Goal: Information Seeking & Learning: Learn about a topic

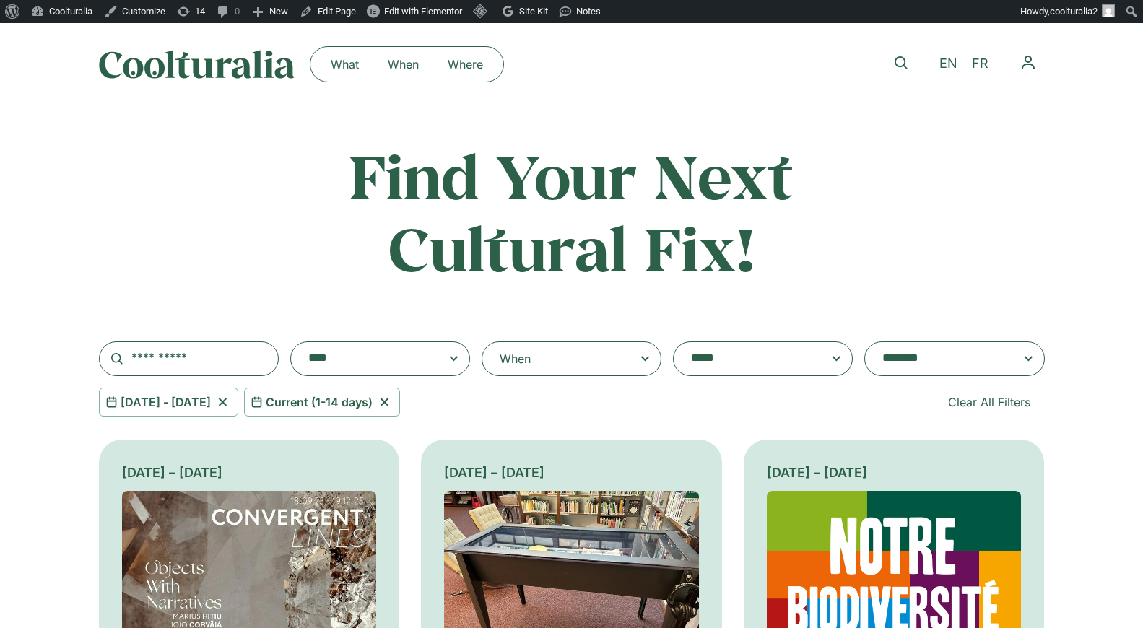
select select "**********"
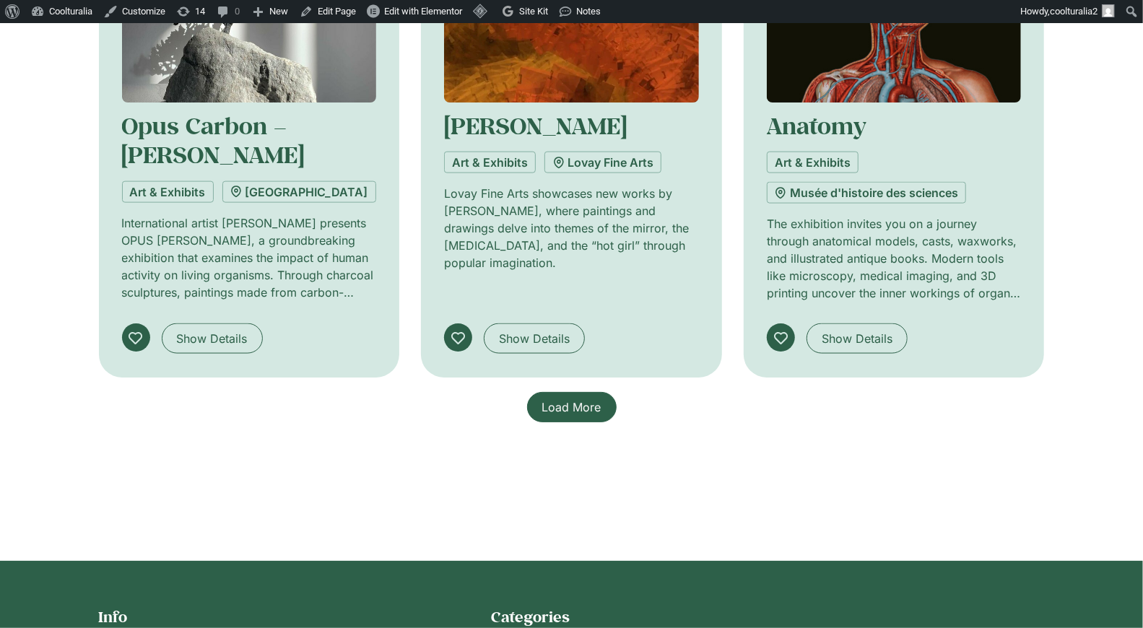
scroll to position [1078, 0]
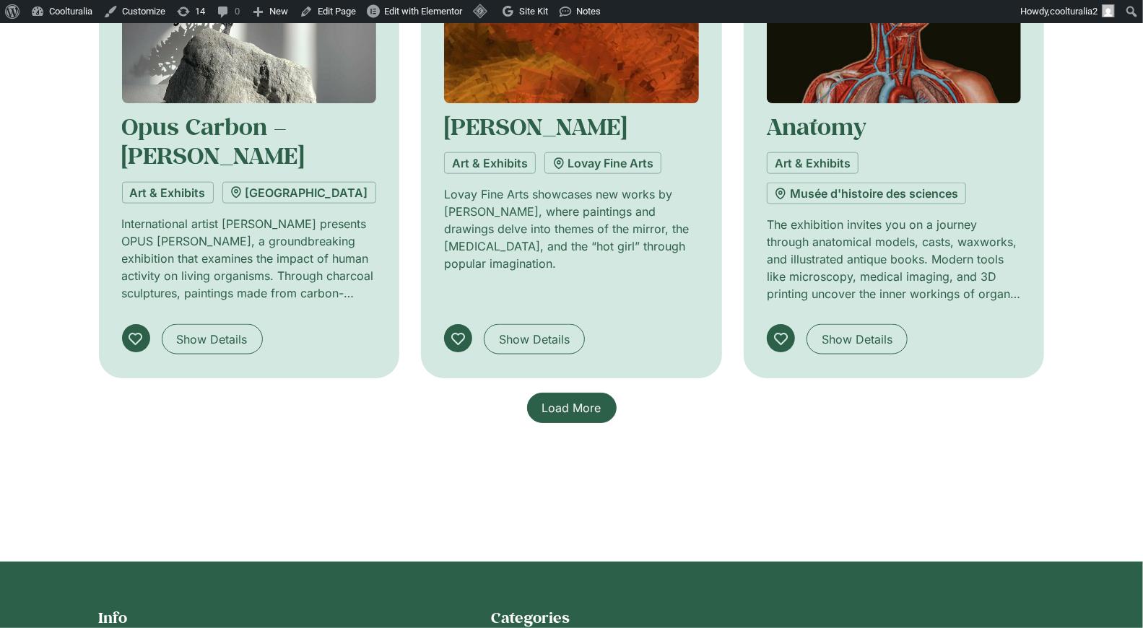
click at [562, 419] on link "Load More" at bounding box center [572, 408] width 90 height 30
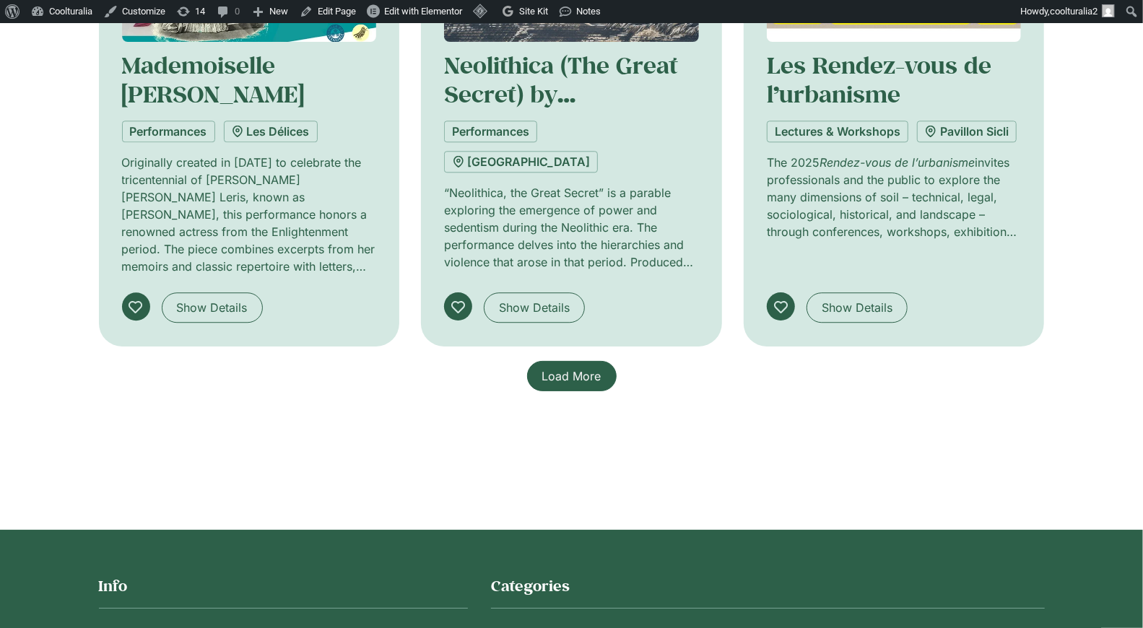
scroll to position [2269, 0]
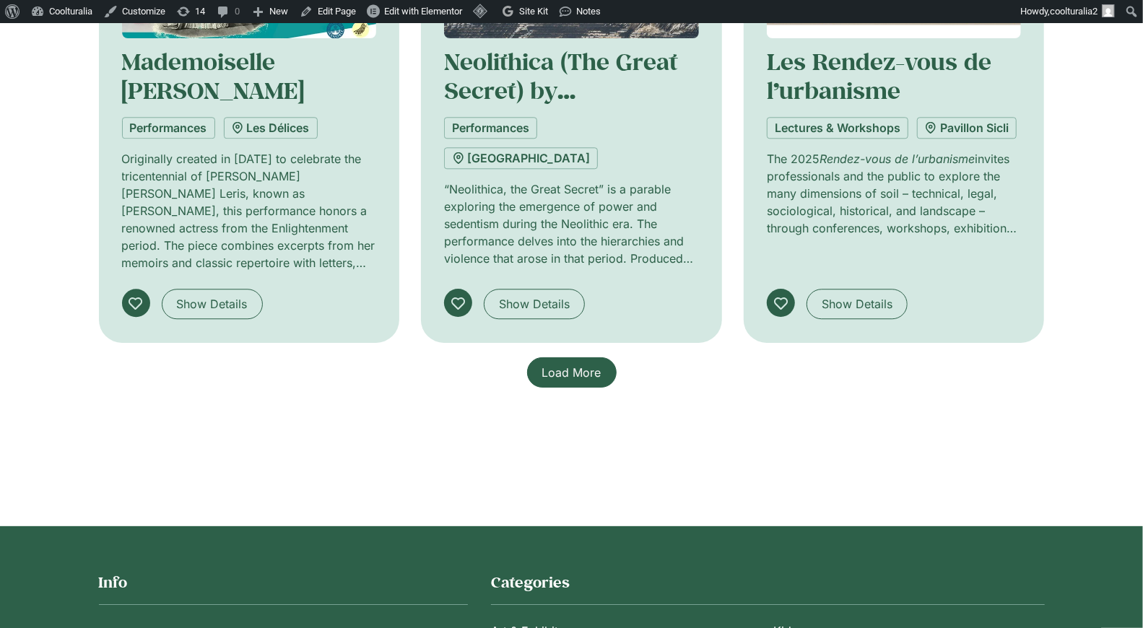
click at [560, 357] on link "Load More" at bounding box center [572, 372] width 90 height 30
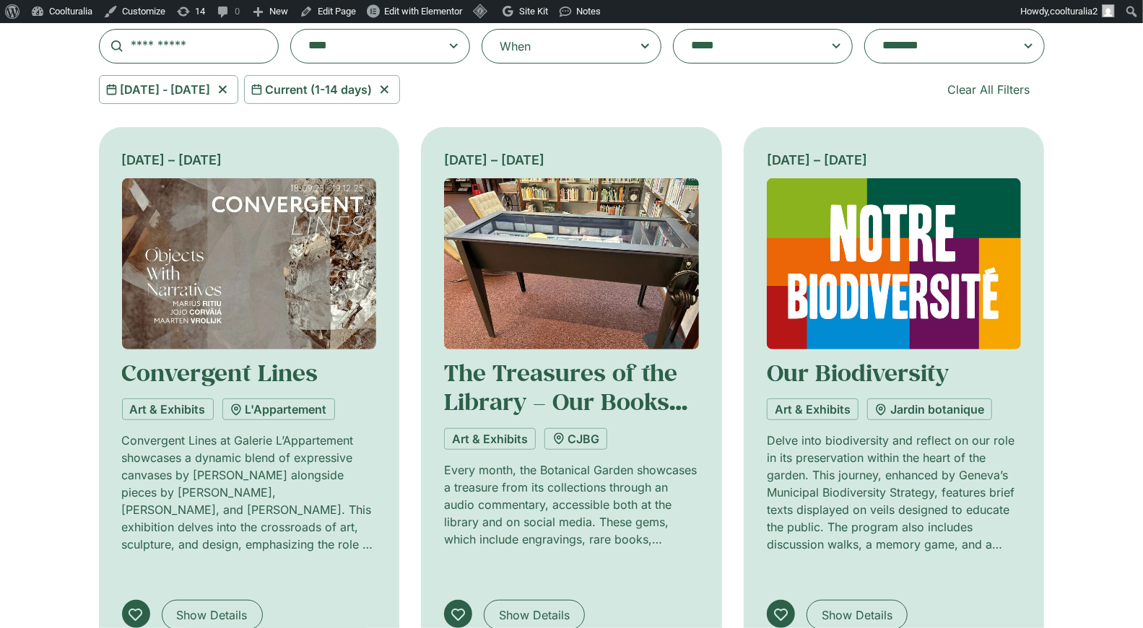
scroll to position [0, 0]
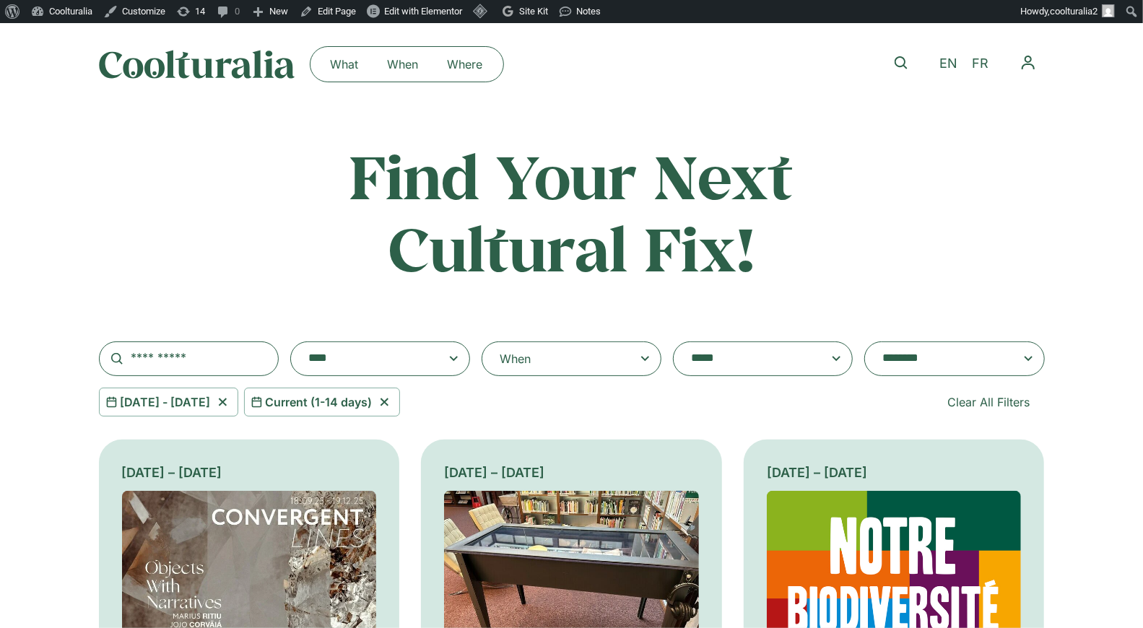
click at [394, 401] on icon at bounding box center [384, 402] width 18 height 17
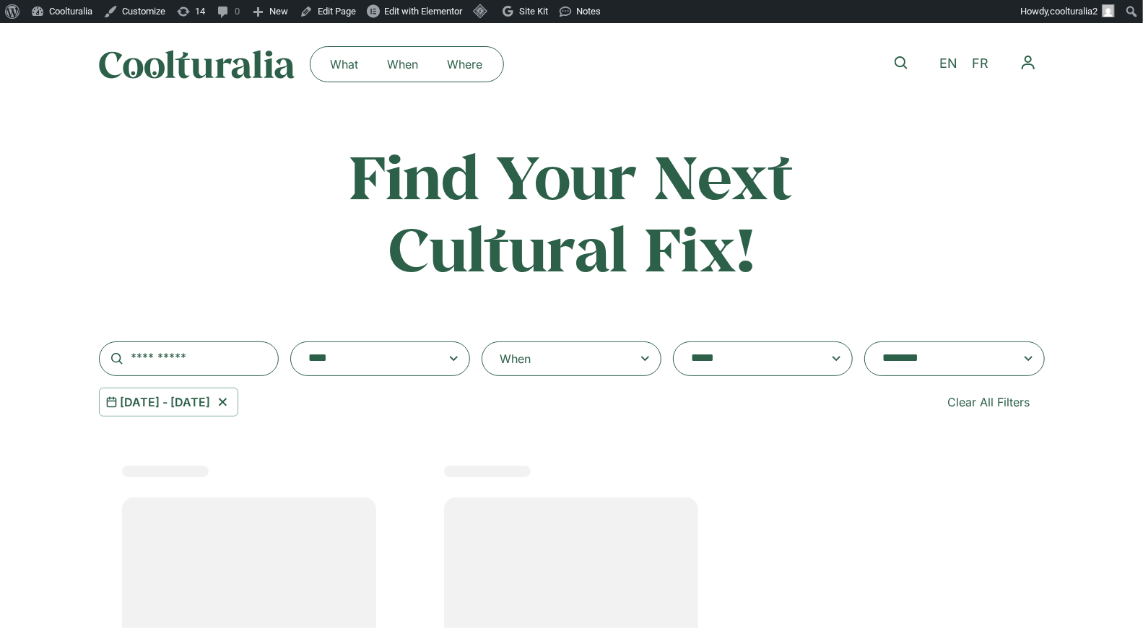
click at [998, 362] on textarea "**********" at bounding box center [940, 359] width 116 height 20
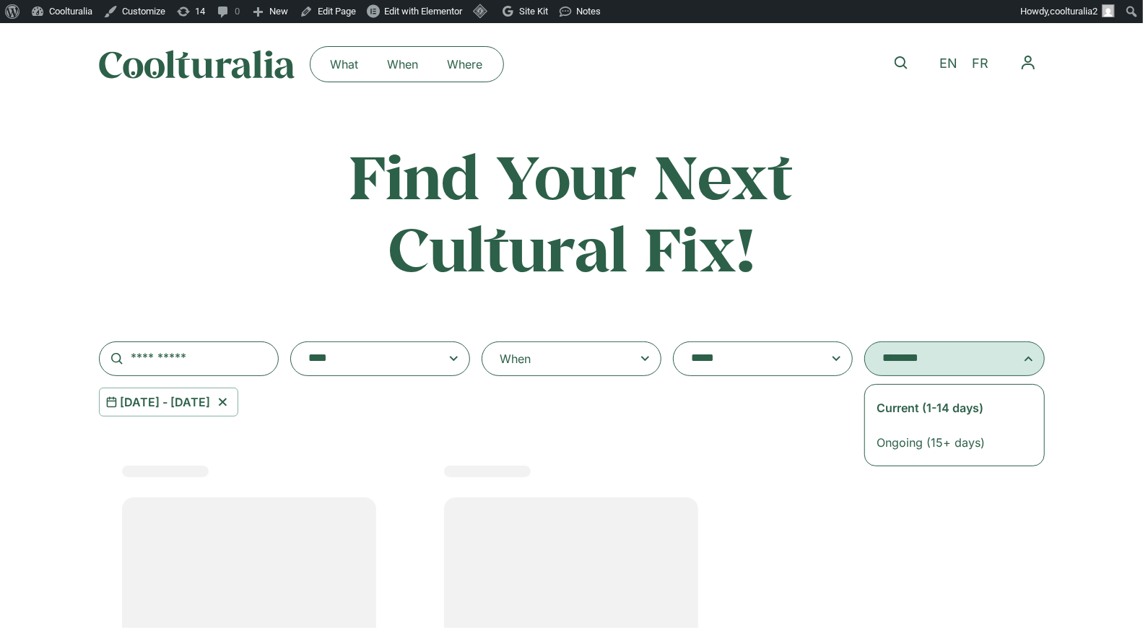
select select "**********"
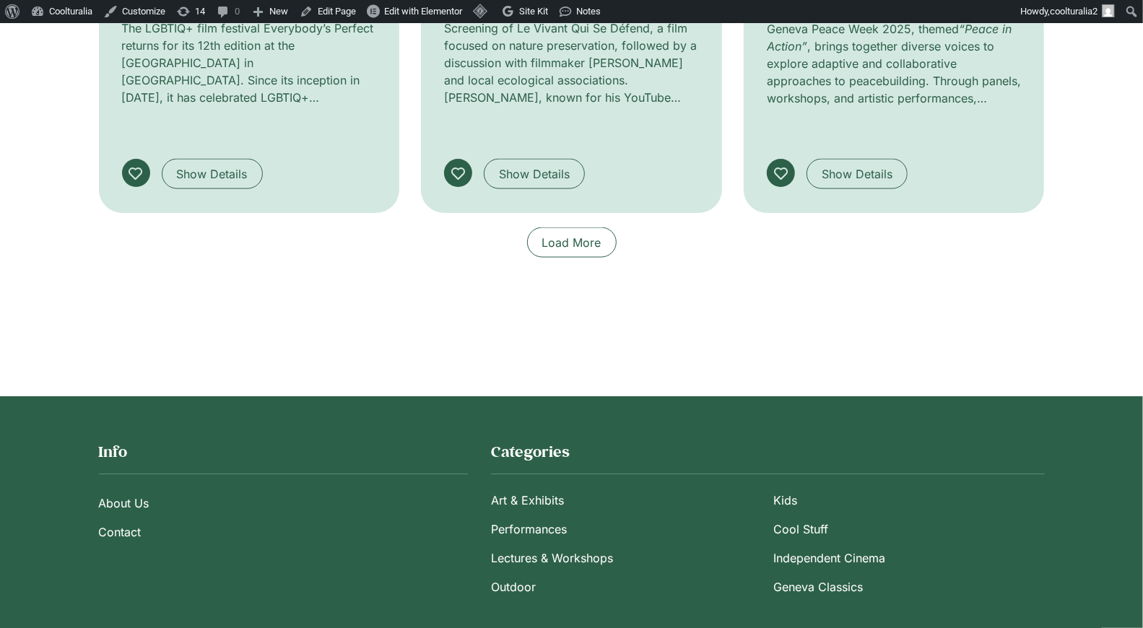
scroll to position [1289, 0]
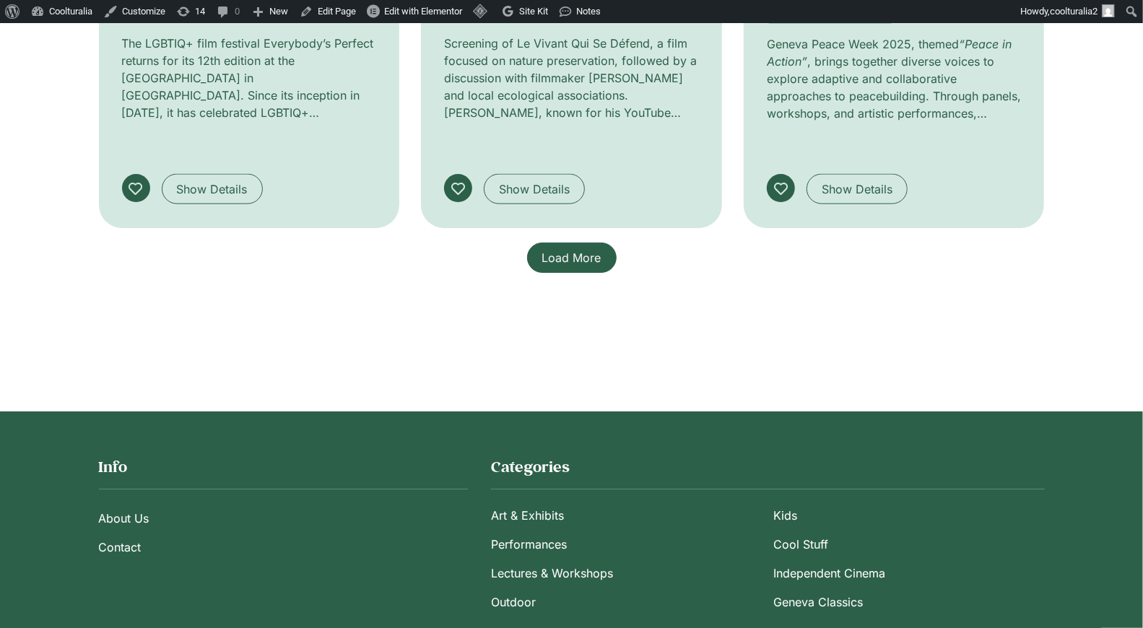
click at [580, 249] on span "Load More" at bounding box center [571, 257] width 59 height 17
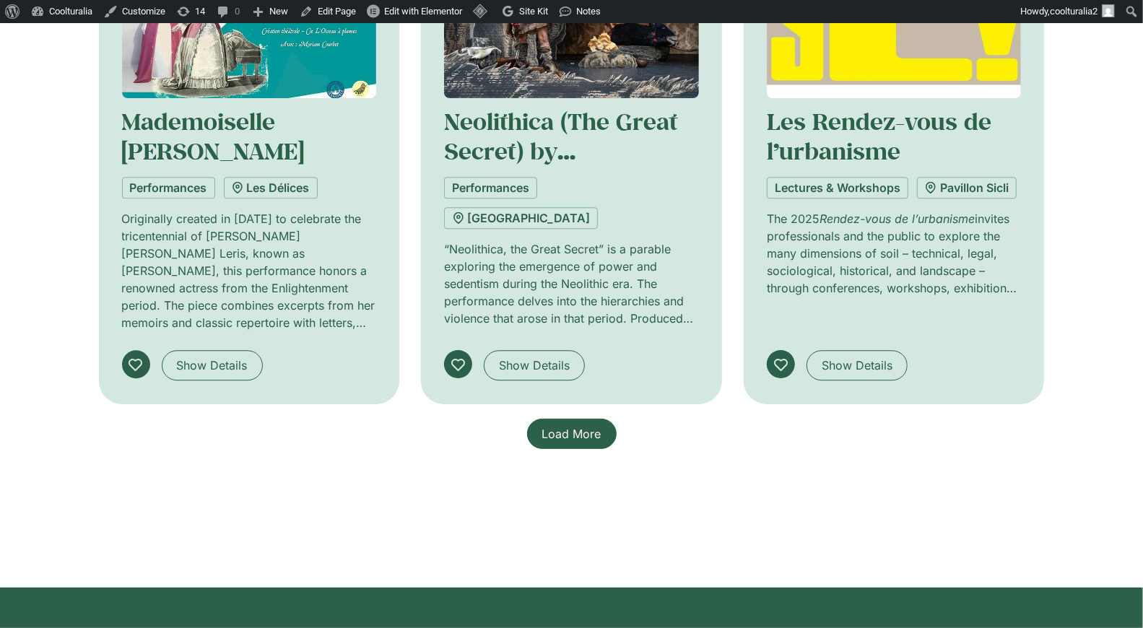
scroll to position [2210, 0]
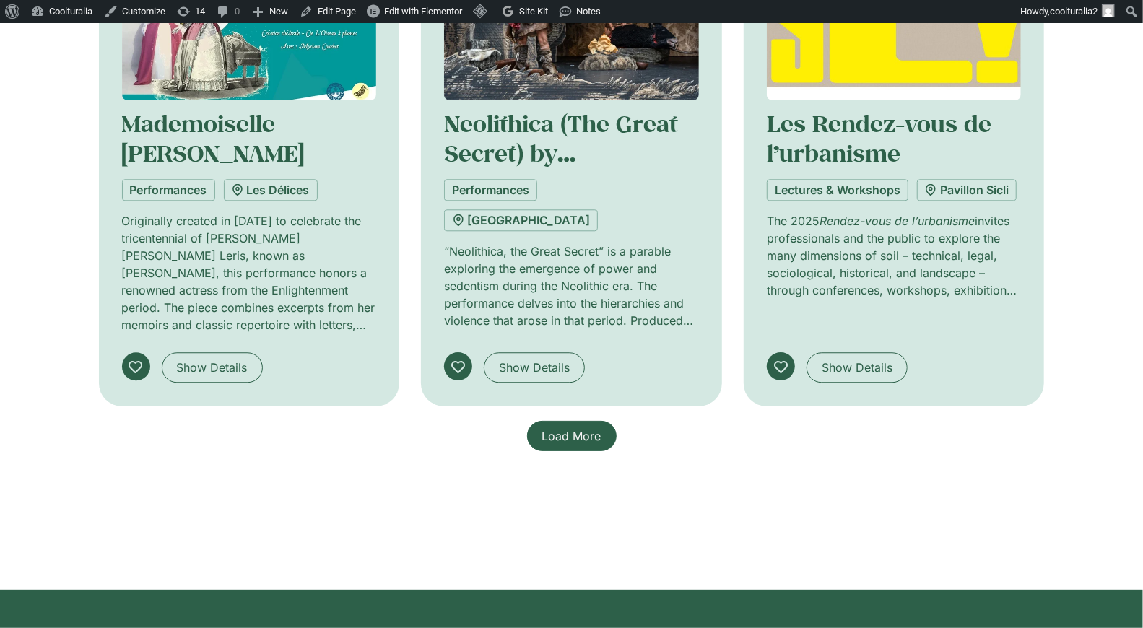
click at [599, 427] on span "Load More" at bounding box center [571, 435] width 59 height 17
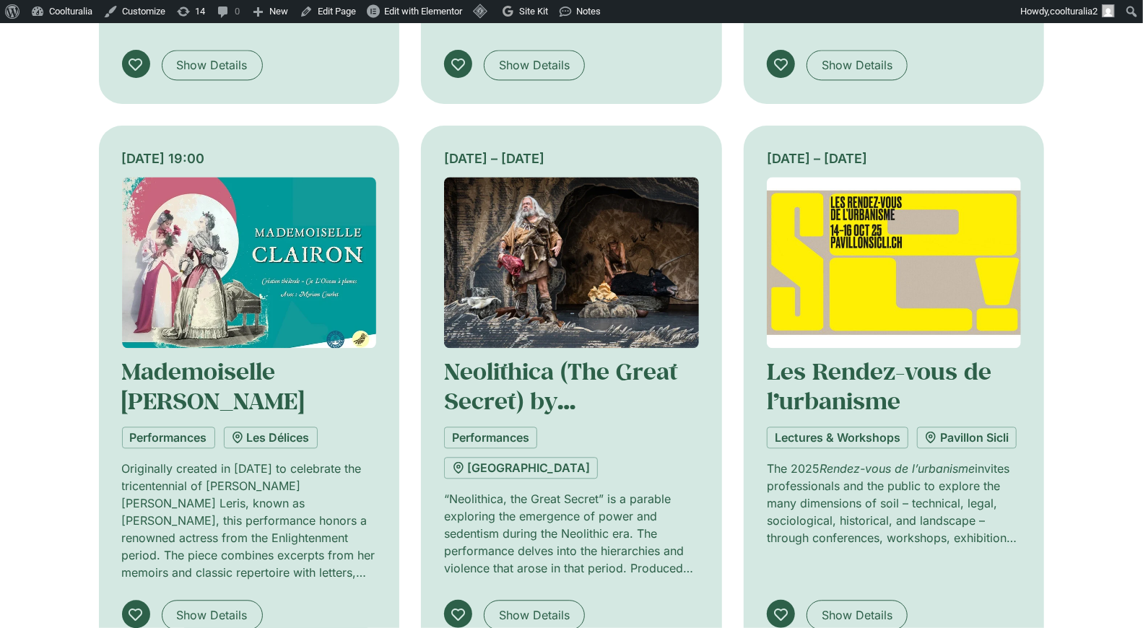
scroll to position [1966, 0]
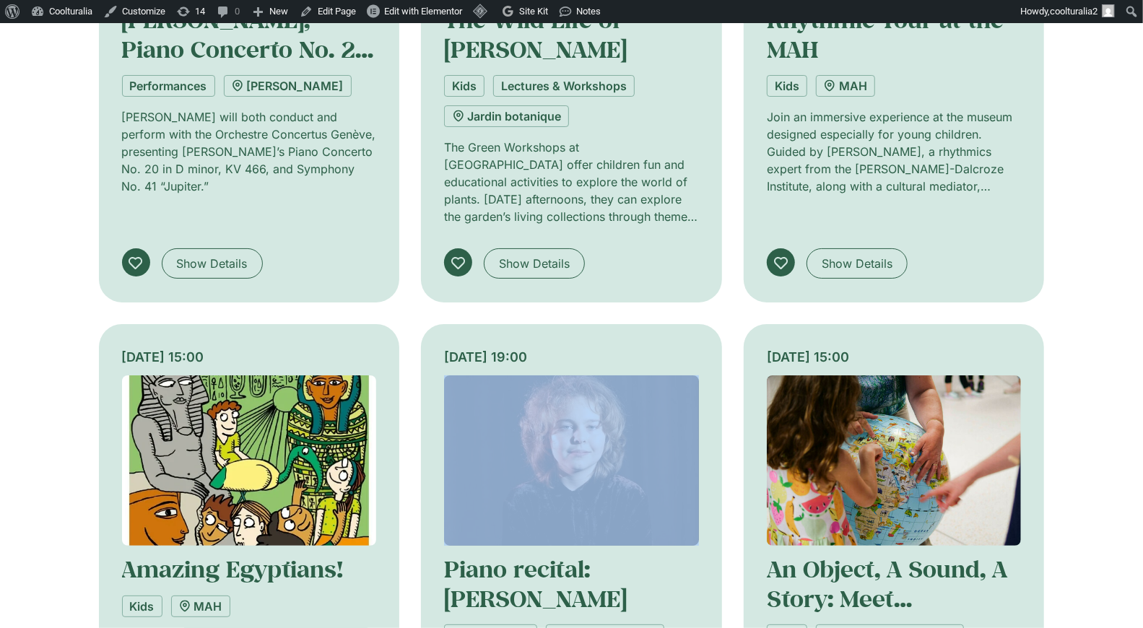
scroll to position [3417, 0]
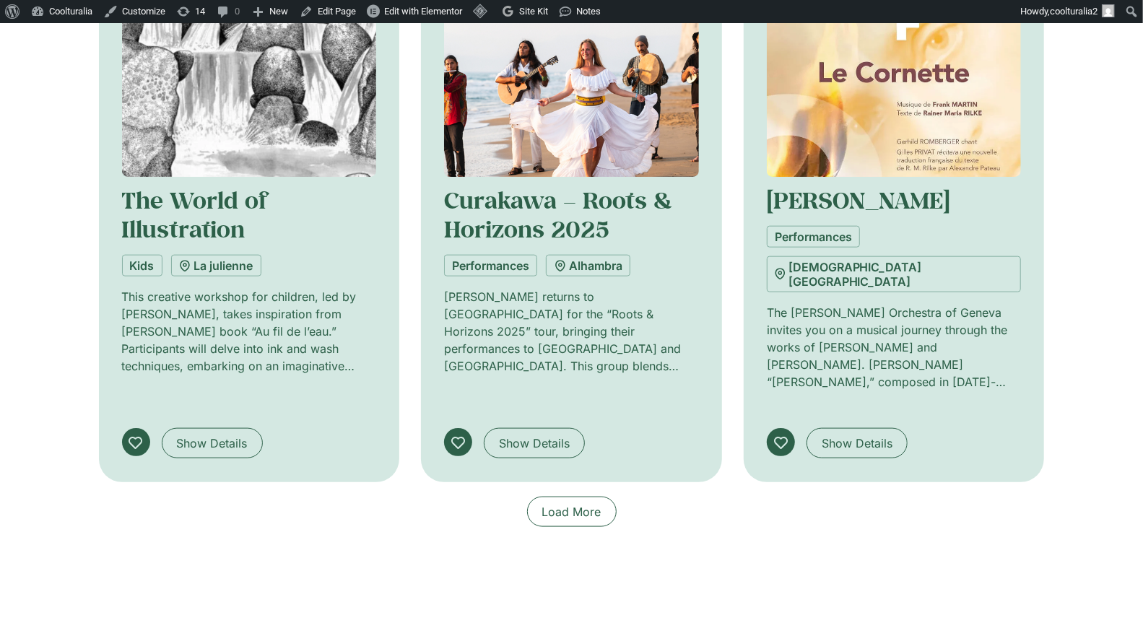
scroll to position [4352, 0]
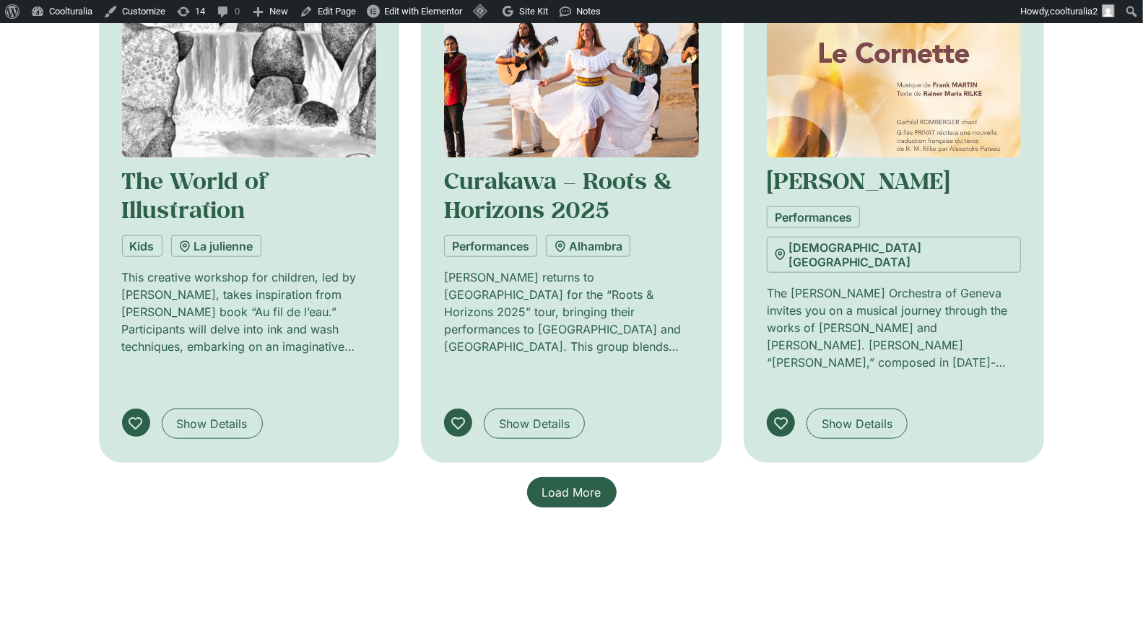
click at [570, 484] on span "Load More" at bounding box center [571, 492] width 59 height 17
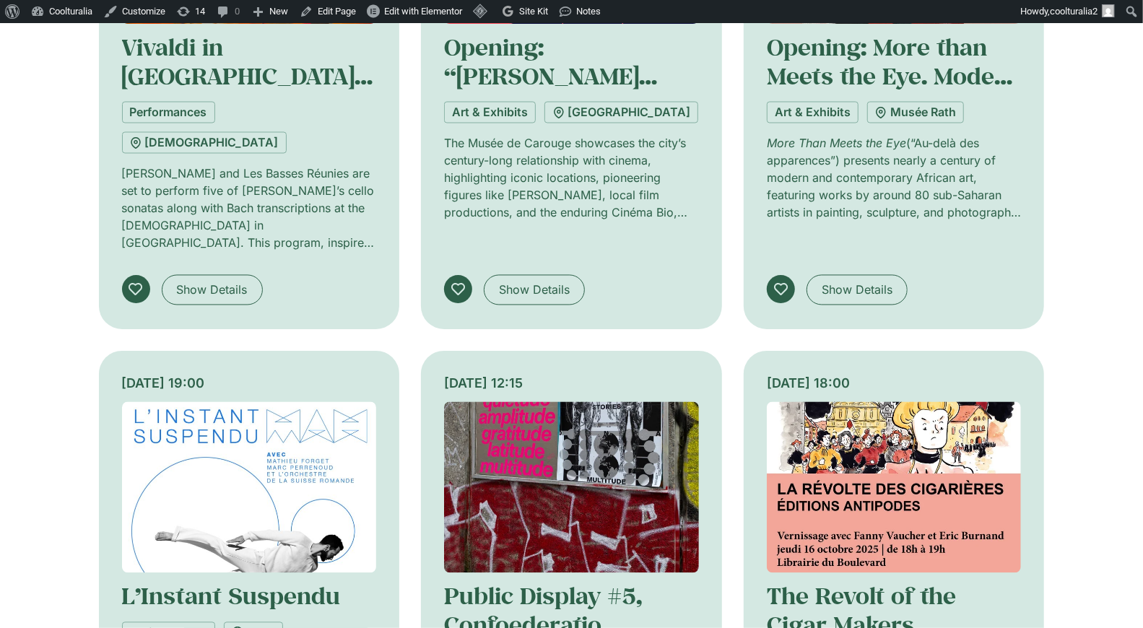
scroll to position [5038, 0]
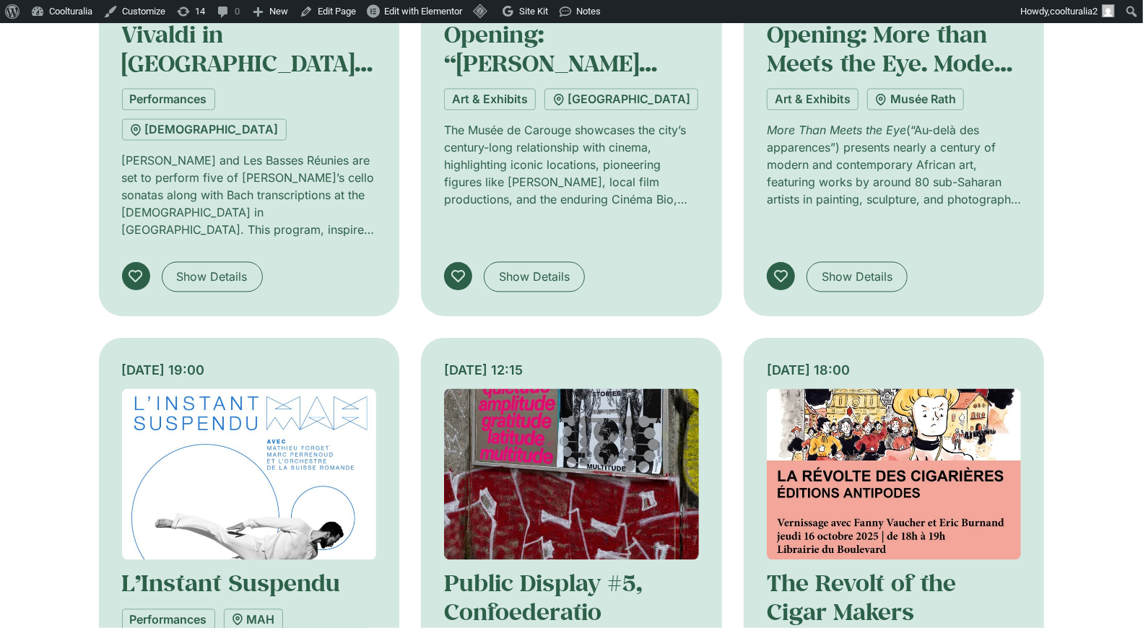
scroll to position [5051, 0]
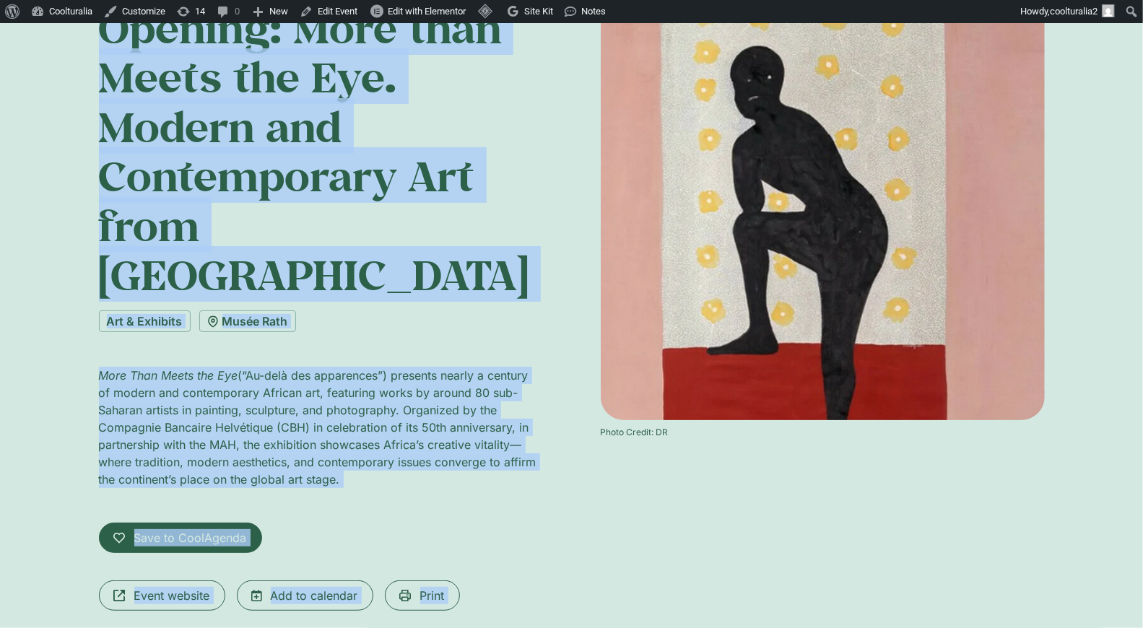
scroll to position [185, 0]
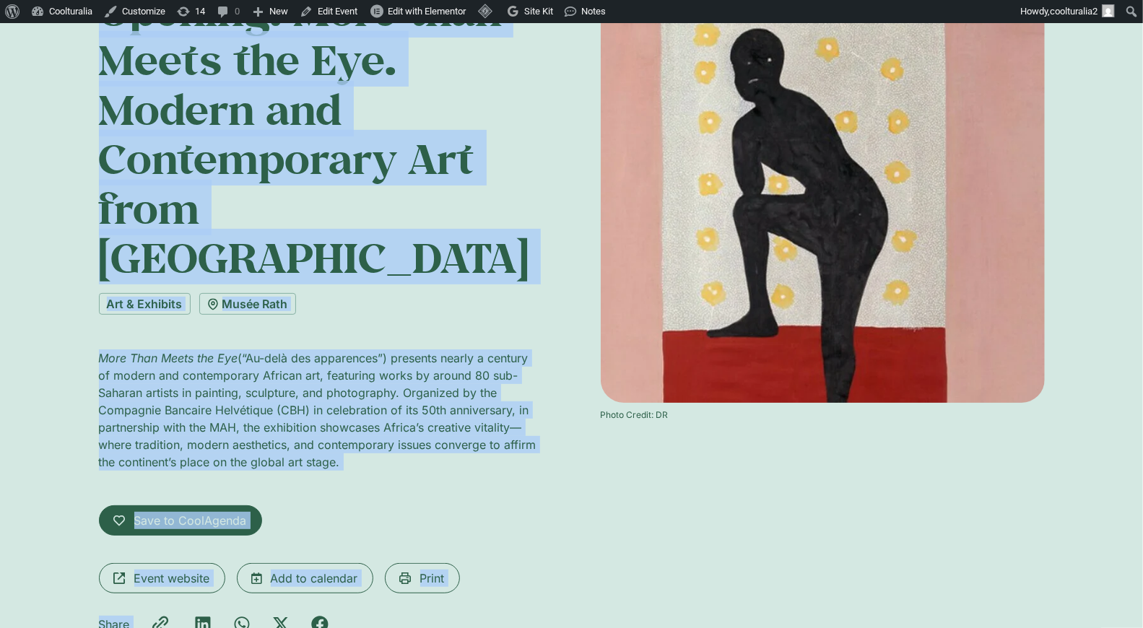
drag, startPoint x: 91, startPoint y: 121, endPoint x: 397, endPoint y: 438, distance: 440.7
click at [397, 438] on div "Wednesday 15 October, 18:00 Opening: More than Meets the Eye. Modern and Contem…" at bounding box center [571, 309] width 1143 height 776
copy div "Wednesday 15 October, 18:00 Opening: More than Meets the Eye. Modern and Contem…"
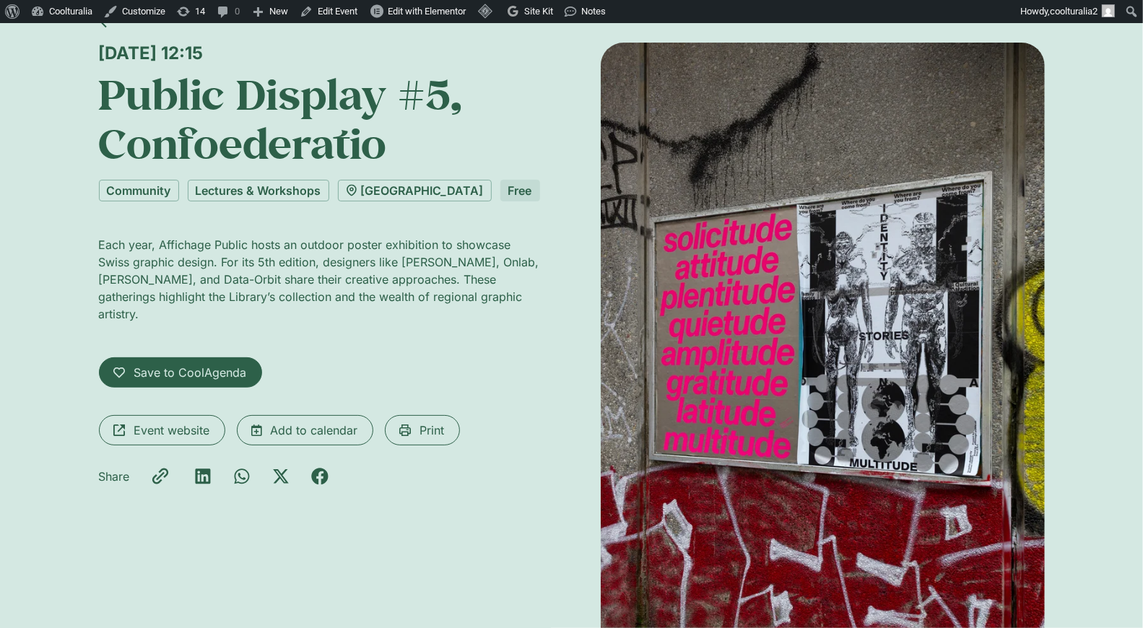
scroll to position [110, 0]
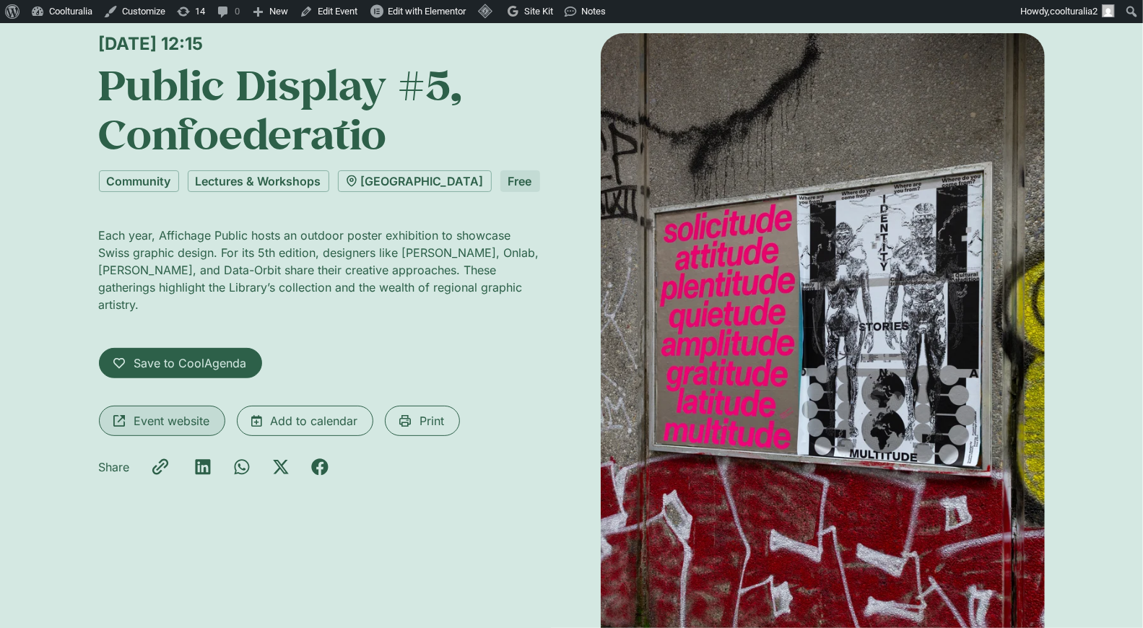
click at [194, 430] on span "Event website" at bounding box center [172, 420] width 76 height 17
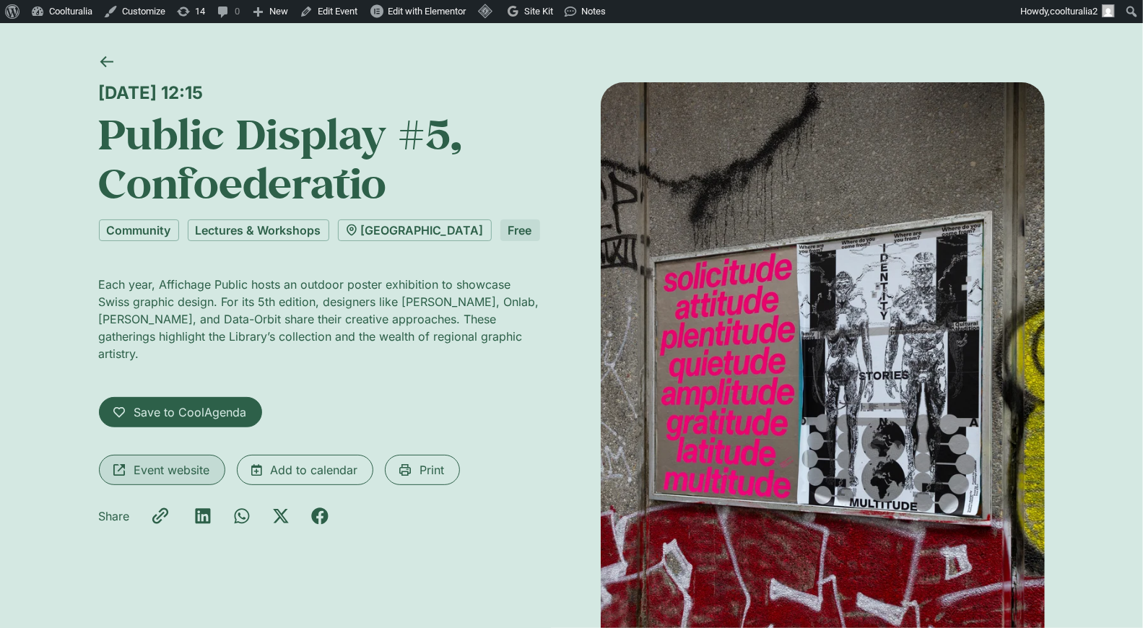
scroll to position [0, 0]
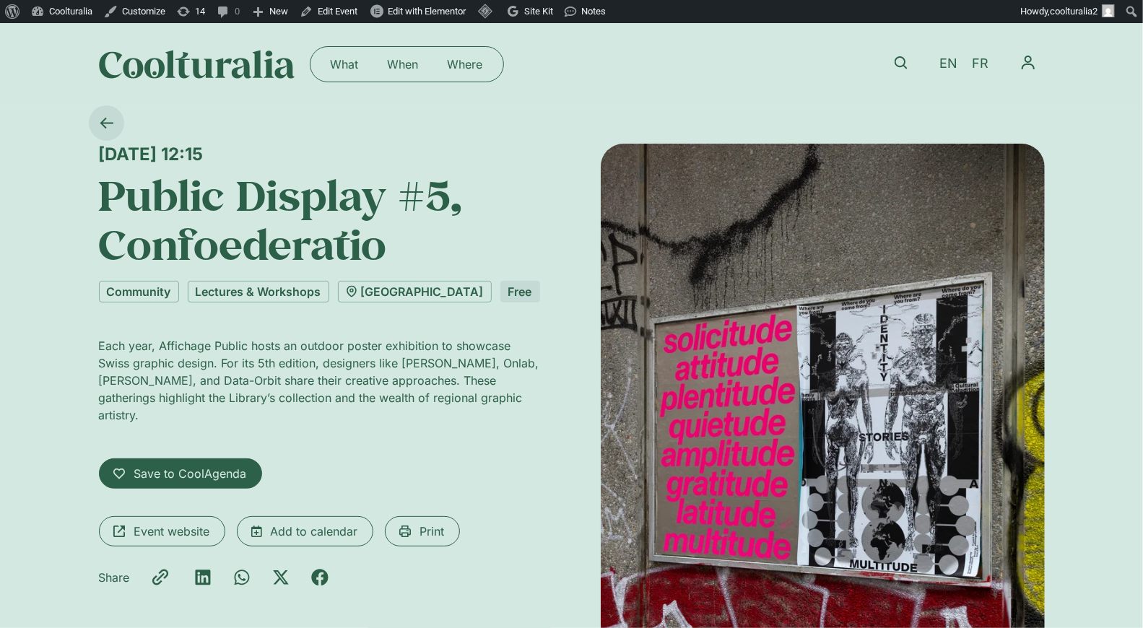
click at [107, 121] on icon at bounding box center [107, 123] width 14 height 14
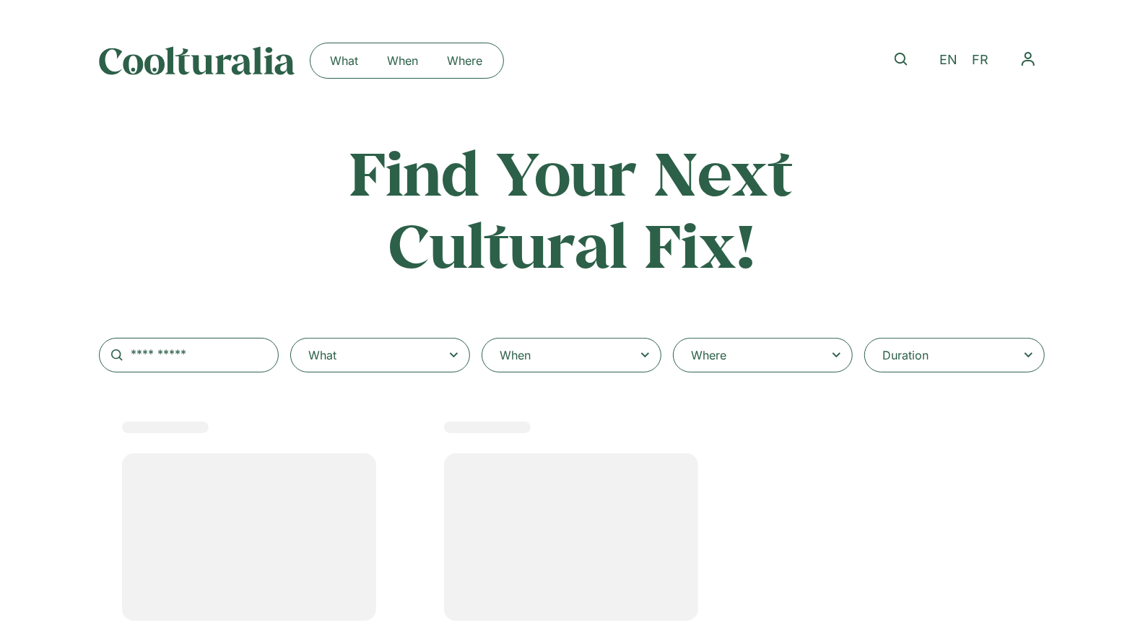
select select
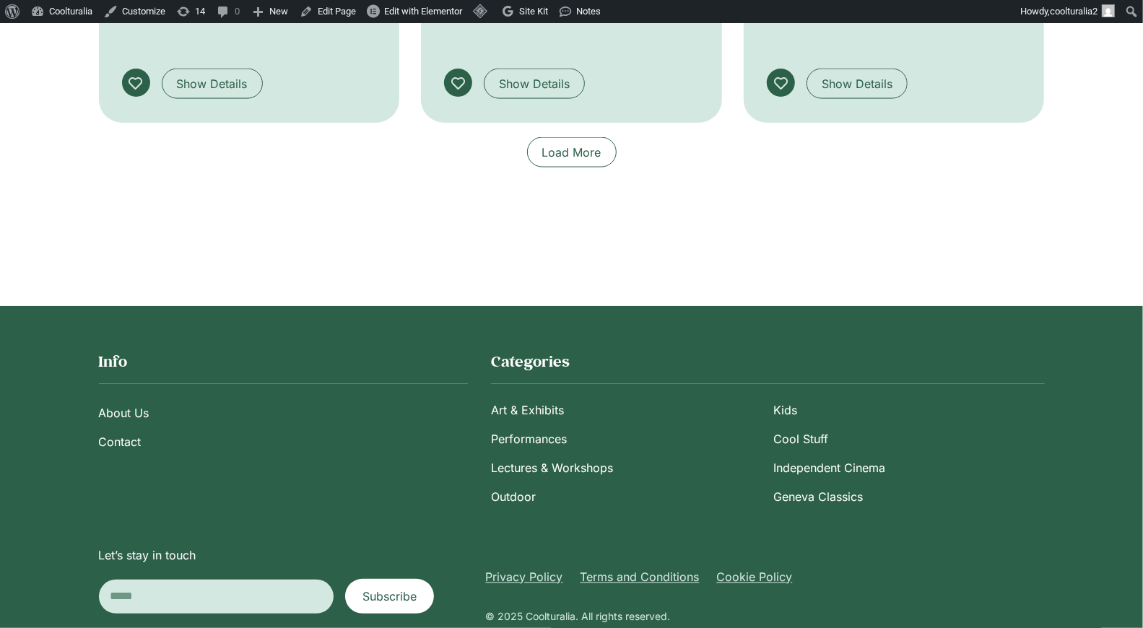
scroll to position [1397, 0]
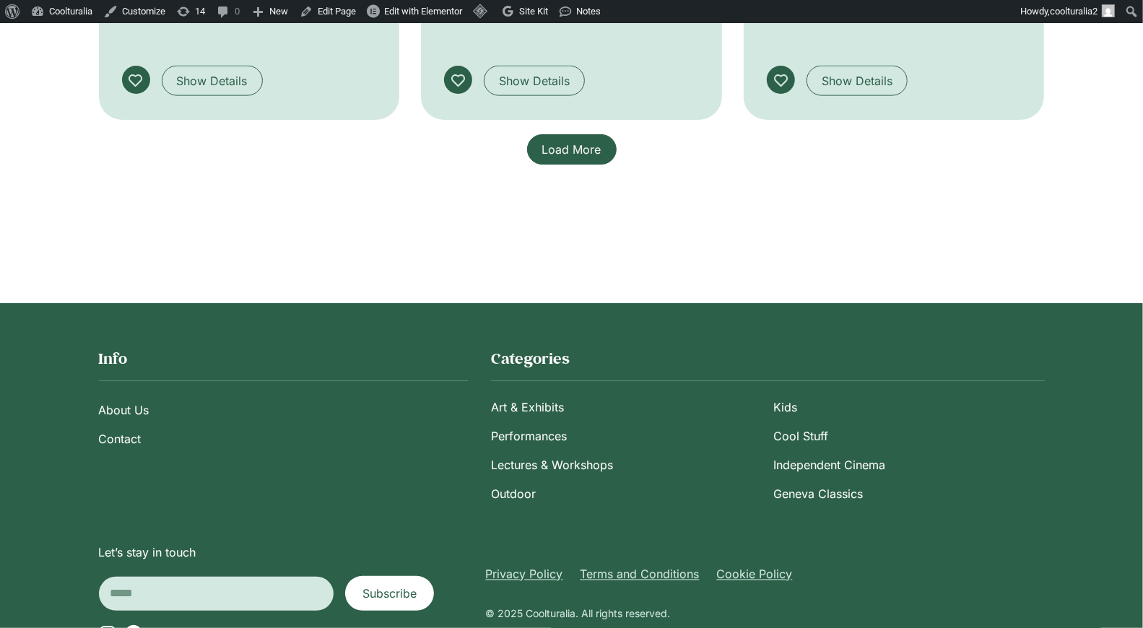
click at [557, 141] on span "Load More" at bounding box center [571, 149] width 59 height 17
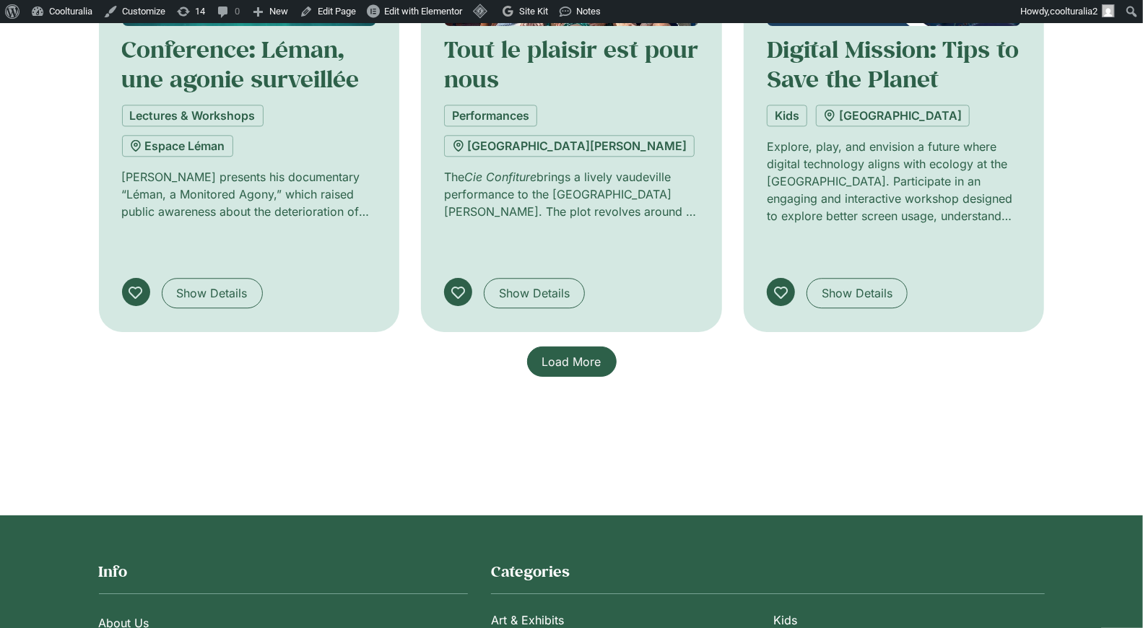
click at [598, 353] on span "Load More" at bounding box center [571, 361] width 59 height 17
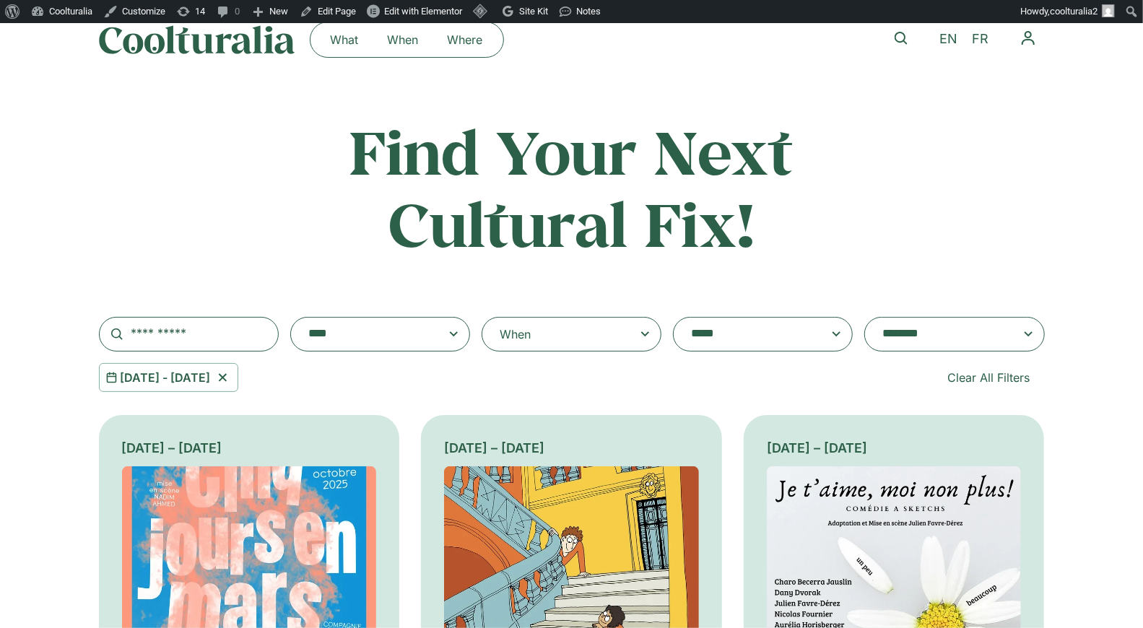
scroll to position [0, 0]
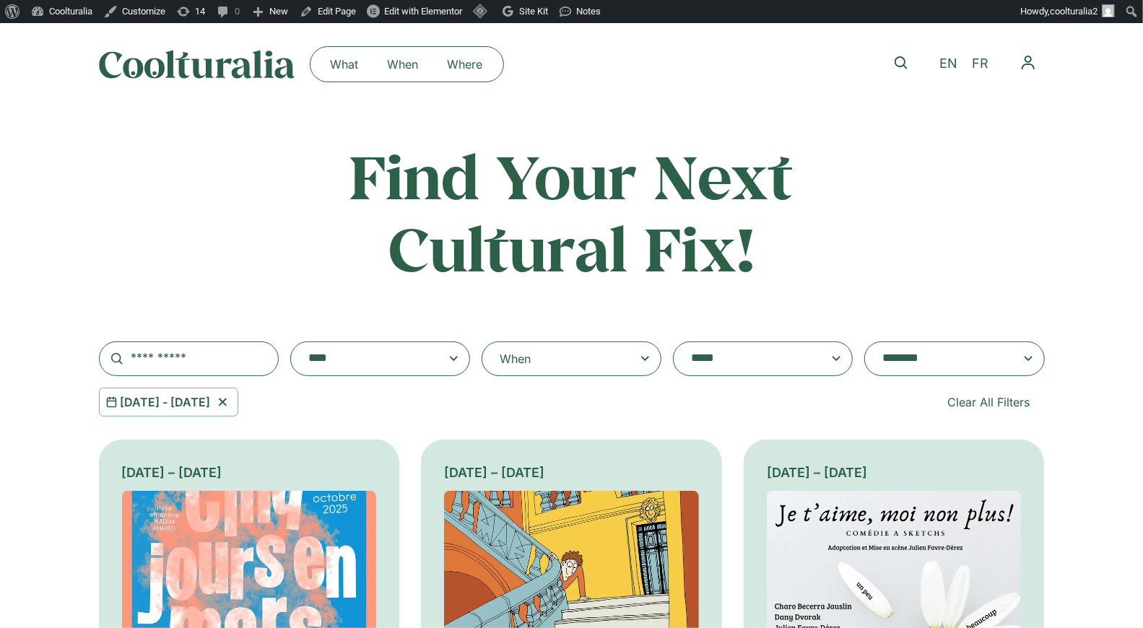
click at [375, 368] on textarea "**********" at bounding box center [366, 359] width 116 height 20
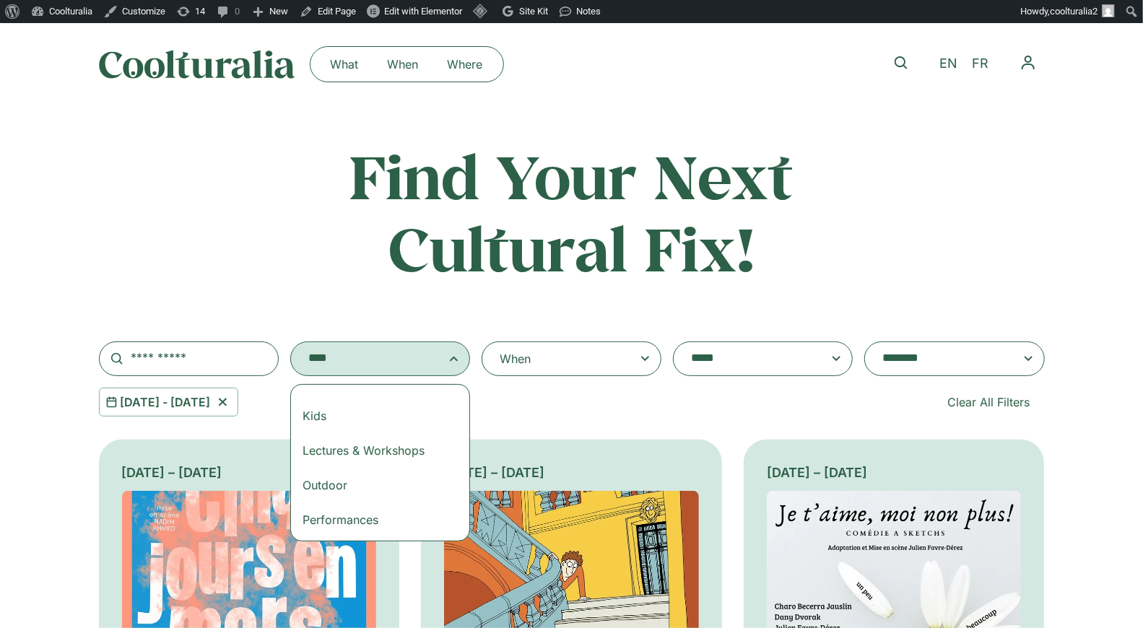
scroll to position [132, 0]
select select "***"
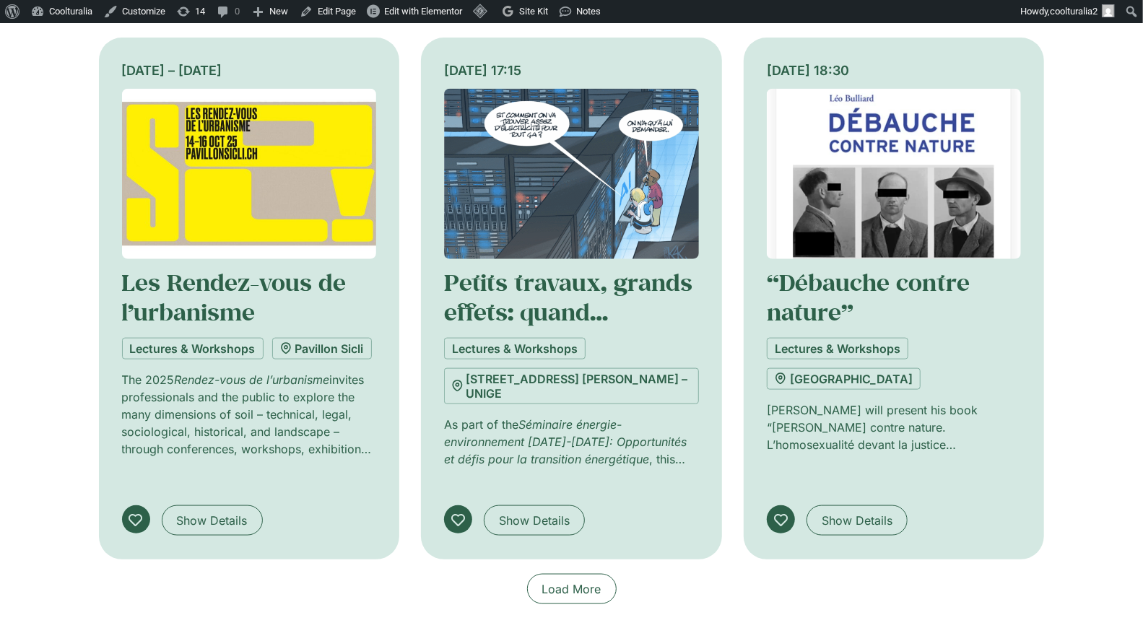
scroll to position [950, 0]
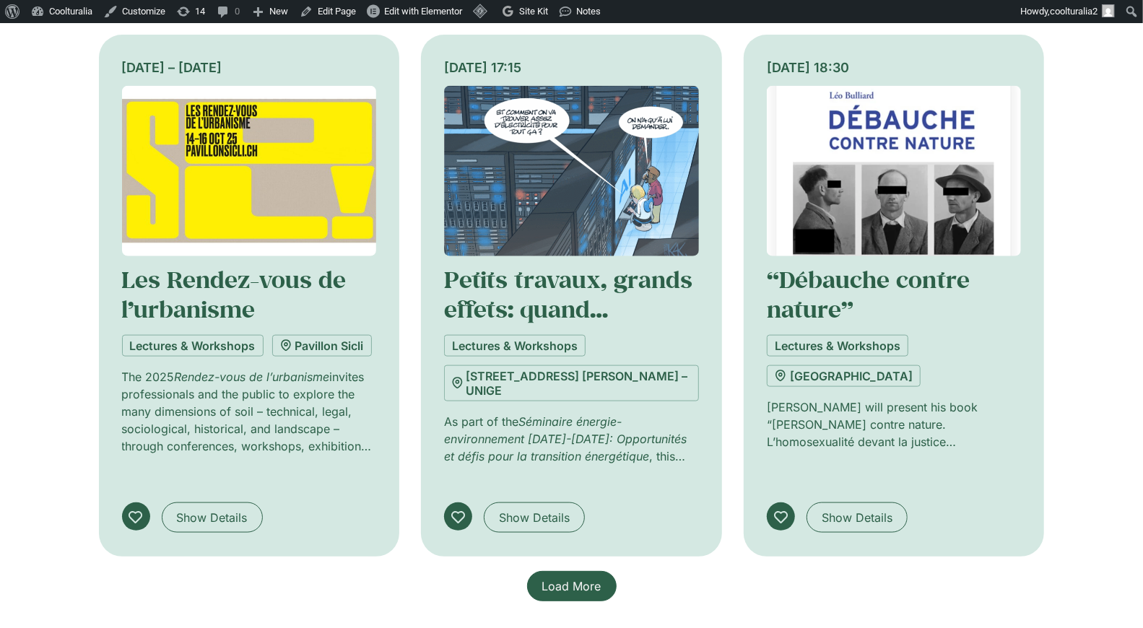
click at [574, 578] on span "Load More" at bounding box center [571, 586] width 59 height 17
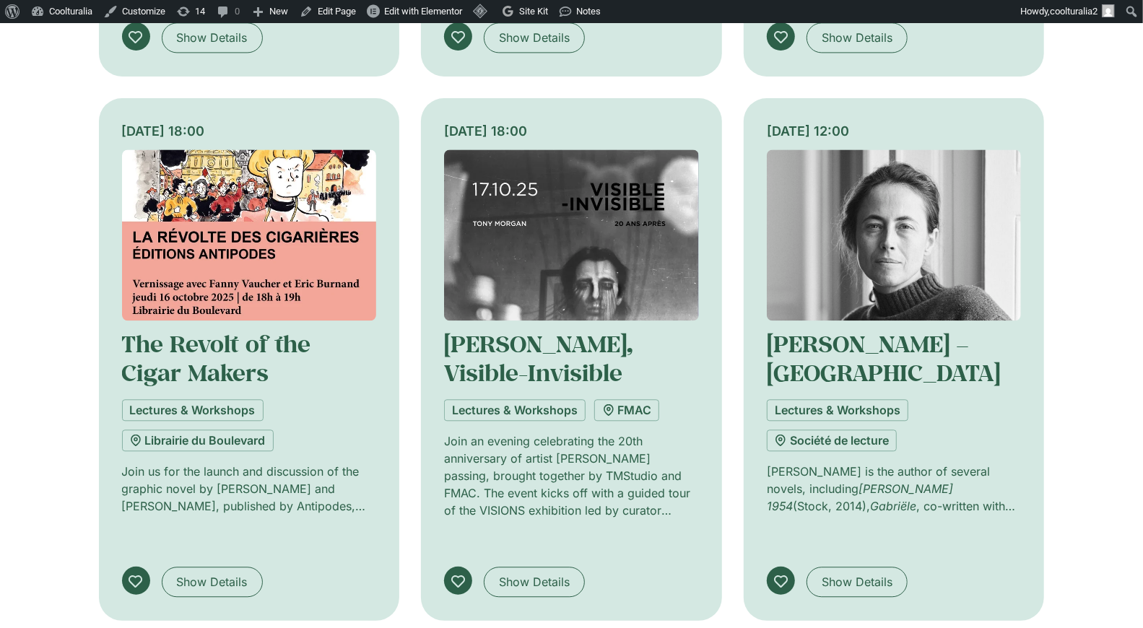
scroll to position [1976, 0]
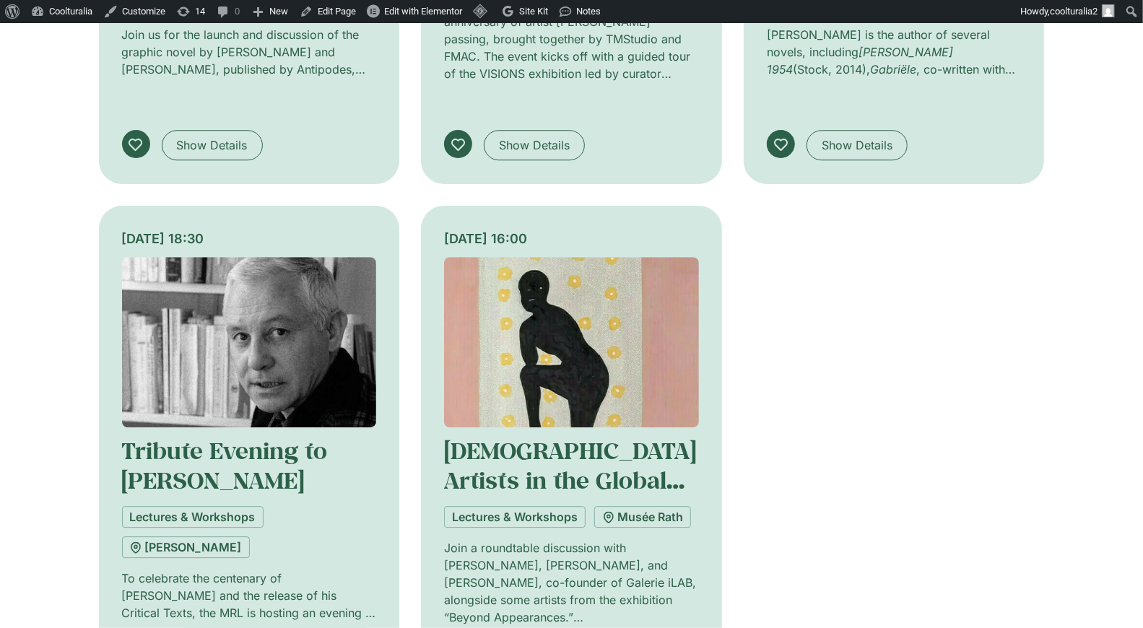
scroll to position [2414, 0]
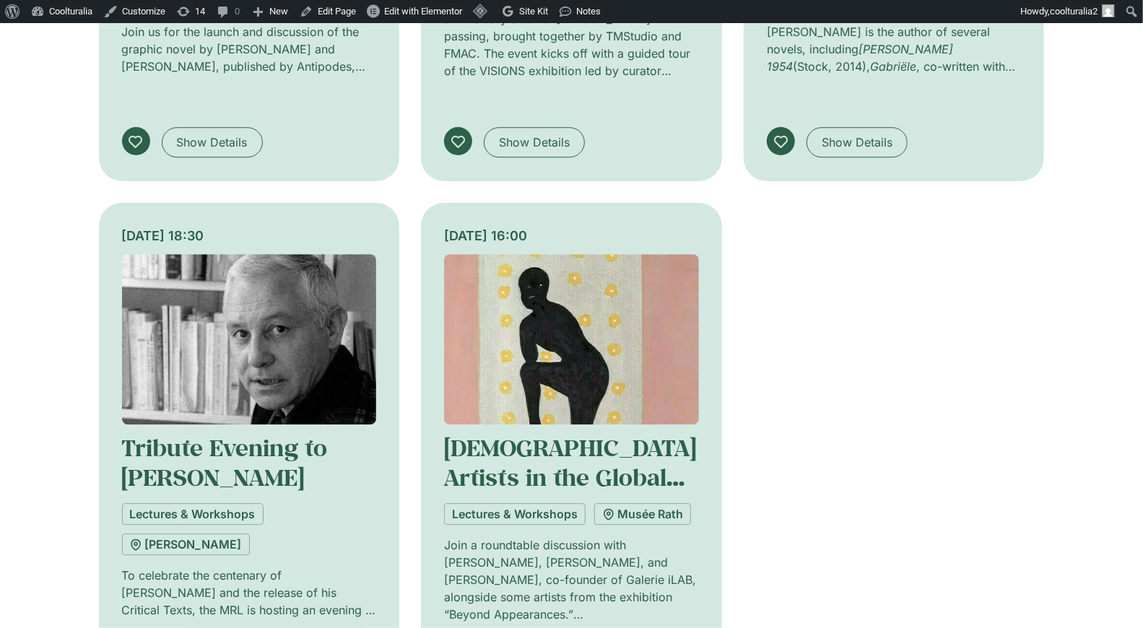
click at [555, 254] on img at bounding box center [571, 339] width 255 height 171
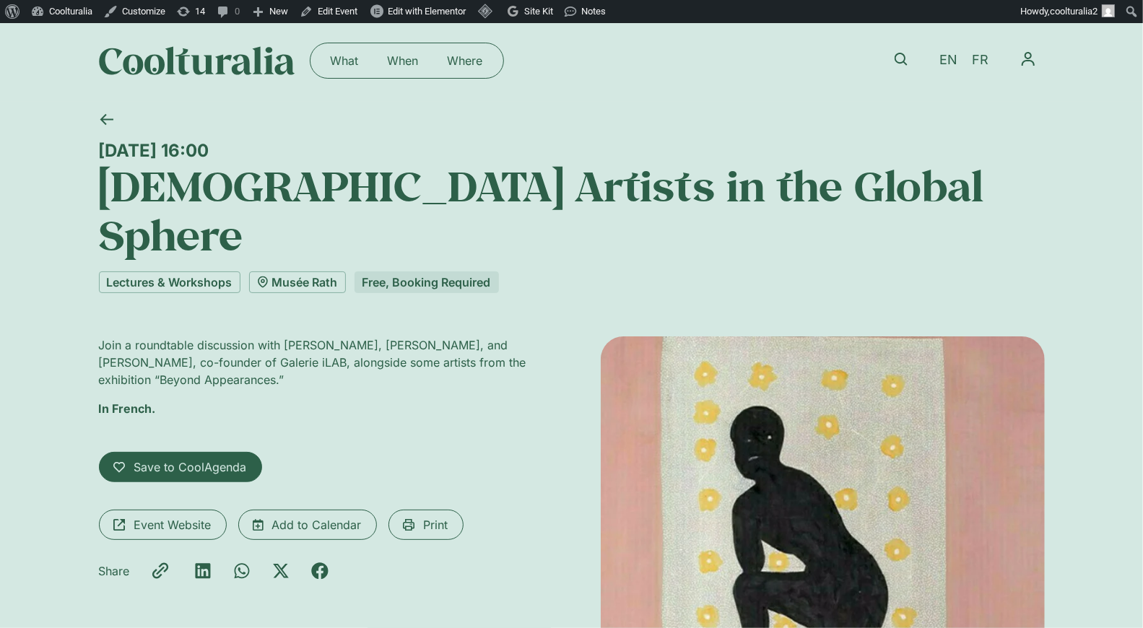
scroll to position [6, 0]
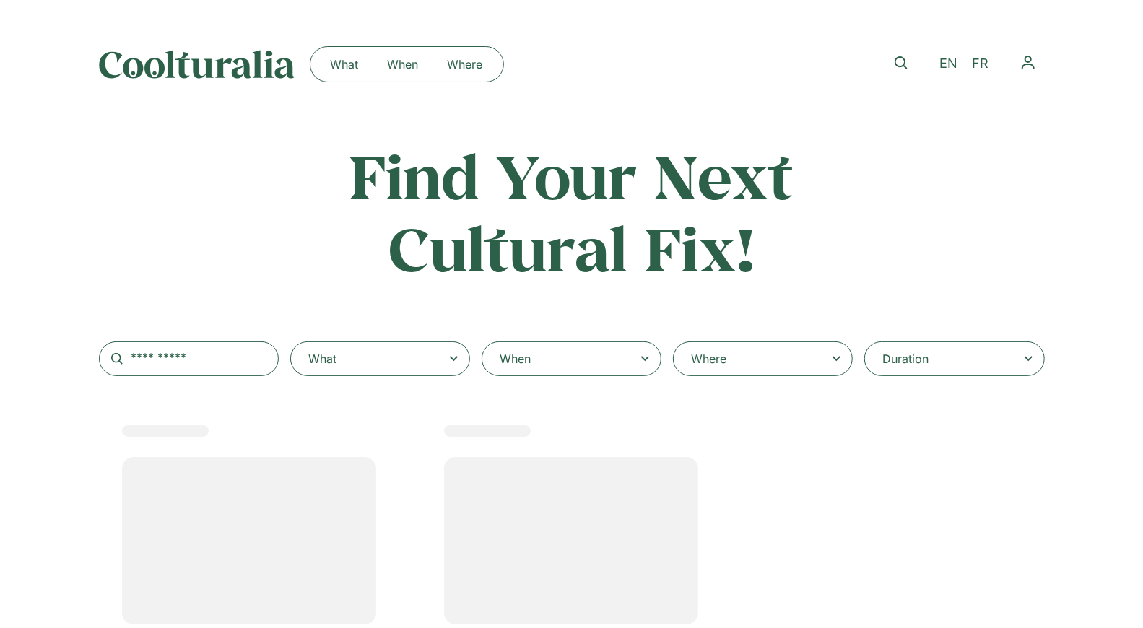
select select "***"
select select
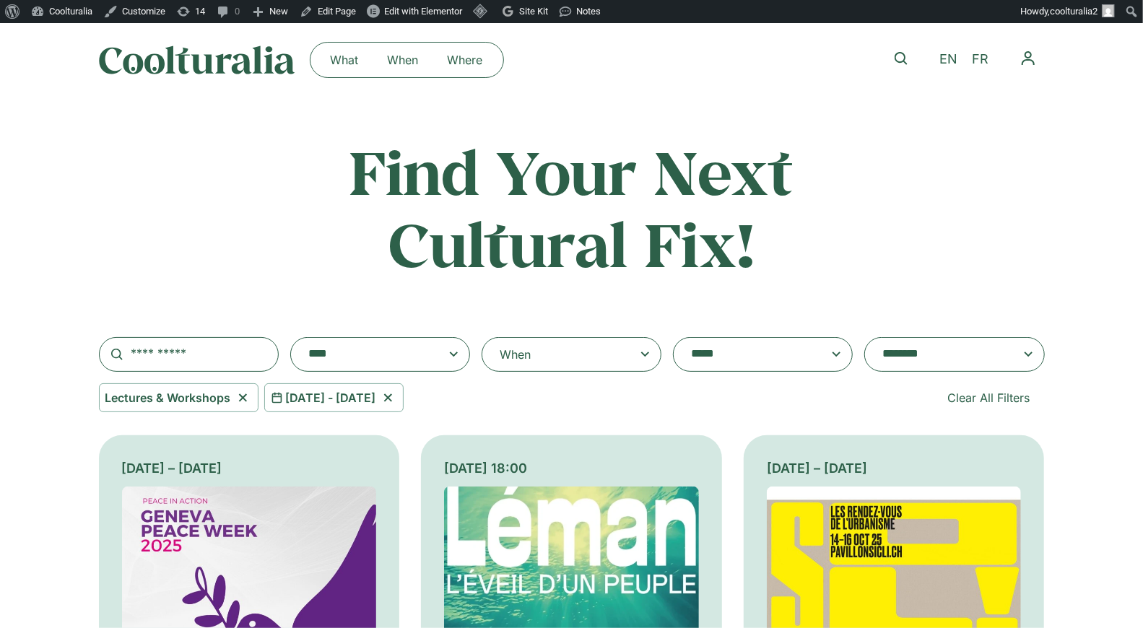
scroll to position [6, 0]
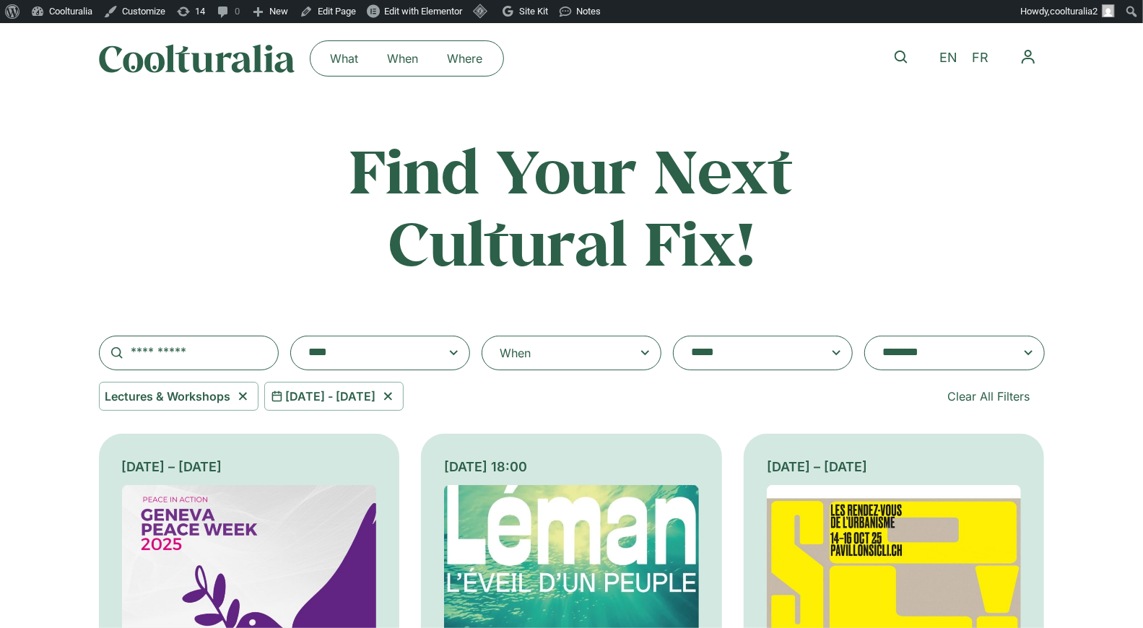
click at [244, 396] on icon at bounding box center [243, 396] width 18 height 17
select select
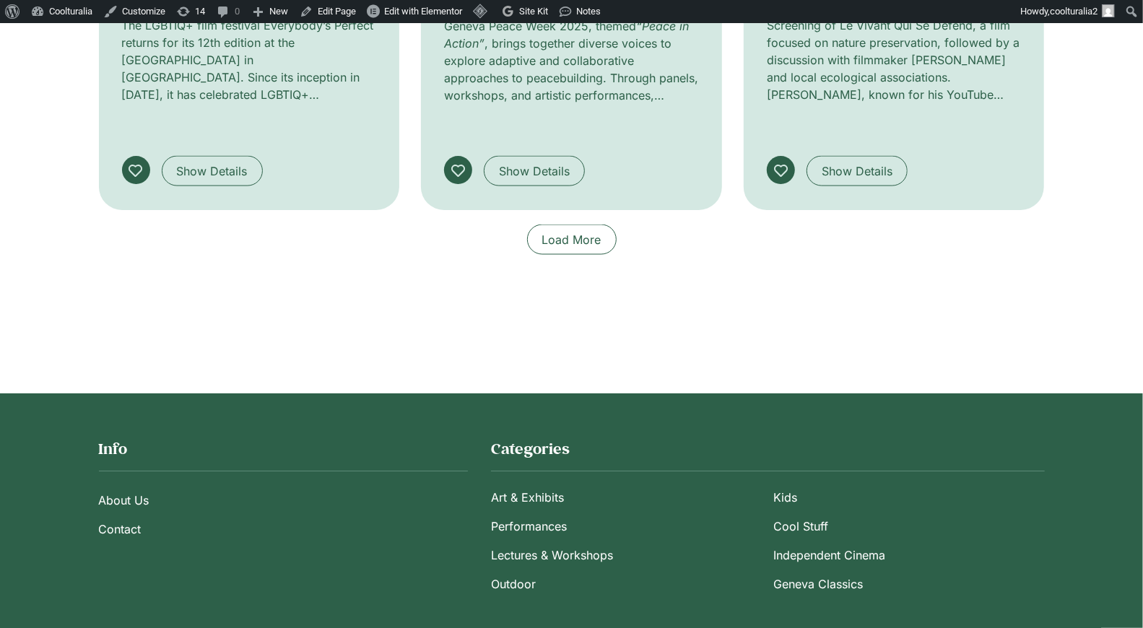
scroll to position [1310, 0]
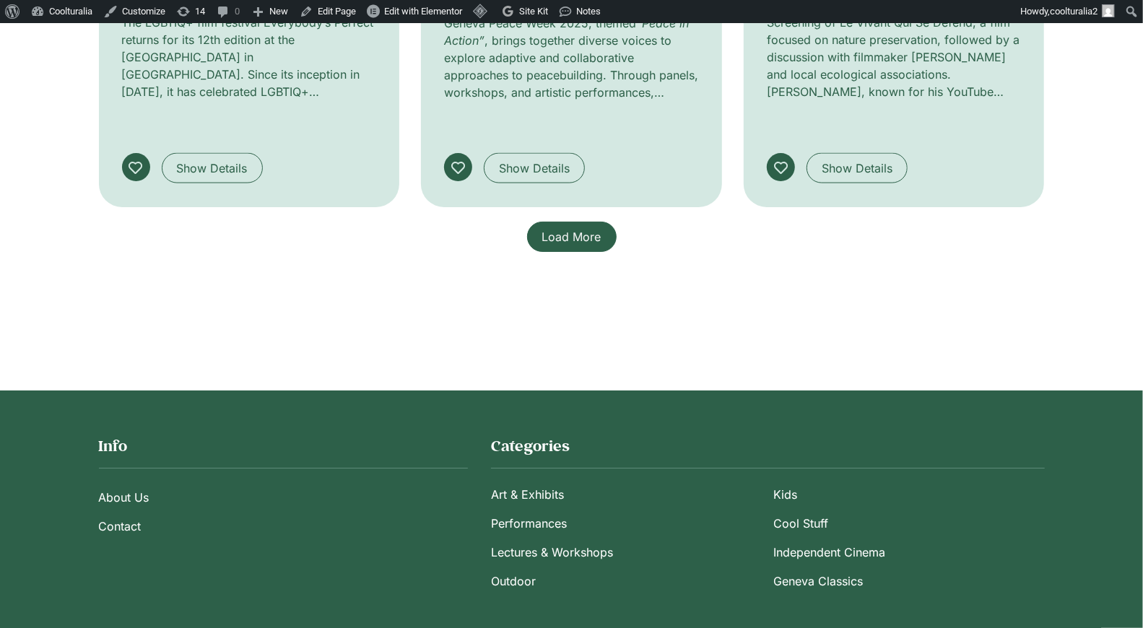
click at [570, 228] on span "Load More" at bounding box center [571, 236] width 59 height 17
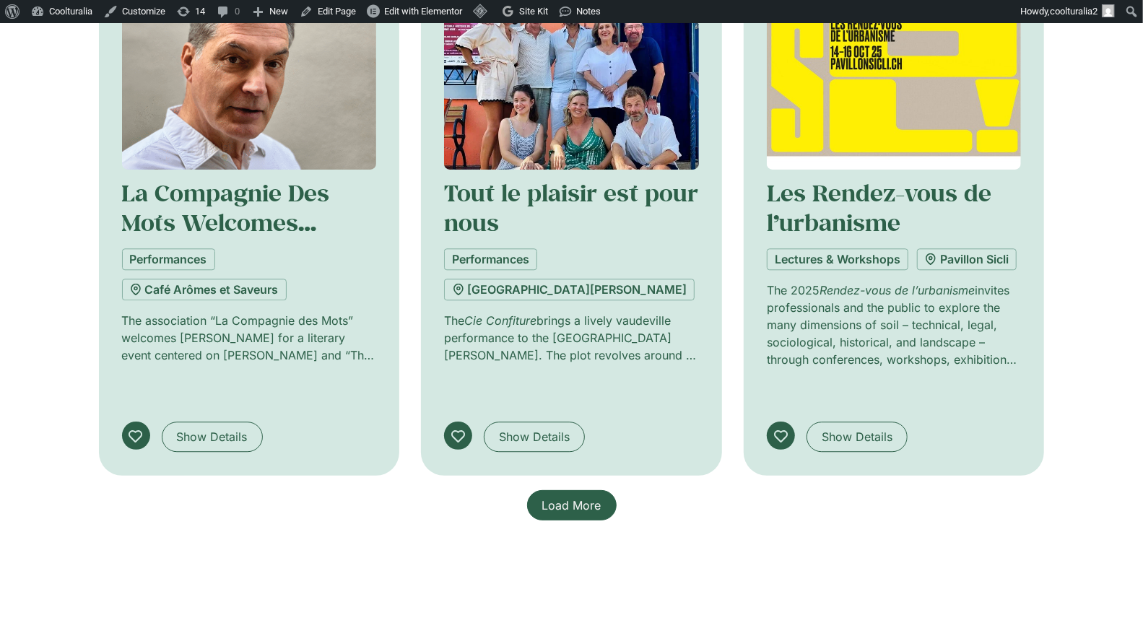
click at [569, 497] on span "Load More" at bounding box center [571, 505] width 59 height 17
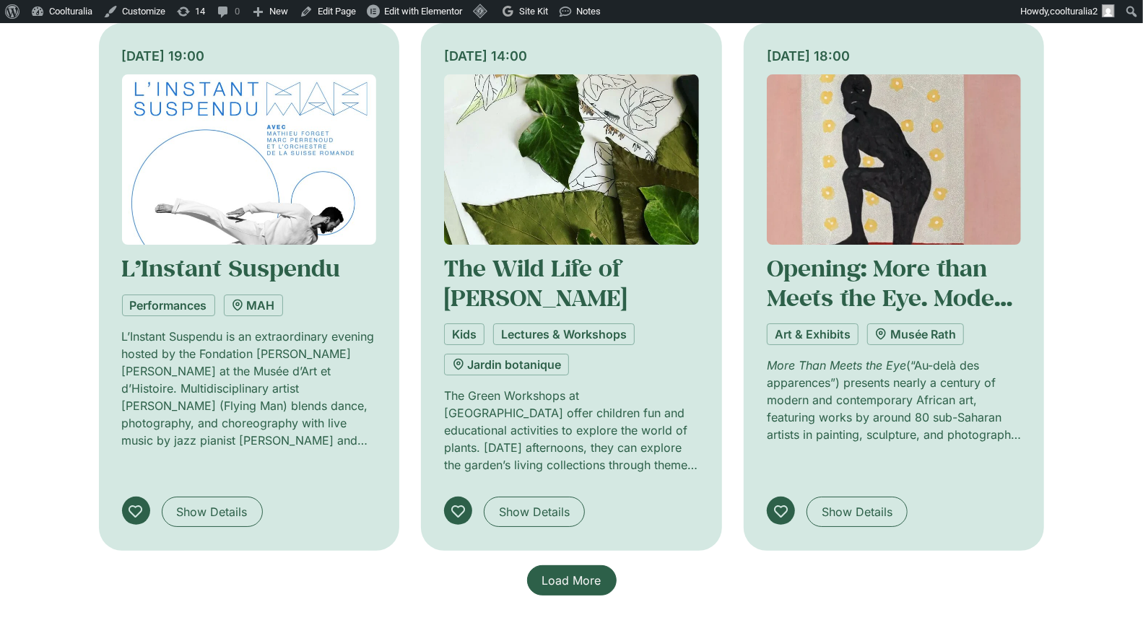
scroll to position [3166, 0]
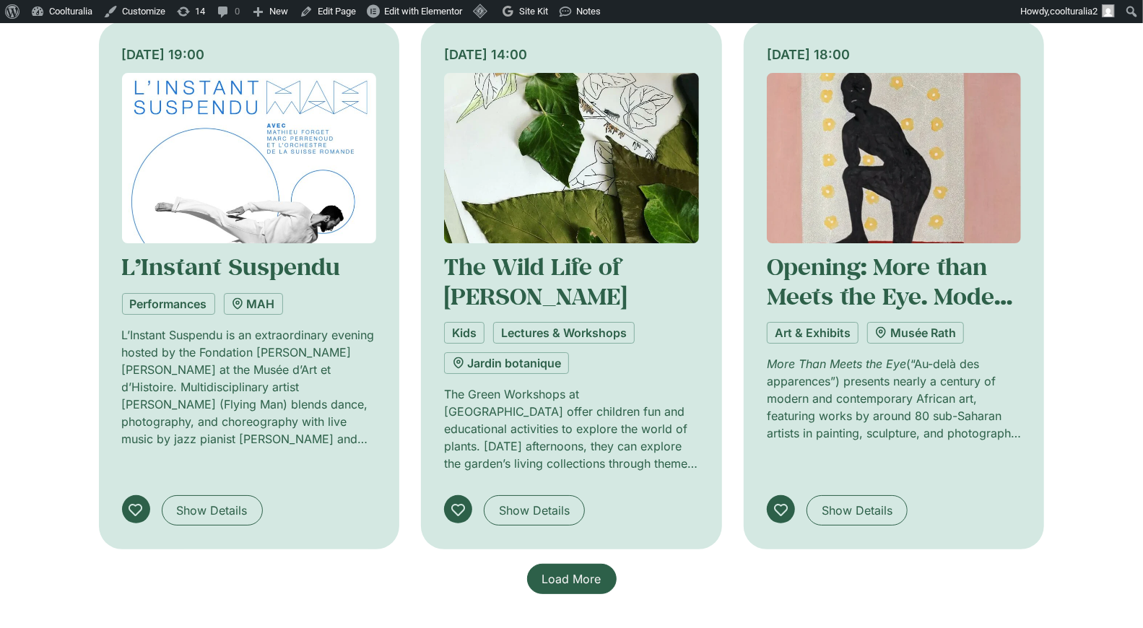
click at [554, 570] on span "Load More" at bounding box center [571, 578] width 59 height 17
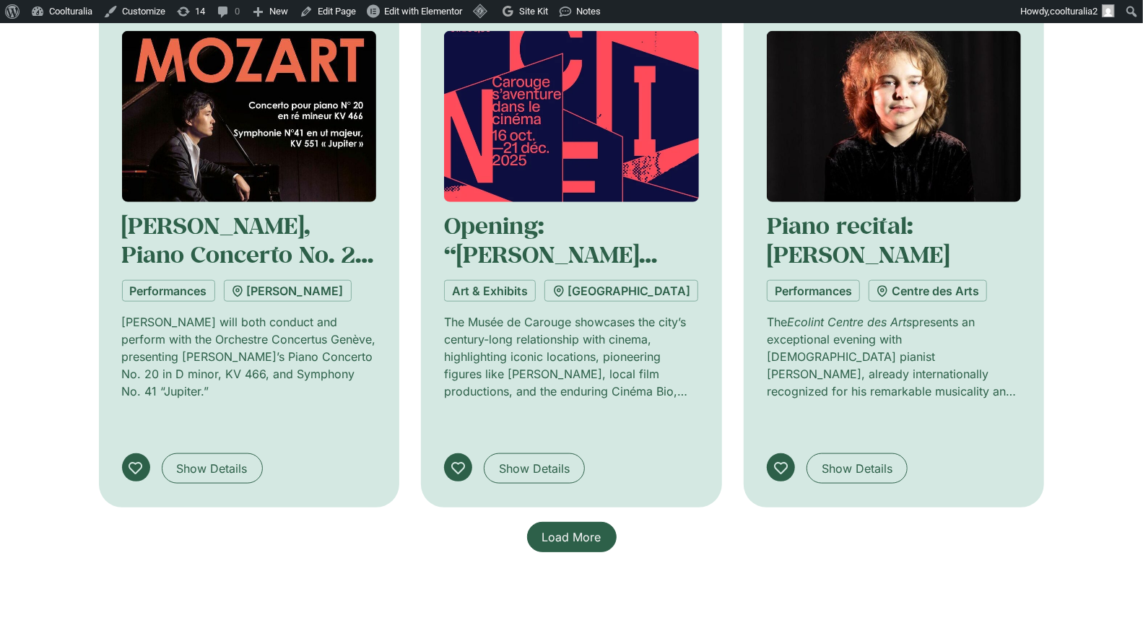
scroll to position [4308, 0]
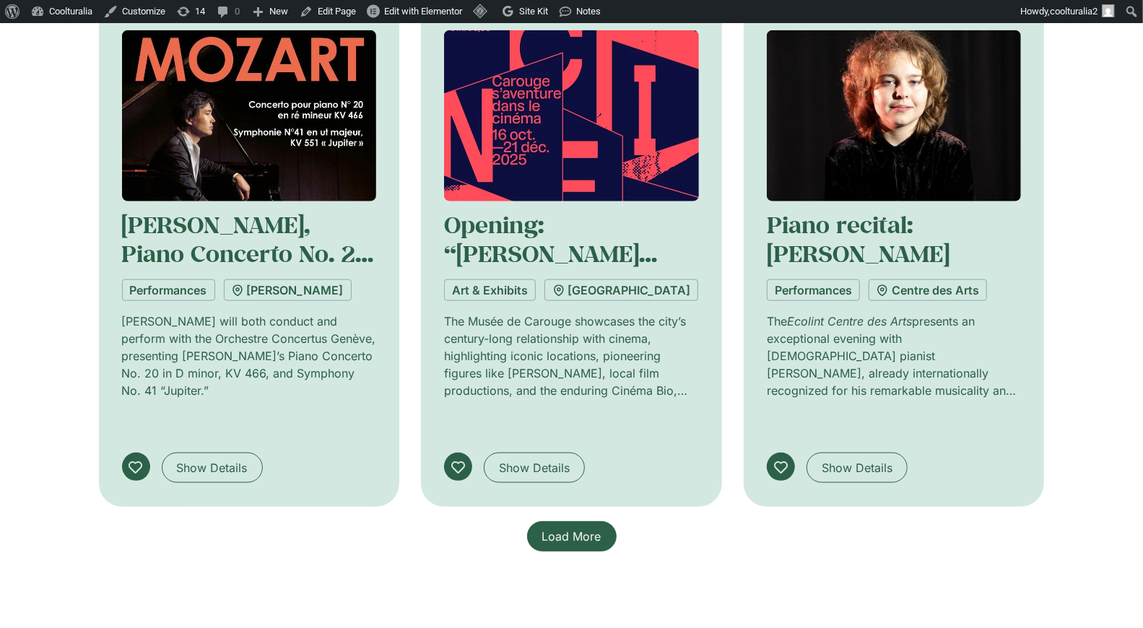
click at [556, 521] on link "Load More" at bounding box center [572, 536] width 90 height 30
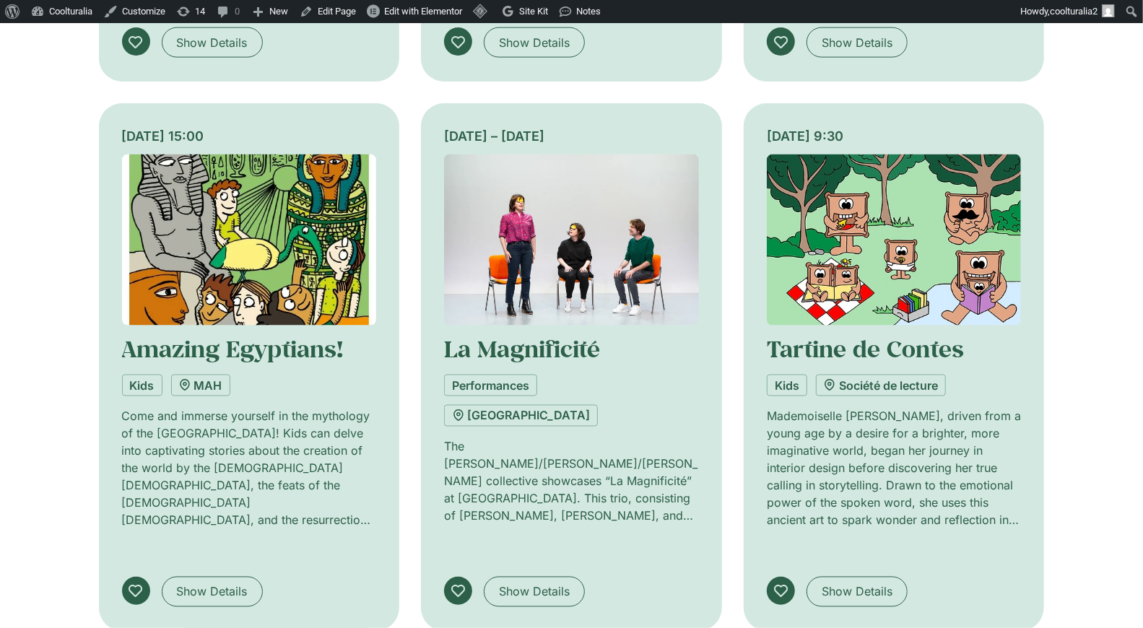
scroll to position [4709, 0]
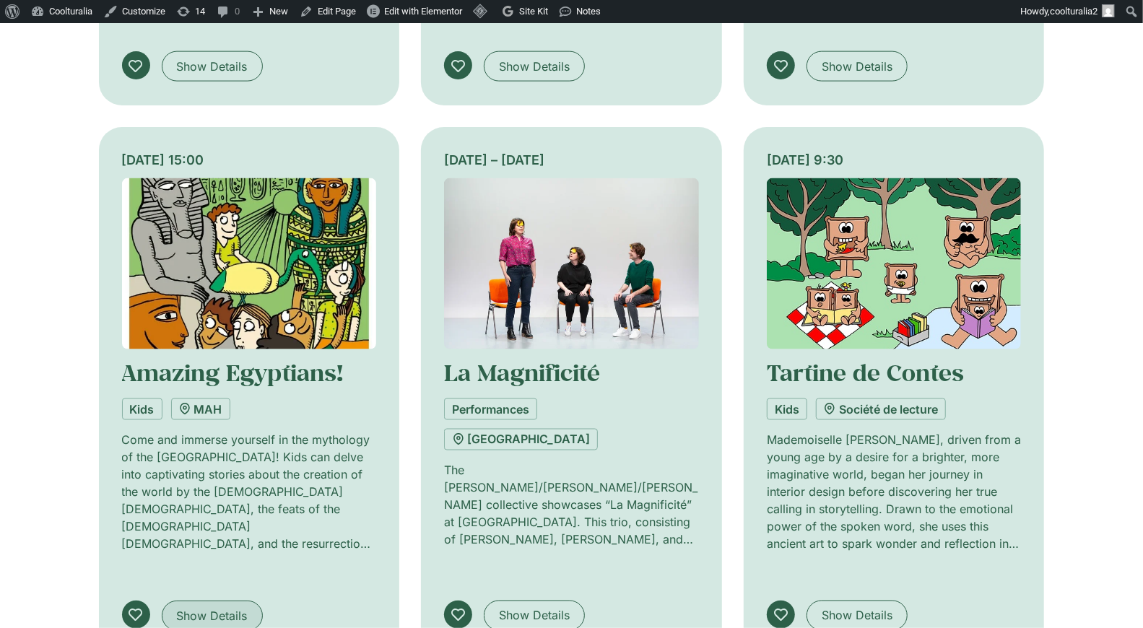
click at [227, 607] on span "Show Details" at bounding box center [212, 615] width 71 height 17
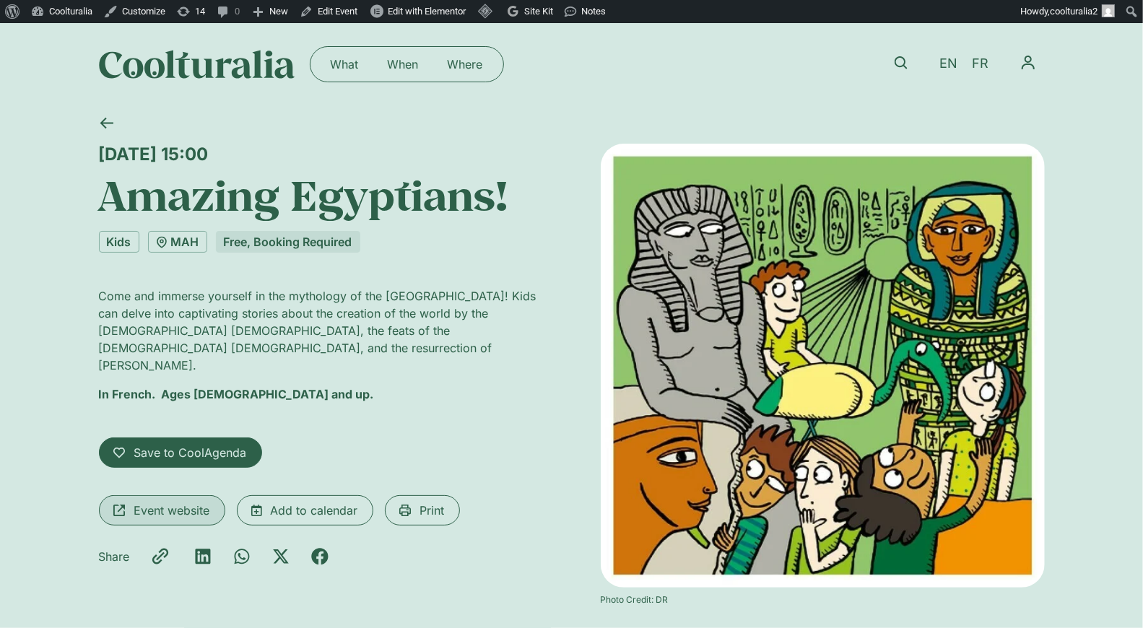
click at [199, 502] on span "Event website" at bounding box center [172, 510] width 76 height 17
click at [110, 125] on icon at bounding box center [107, 123] width 14 height 14
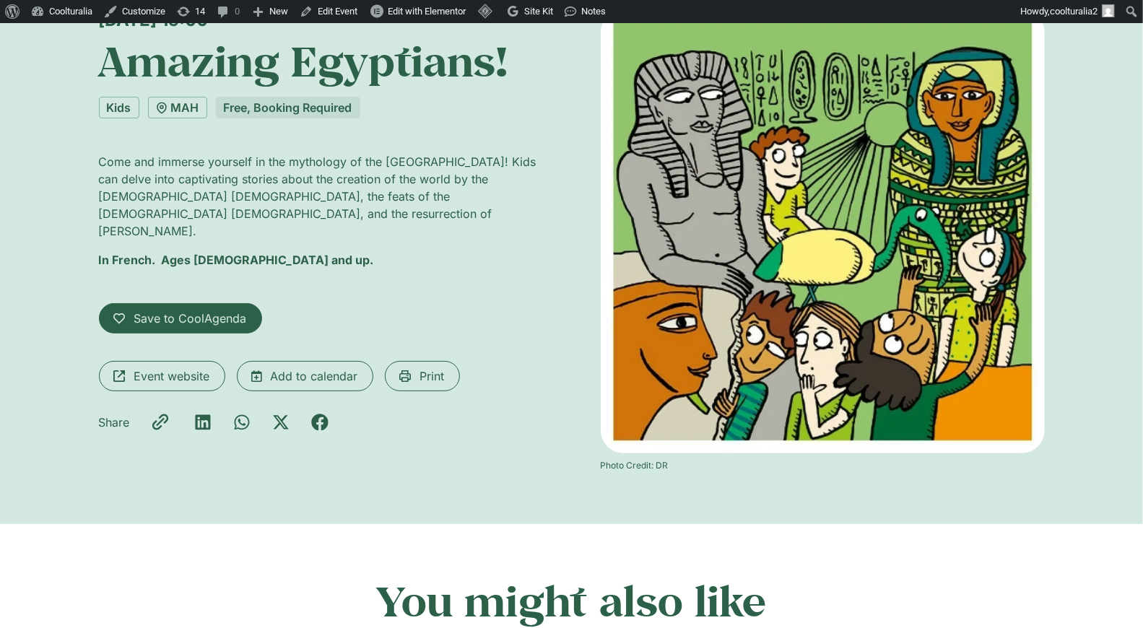
scroll to position [205, 0]
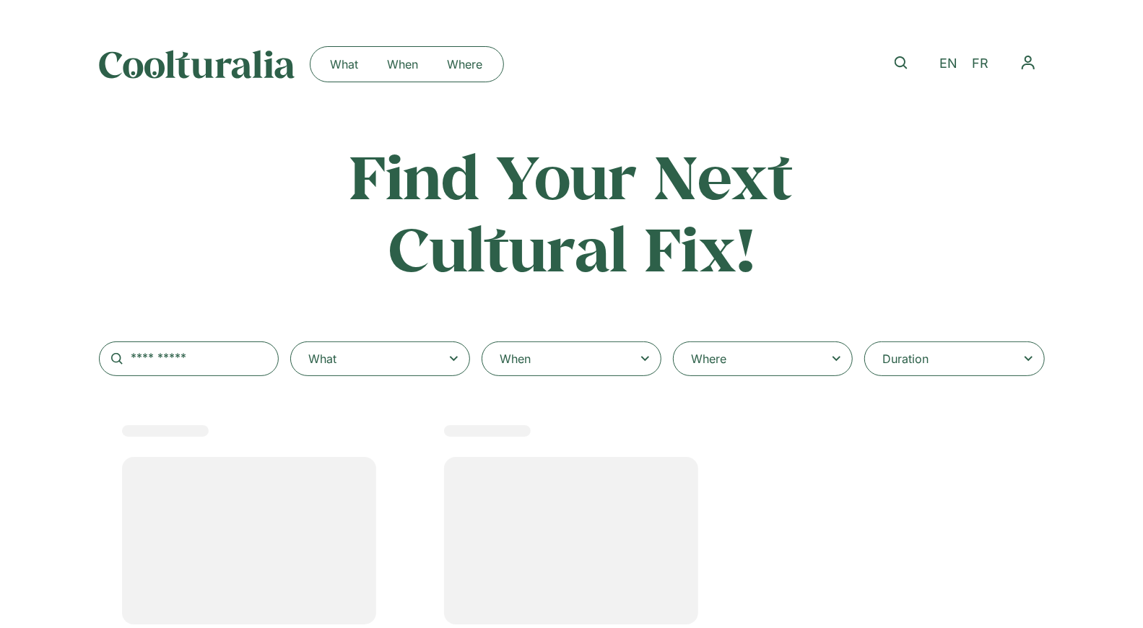
select select
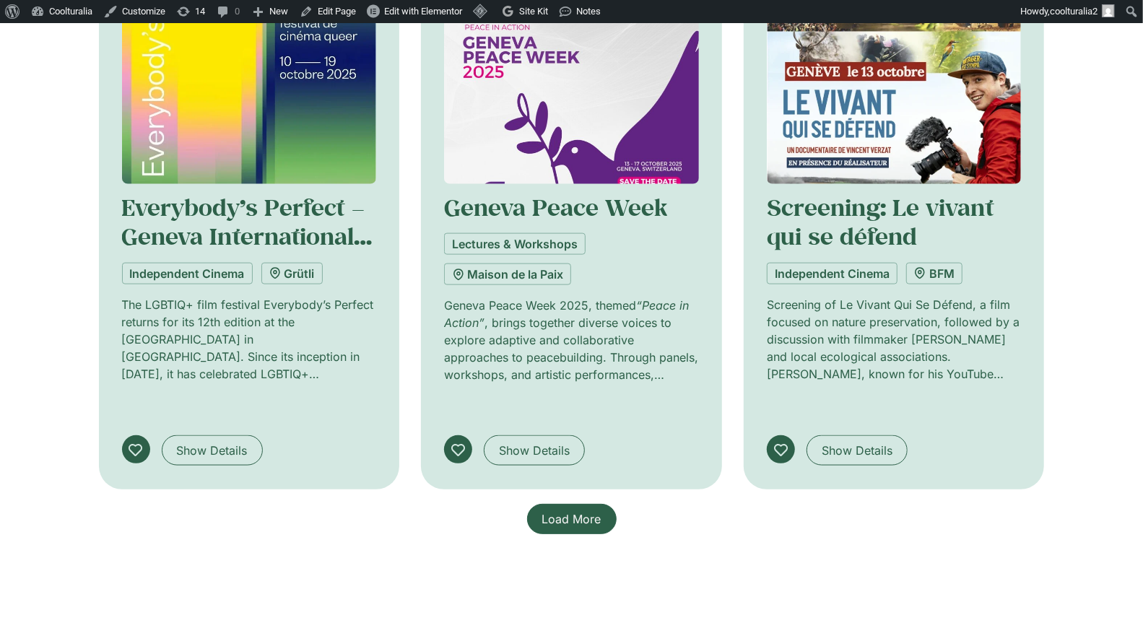
scroll to position [1026, 0]
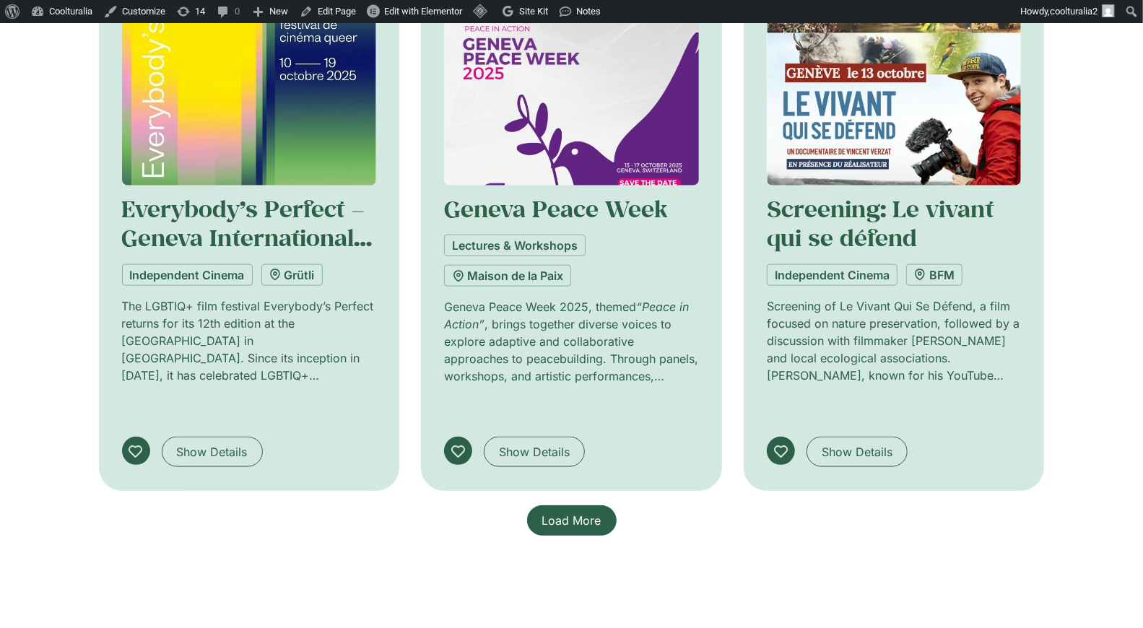
click at [583, 512] on span "Load More" at bounding box center [571, 520] width 59 height 17
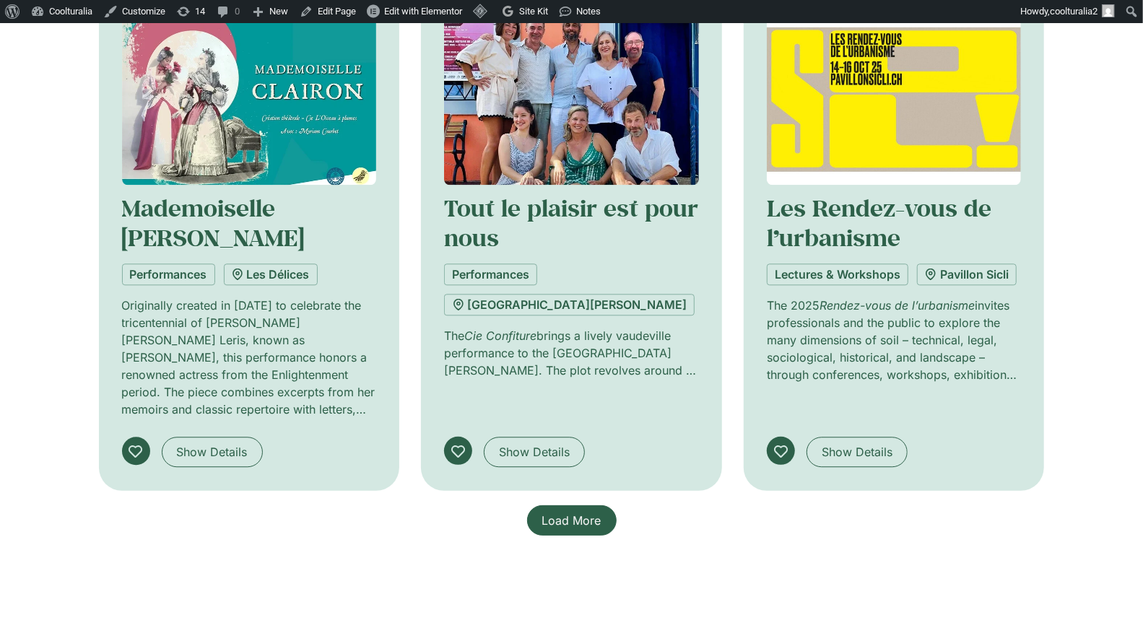
scroll to position [2127, 0]
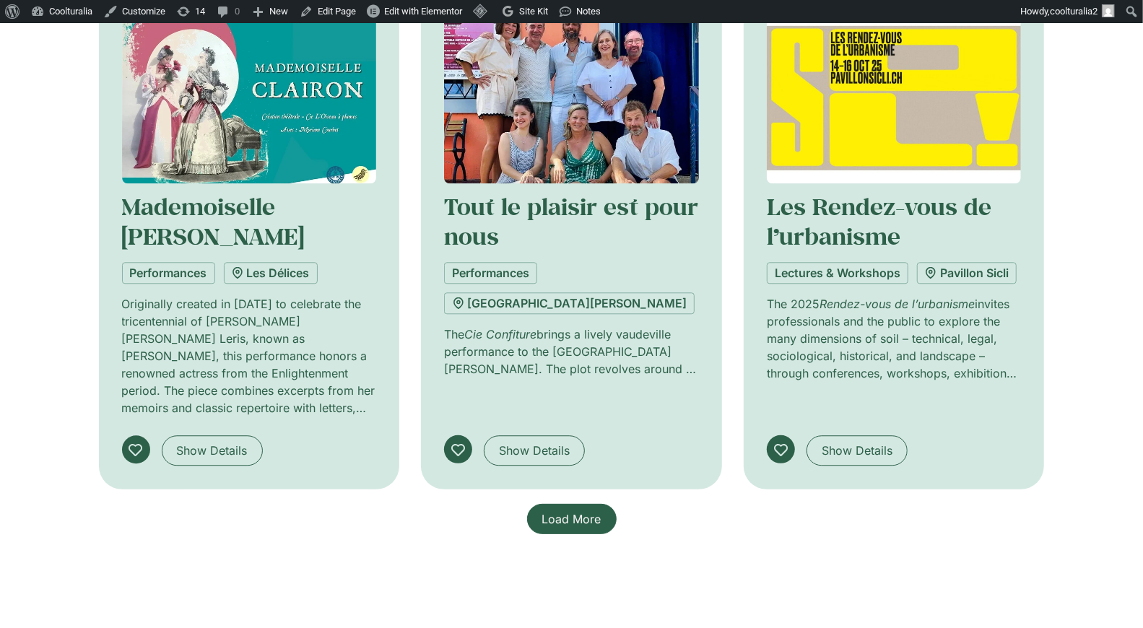
click at [555, 511] on span "Load More" at bounding box center [571, 519] width 59 height 17
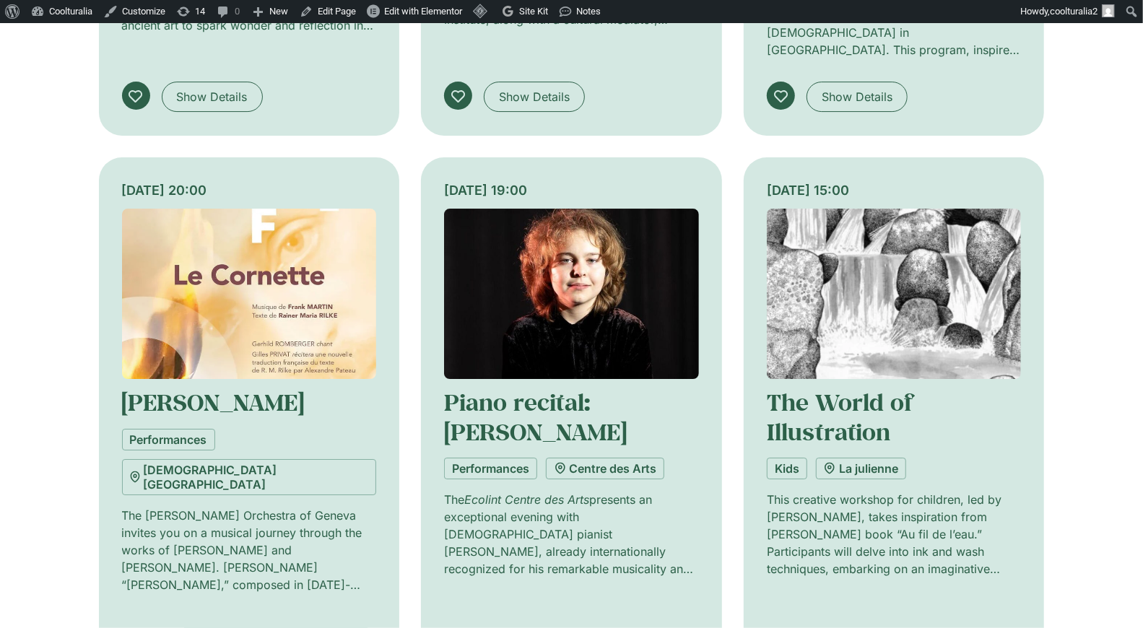
scroll to position [3122, 0]
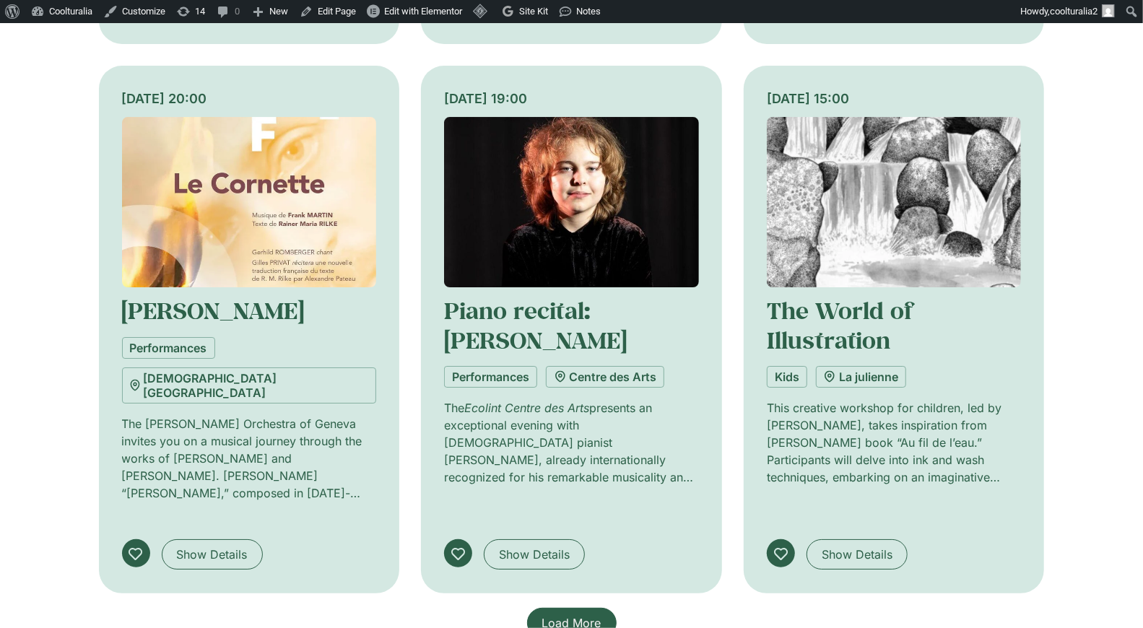
click at [579, 608] on link "Load More" at bounding box center [572, 623] width 90 height 30
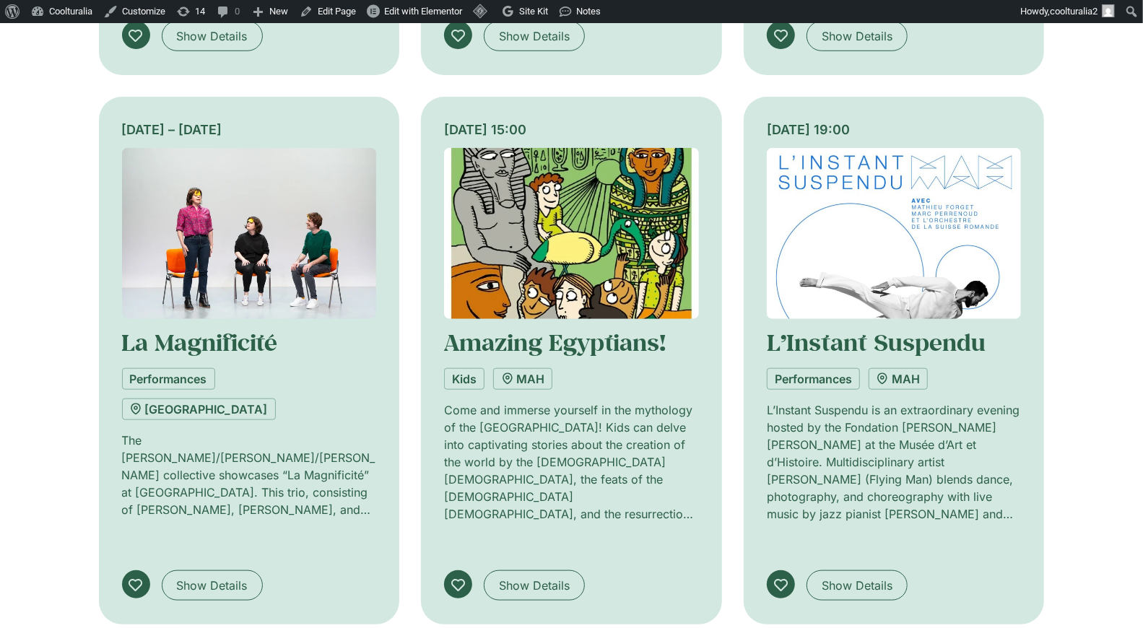
scroll to position [4192, 0]
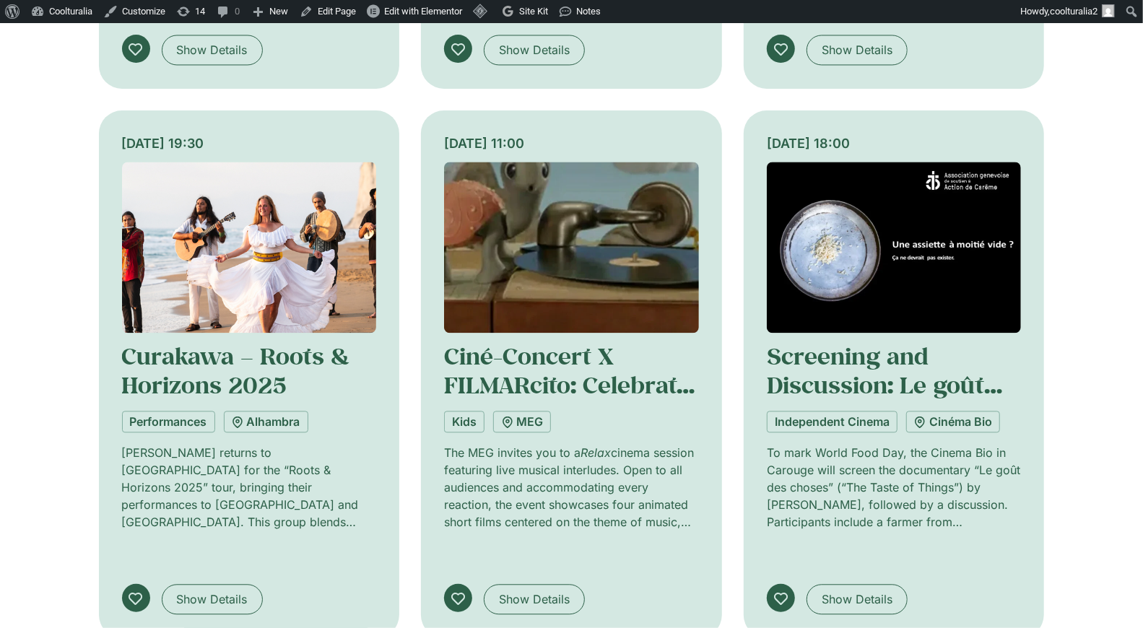
scroll to position [5309, 0]
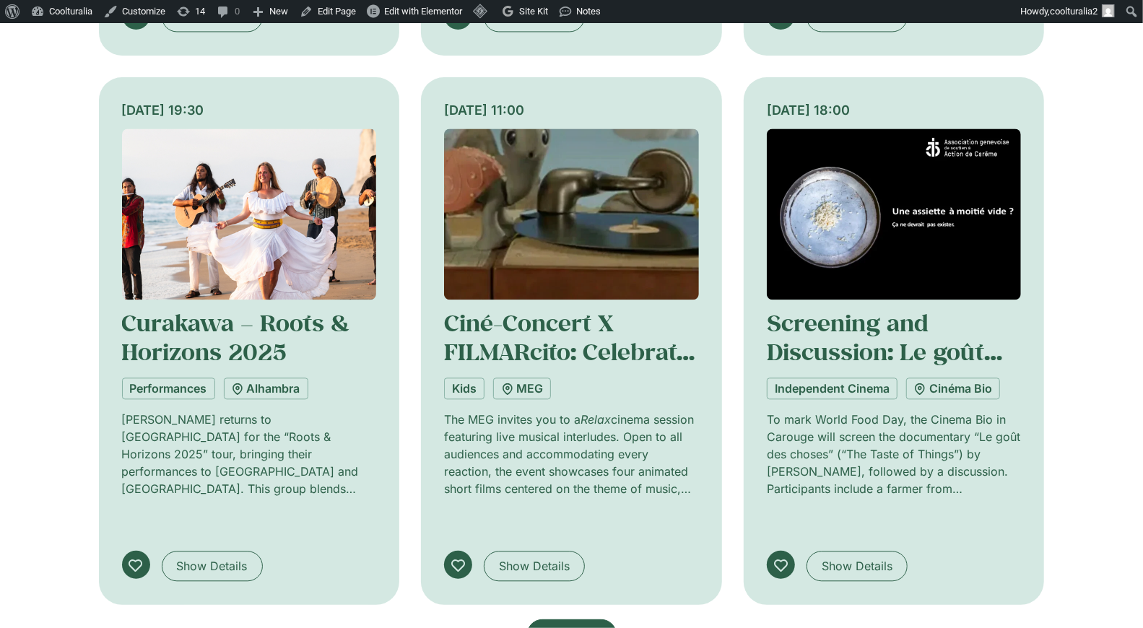
click at [585, 626] on span "Load More" at bounding box center [571, 634] width 59 height 17
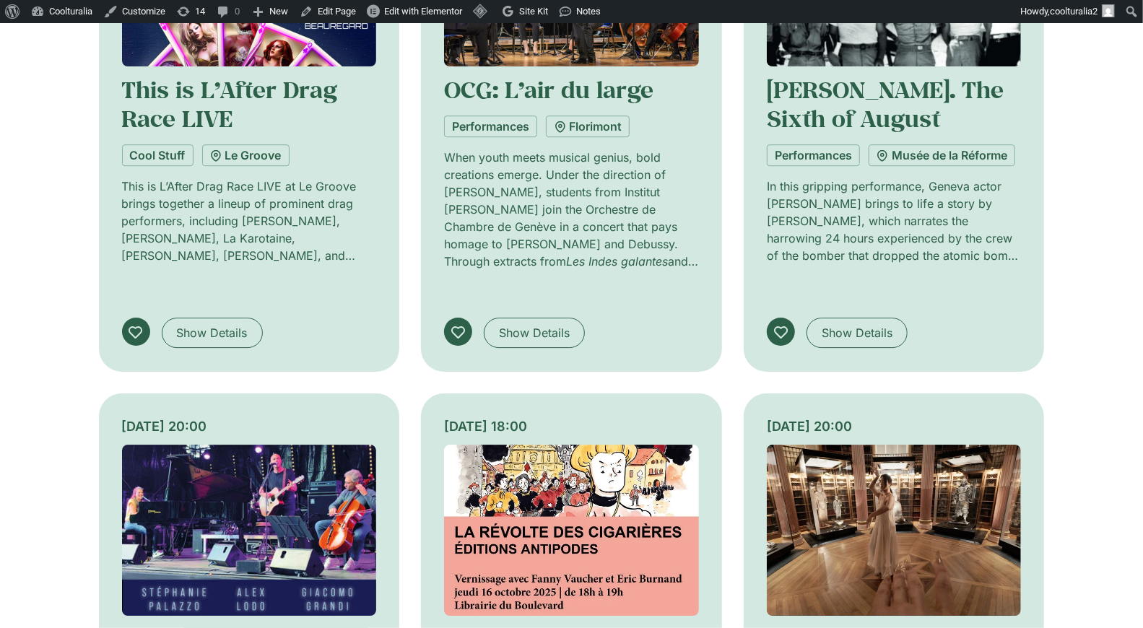
scroll to position [6092, 0]
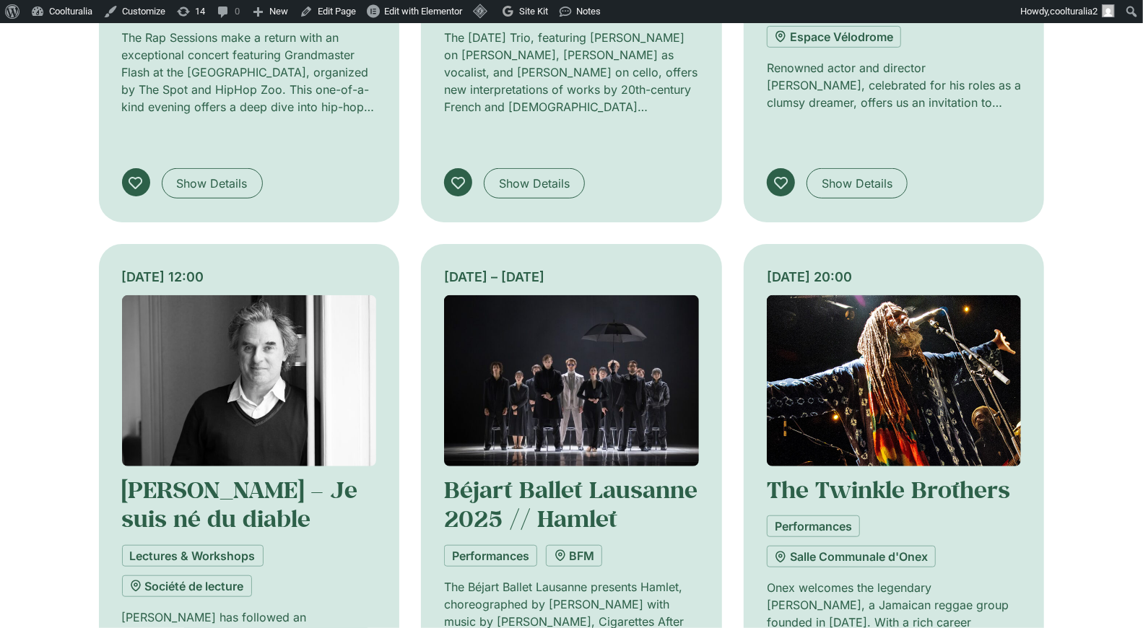
scroll to position [7344, 0]
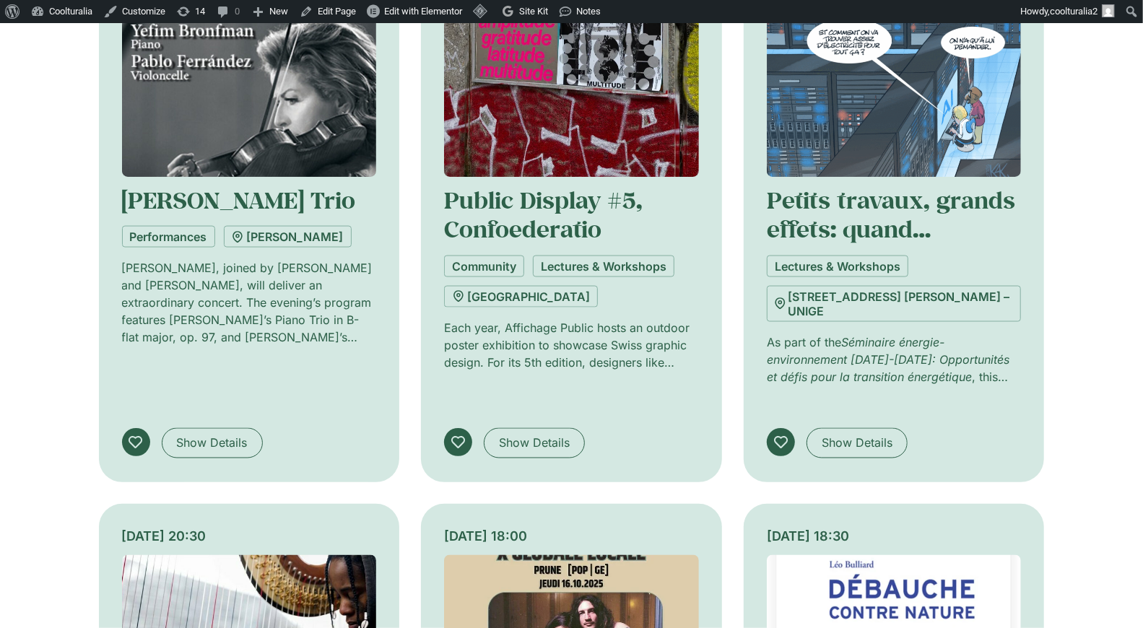
scroll to position [8178, 0]
drag, startPoint x: 233, startPoint y: 277, endPoint x: 123, endPoint y: 289, distance: 109.7
copy link "Sophye Soliveau"
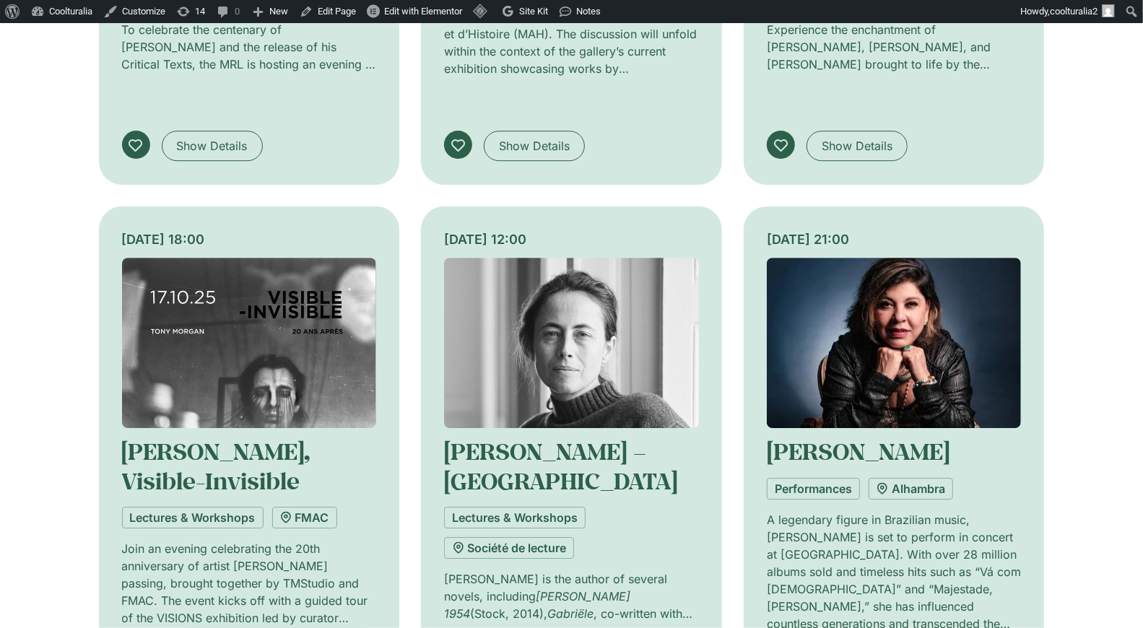
scroll to position [9573, 0]
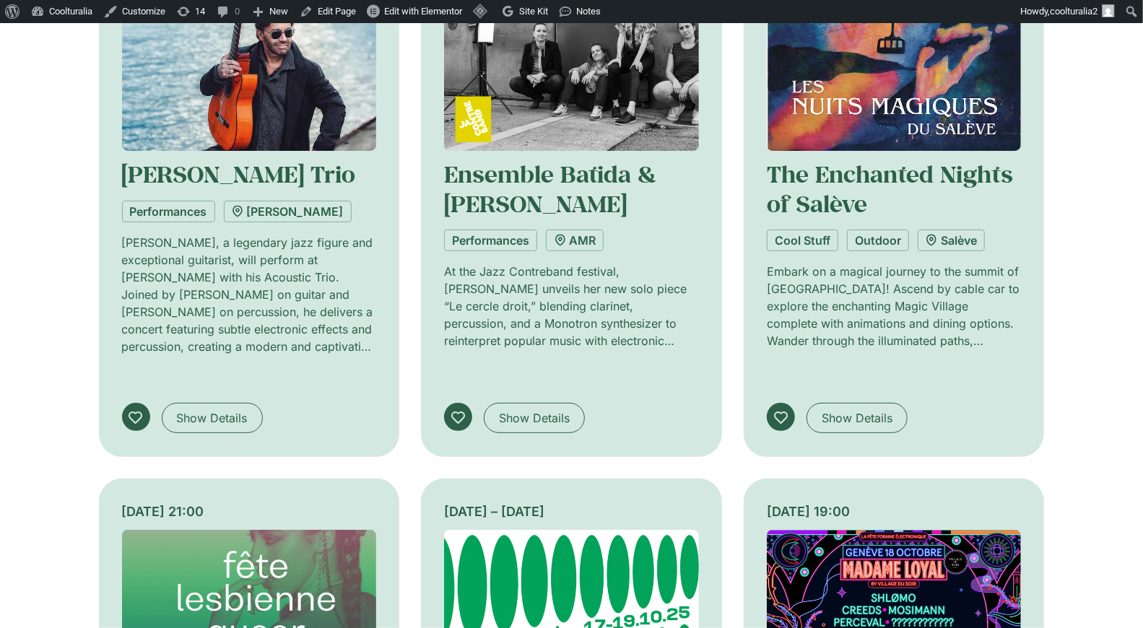
scroll to position [10407, 0]
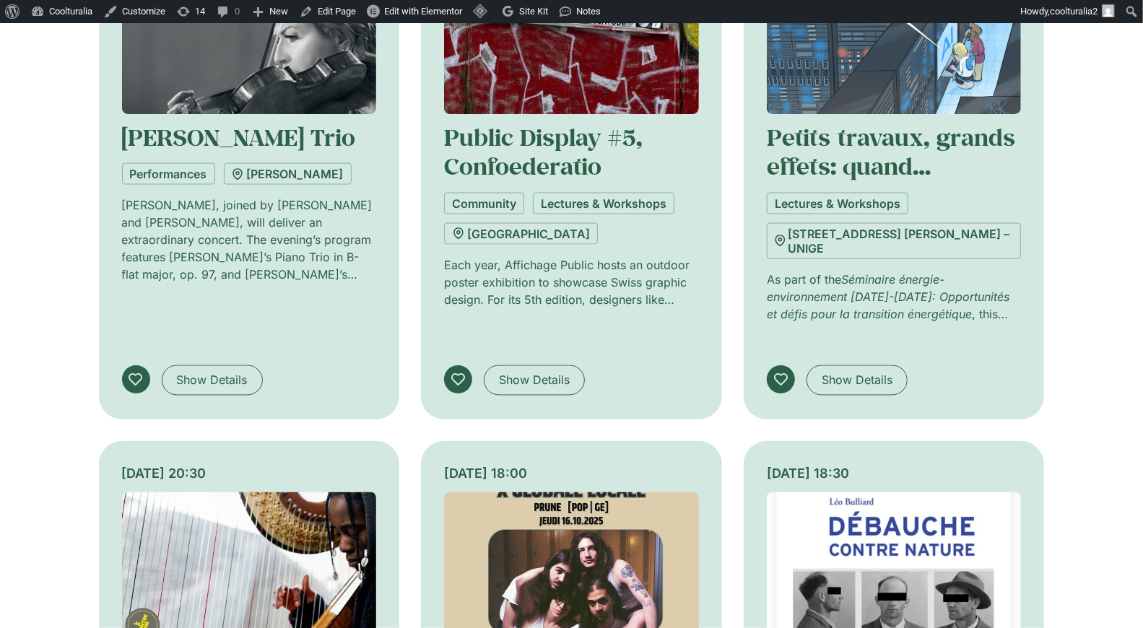
scroll to position [8240, 0]
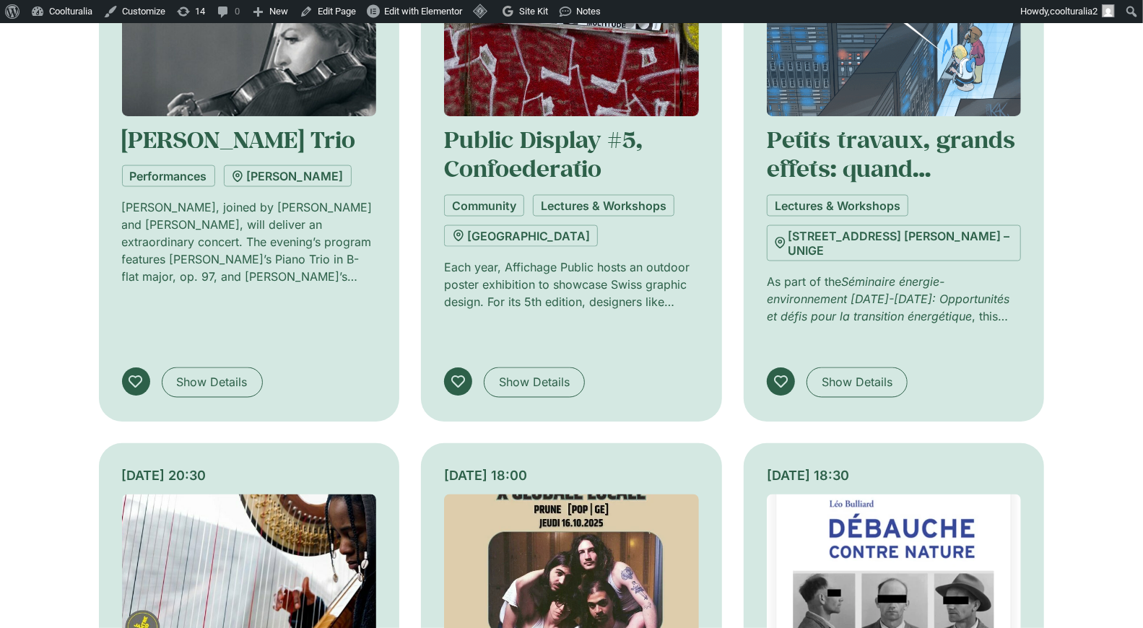
click at [243, 495] on img at bounding box center [249, 580] width 255 height 171
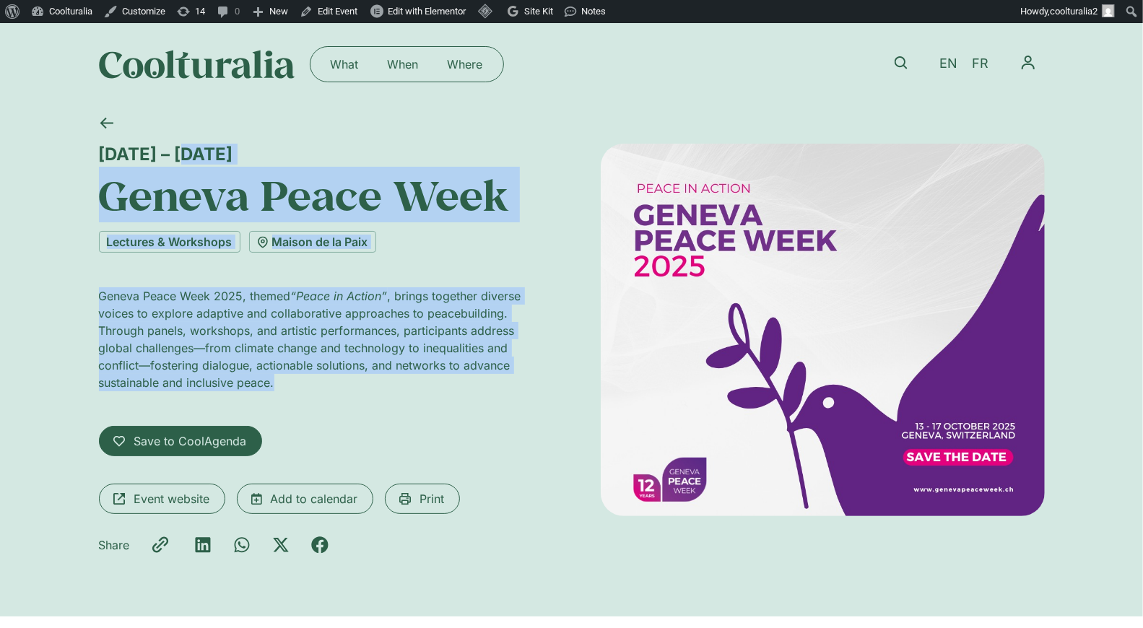
drag, startPoint x: 100, startPoint y: 155, endPoint x: 300, endPoint y: 381, distance: 301.8
click at [300, 381] on div "[DATE] – [DATE] Geneva Peace Week Lectures & Workshops [GEOGRAPHIC_DATA] Geneva…" at bounding box center [321, 354] width 444 height 421
copy div "[DATE] – [DATE] Geneva Peace Week Lectures & Workshops Maison de la Paix Geneva…"
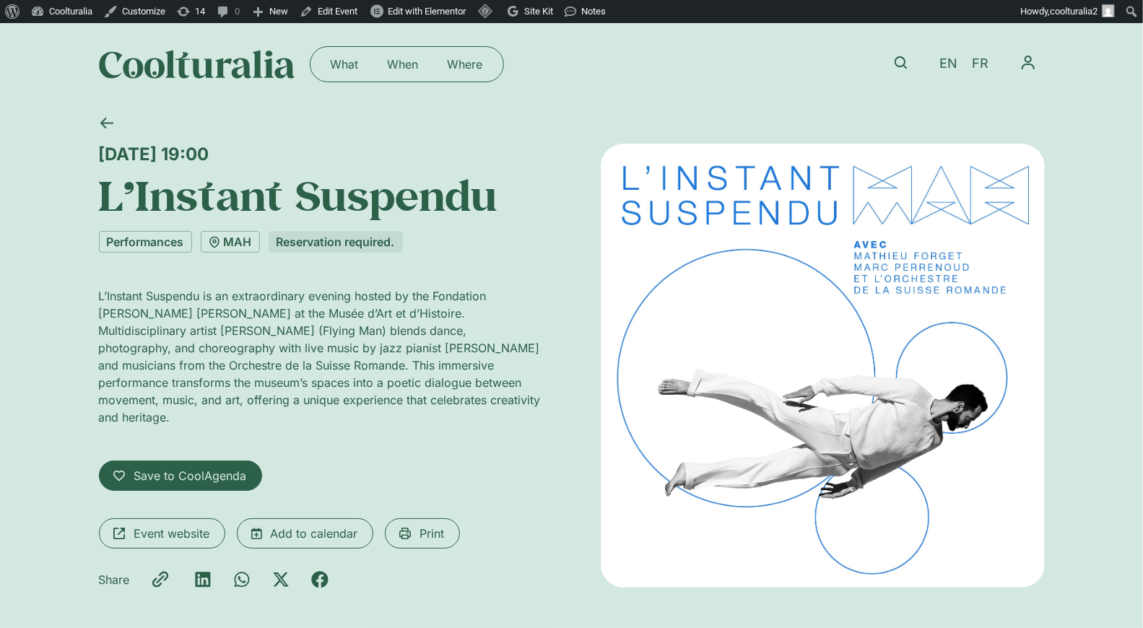
drag, startPoint x: 97, startPoint y: 147, endPoint x: 498, endPoint y: 409, distance: 478.3
click at [498, 409] on div "Wednesday 15 October, 19:00 L’Instant Suspendu Performances MAH Reservation req…" at bounding box center [321, 372] width 444 height 456
copy div "Wednesday 15 October, 19:00 L’Instant Suspendu Performances MAH Reservation req…"
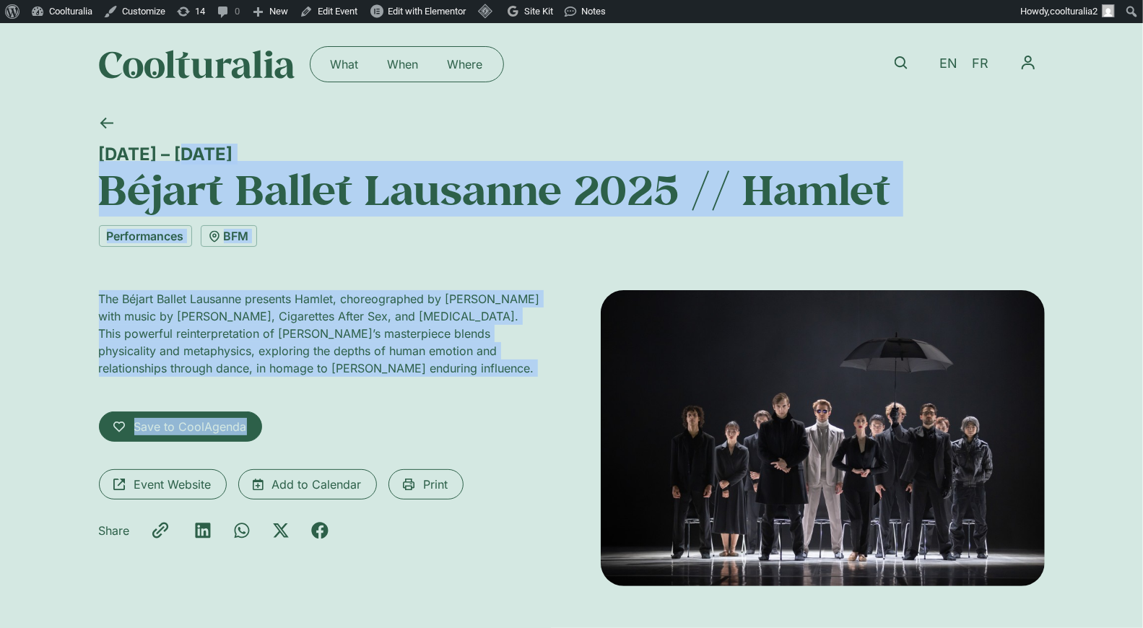
drag, startPoint x: 95, startPoint y: 151, endPoint x: 456, endPoint y: 413, distance: 446.7
click at [456, 417] on div "[DATE] – [DATE] Béjart Ballet Lausanne 2025 // Hamlet Performances BFM The Béja…" at bounding box center [571, 371] width 1143 height 533
copy div "[DATE] – [DATE] Béjart Ballet Lausanne 2025 // Hamlet Performances BFM The Béja…"
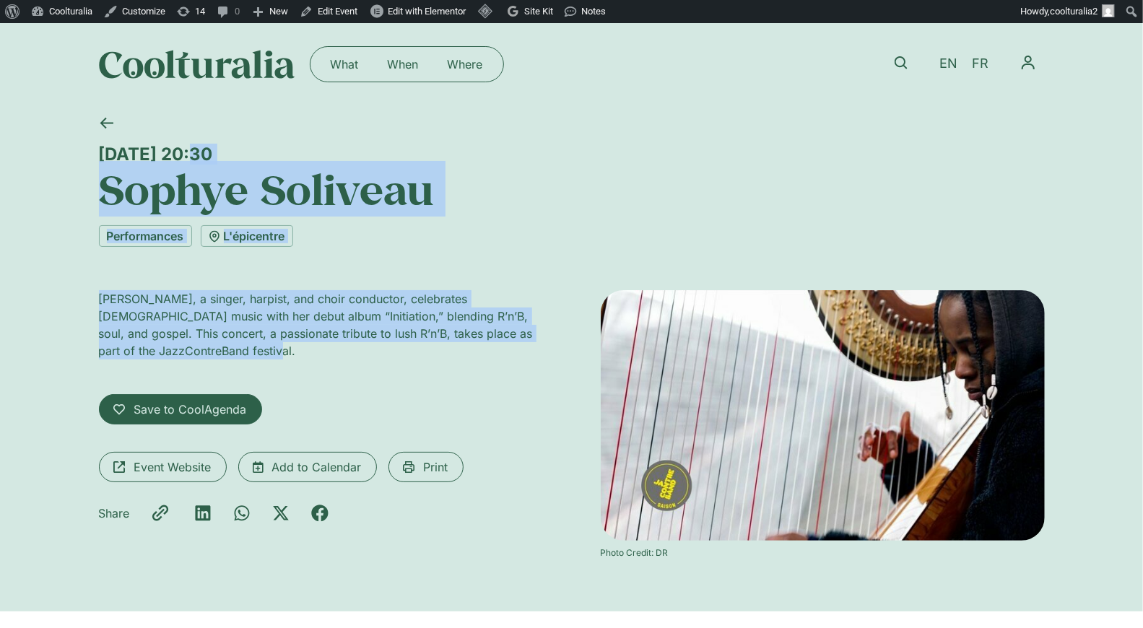
drag, startPoint x: 100, startPoint y: 145, endPoint x: 316, endPoint y: 368, distance: 310.0
click at [316, 368] on div "Thursday 16 October, 20:30 Sophye Soliveau Performances L'épicentre Sophye Soli…" at bounding box center [572, 358] width 946 height 506
copy div "Thursday 16 October, 20:30 Sophye Soliveau Performances L'épicentre Sophye Soli…"
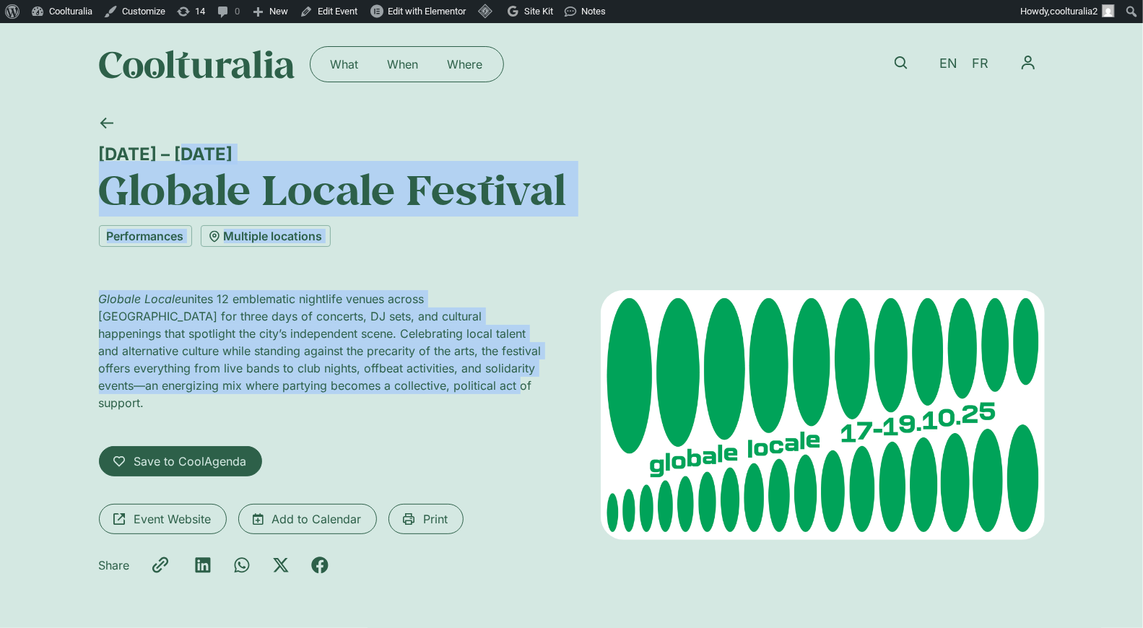
drag, startPoint x: 84, startPoint y: 147, endPoint x: 435, endPoint y: 383, distance: 423.0
click at [435, 383] on div "17 – 19 October Globale Locale Festival Performances Multiple locations Globale…" at bounding box center [571, 370] width 1143 height 531
copy div "17 – 19 October Globale Locale Festival Performances Multiple locations Globale…"
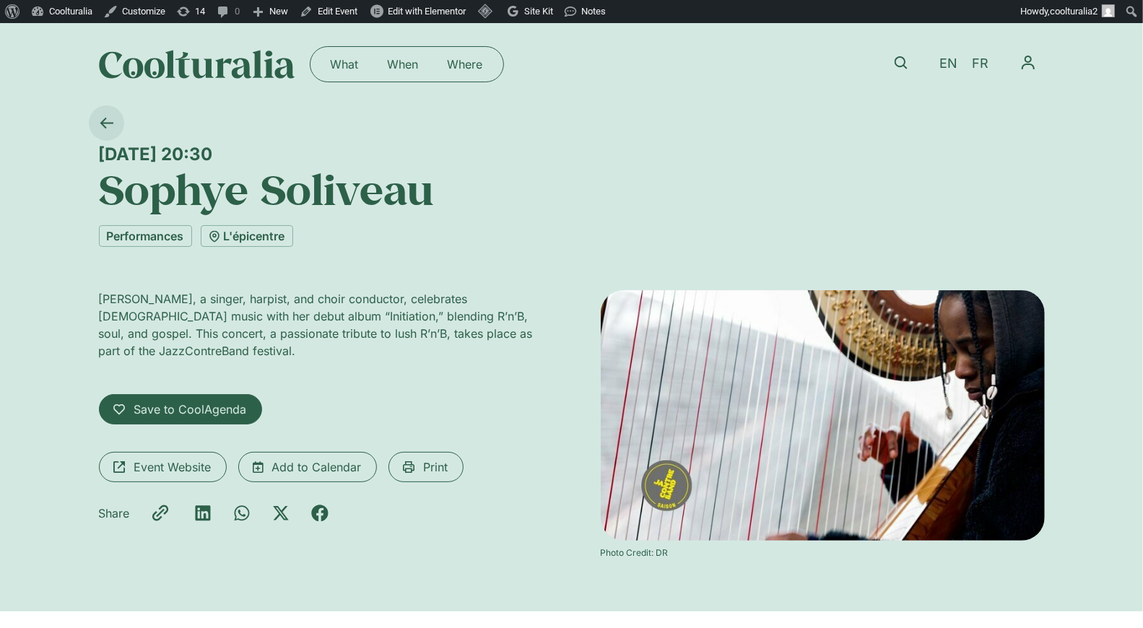
click at [103, 121] on icon at bounding box center [106, 123] width 13 height 11
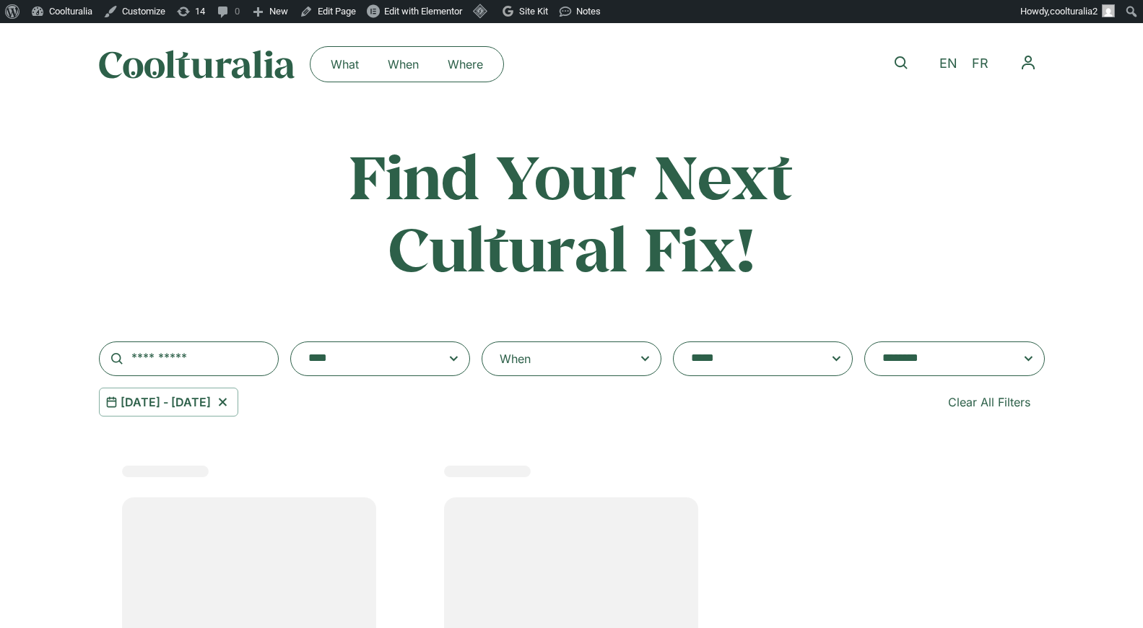
select select "**********"
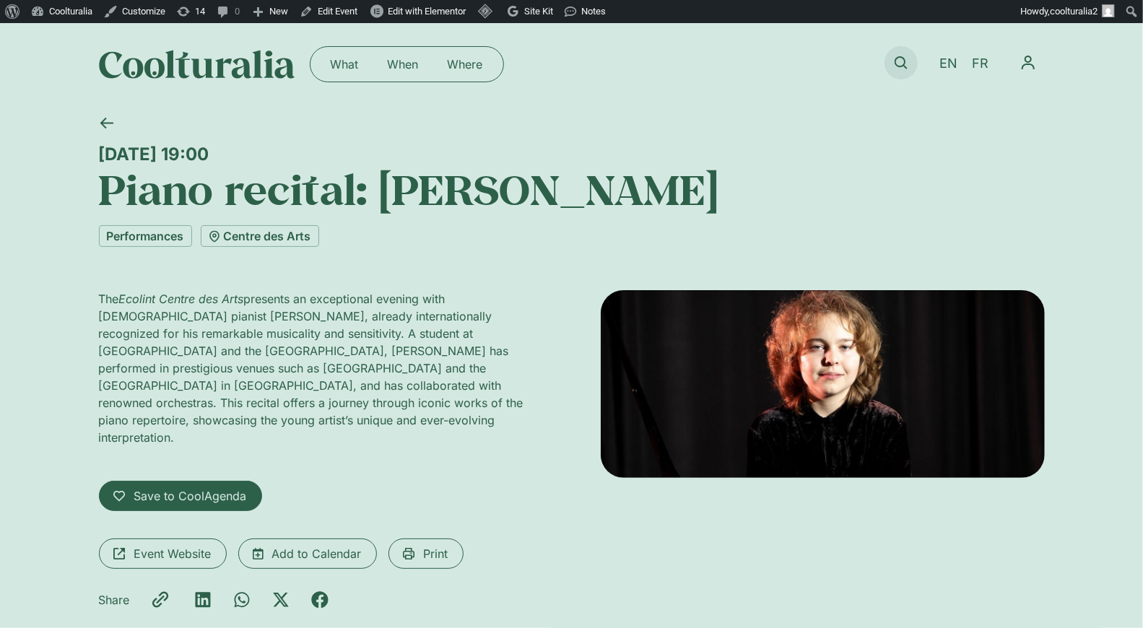
click at [900, 56] on icon at bounding box center [901, 62] width 13 height 13
click at [903, 61] on icon at bounding box center [901, 62] width 13 height 13
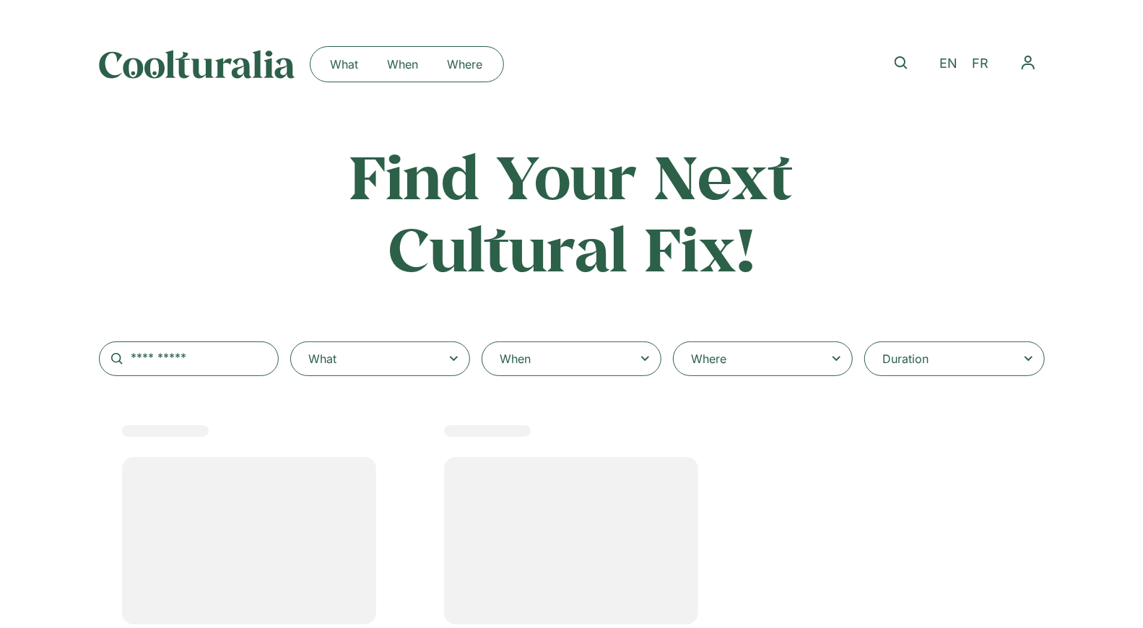
select select
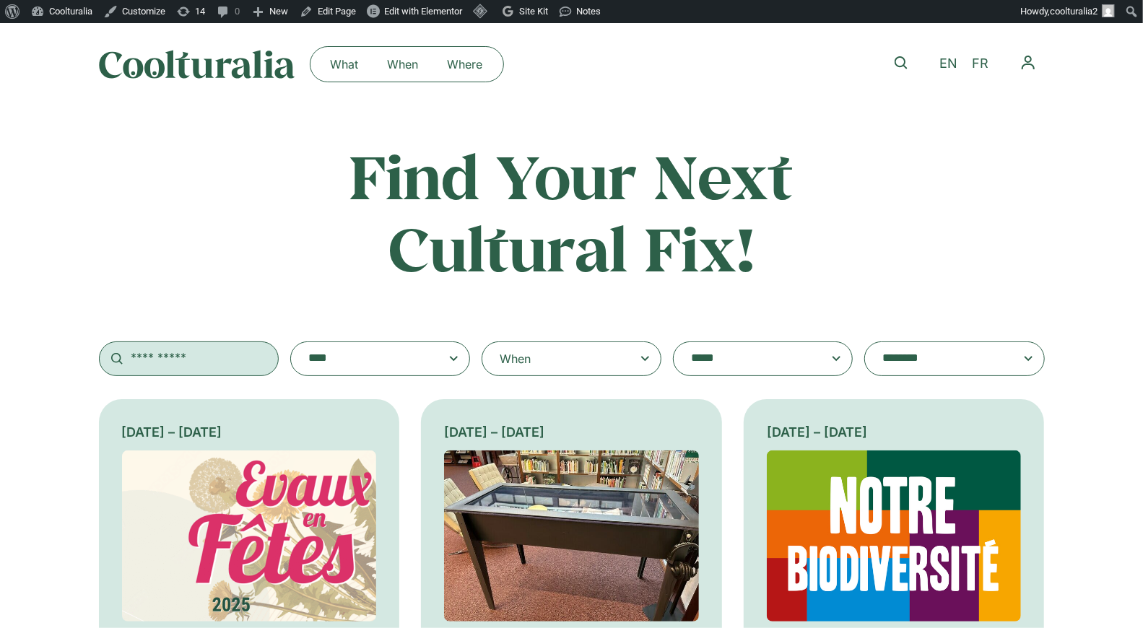
click at [183, 355] on input "text" at bounding box center [189, 359] width 180 height 35
click at [742, 362] on textarea "**********" at bounding box center [749, 359] width 116 height 20
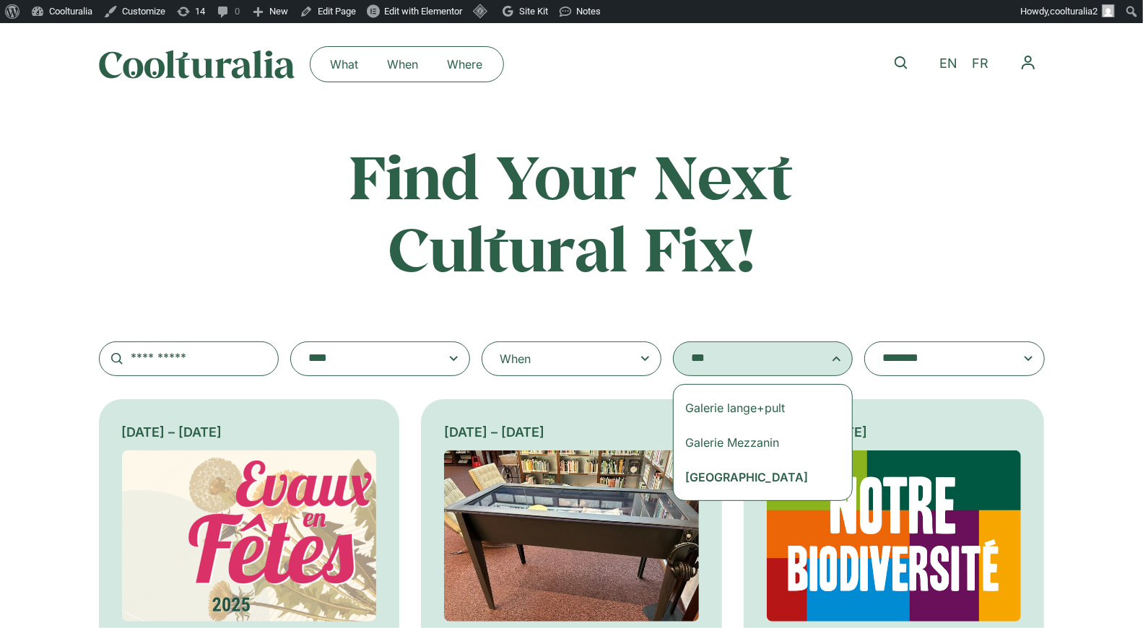
type textarea "***"
select select "***"
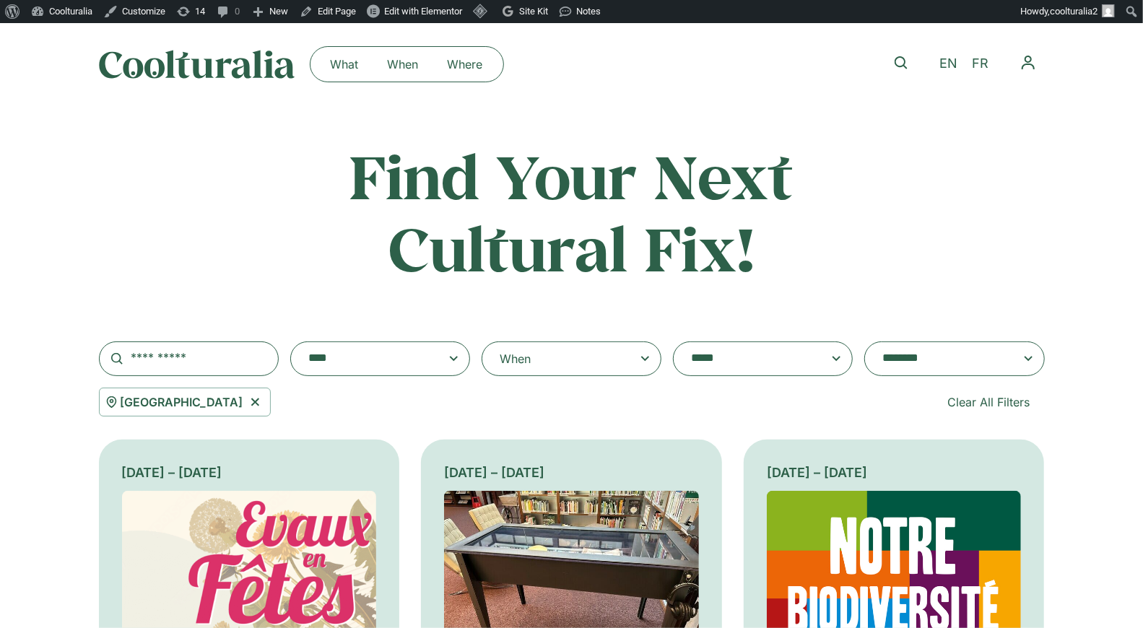
scroll to position [1864, 0]
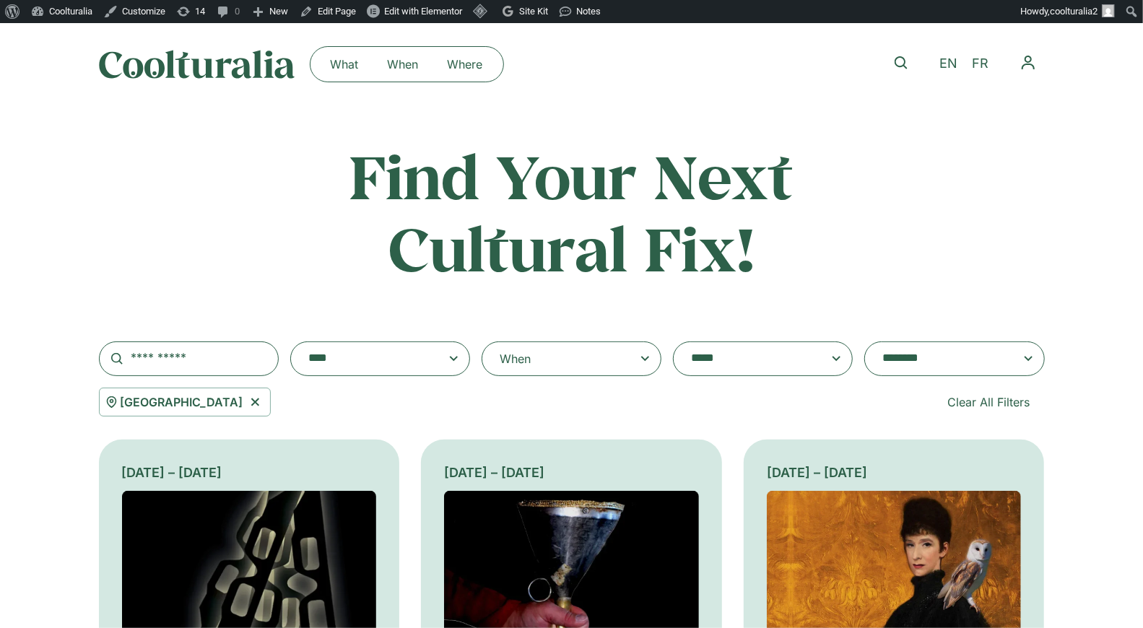
click at [648, 363] on icon at bounding box center [645, 358] width 18 height 17
click at [0, 0] on input "When" at bounding box center [0, 0] width 0 height 0
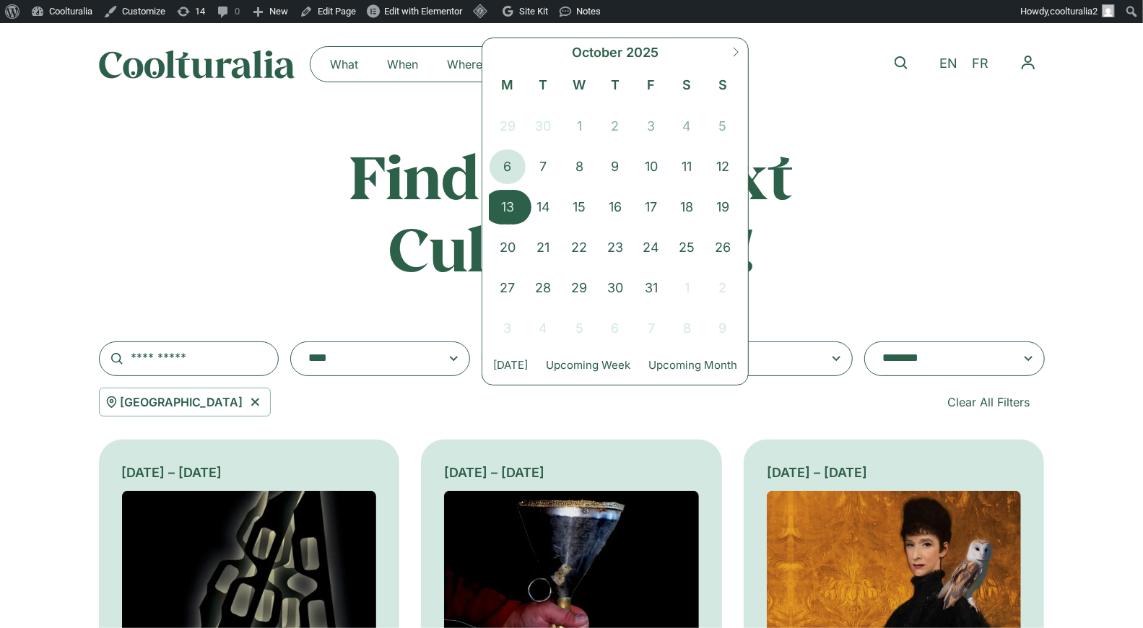
click at [510, 200] on span "13" at bounding box center [508, 207] width 36 height 35
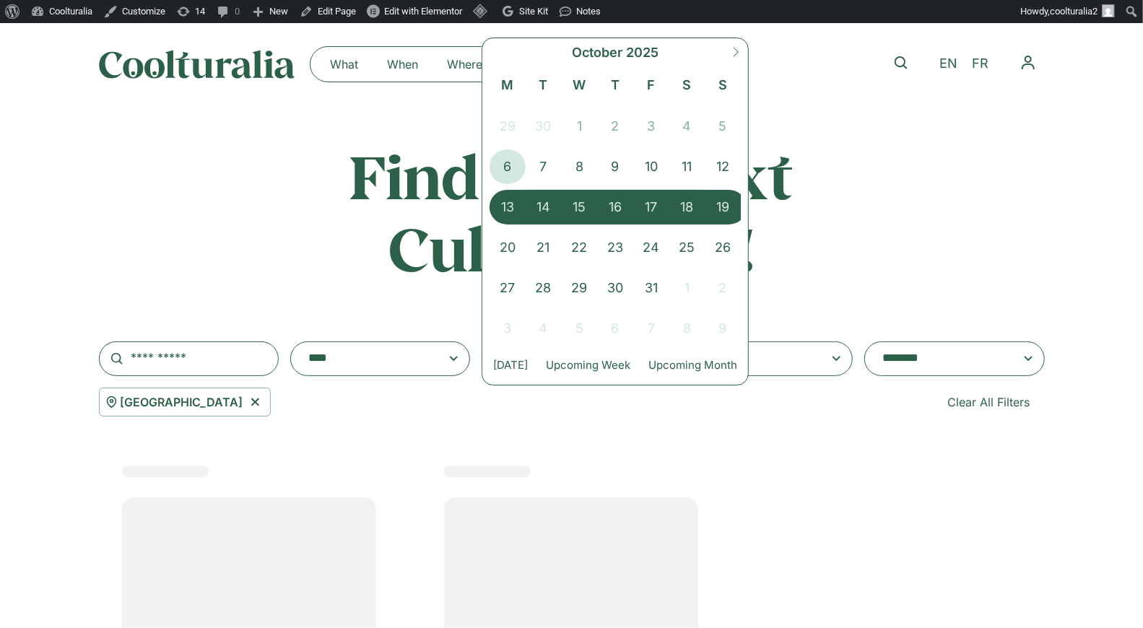
click at [716, 201] on span "19" at bounding box center [723, 207] width 36 height 35
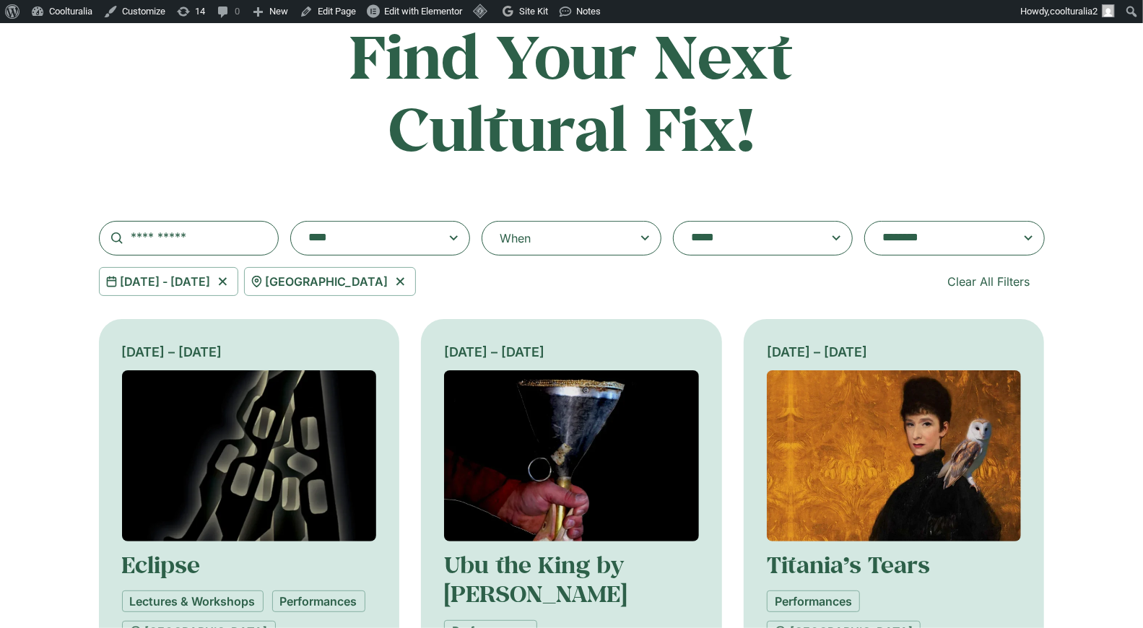
scroll to position [126, 0]
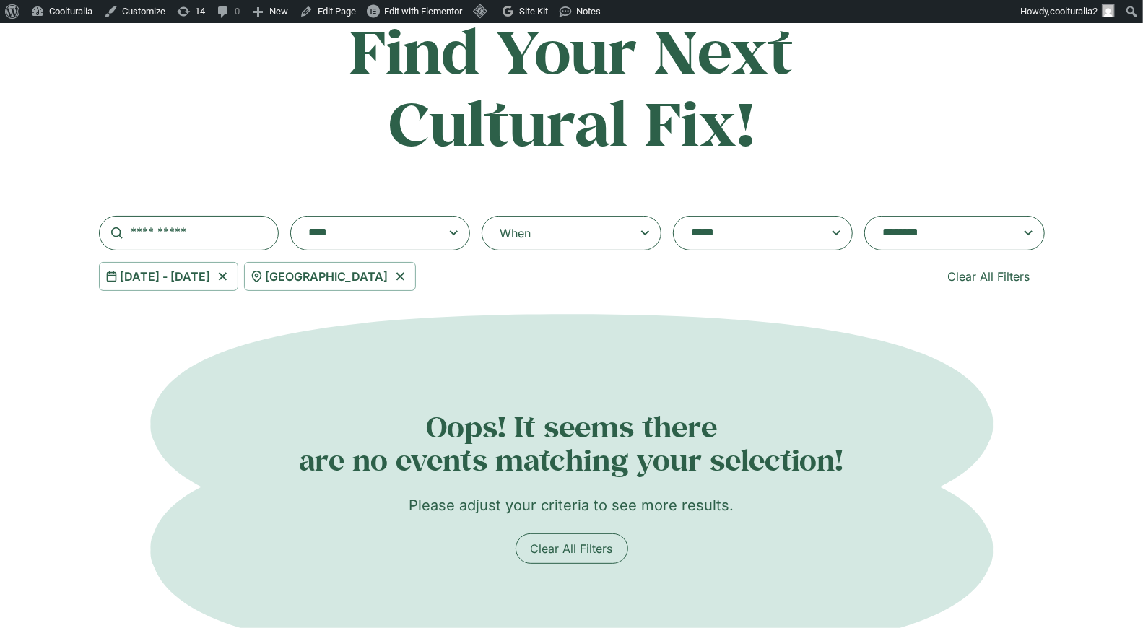
click at [404, 277] on icon at bounding box center [400, 277] width 8 height 8
select select
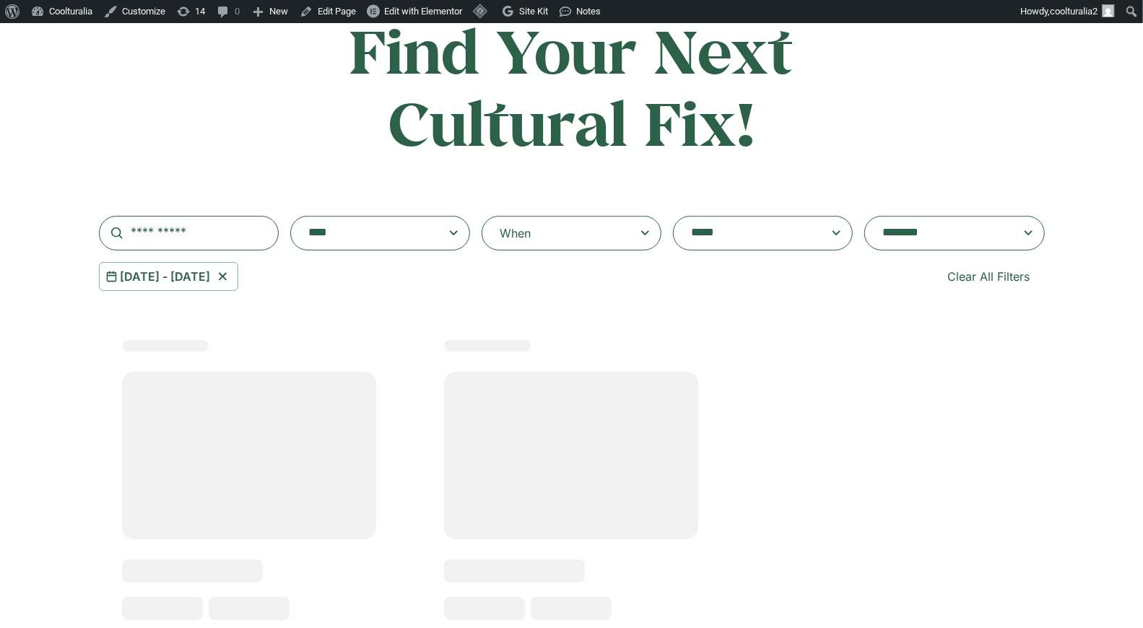
click at [534, 238] on div "When" at bounding box center [572, 233] width 180 height 35
click at [0, 0] on input "**********" at bounding box center [0, 0] width 0 height 0
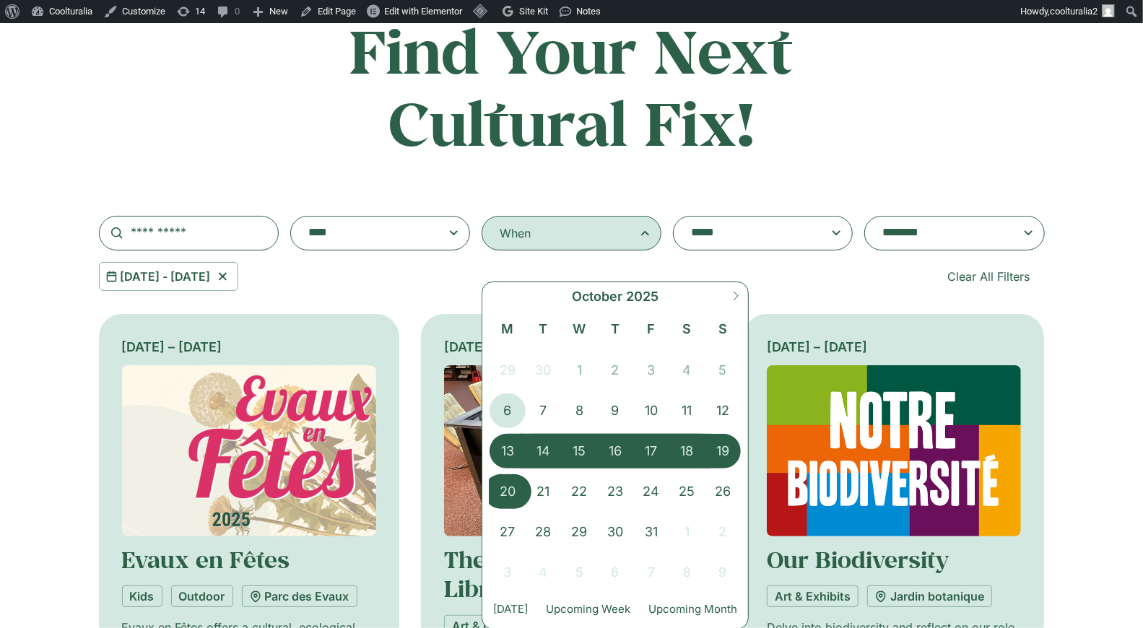
click at [495, 490] on span "20" at bounding box center [508, 491] width 36 height 35
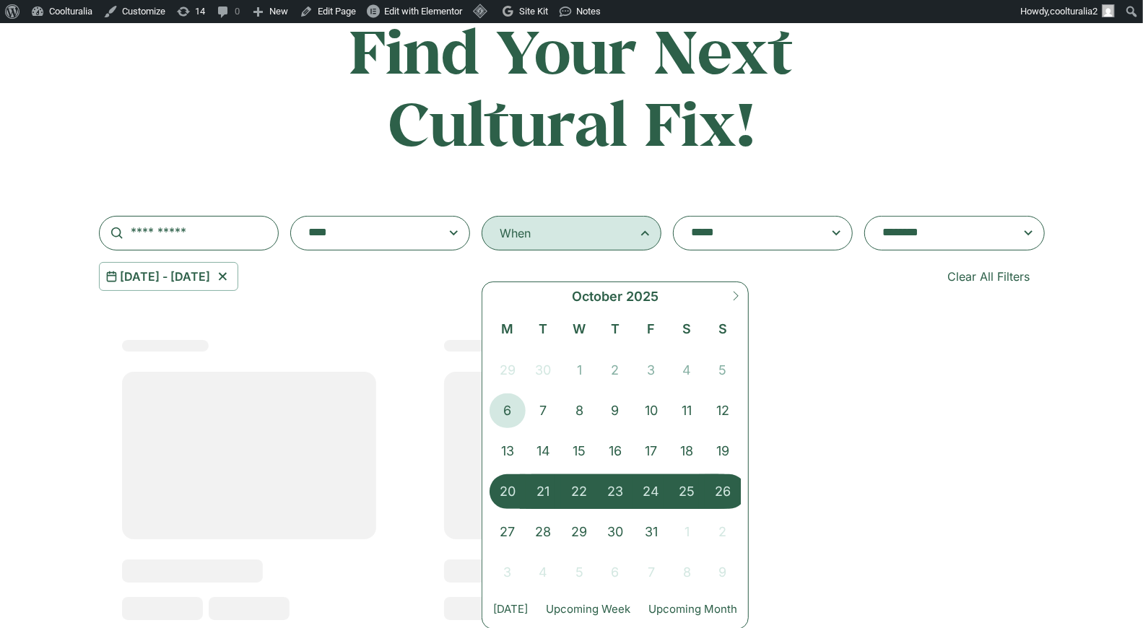
click at [726, 482] on span "26" at bounding box center [723, 491] width 36 height 35
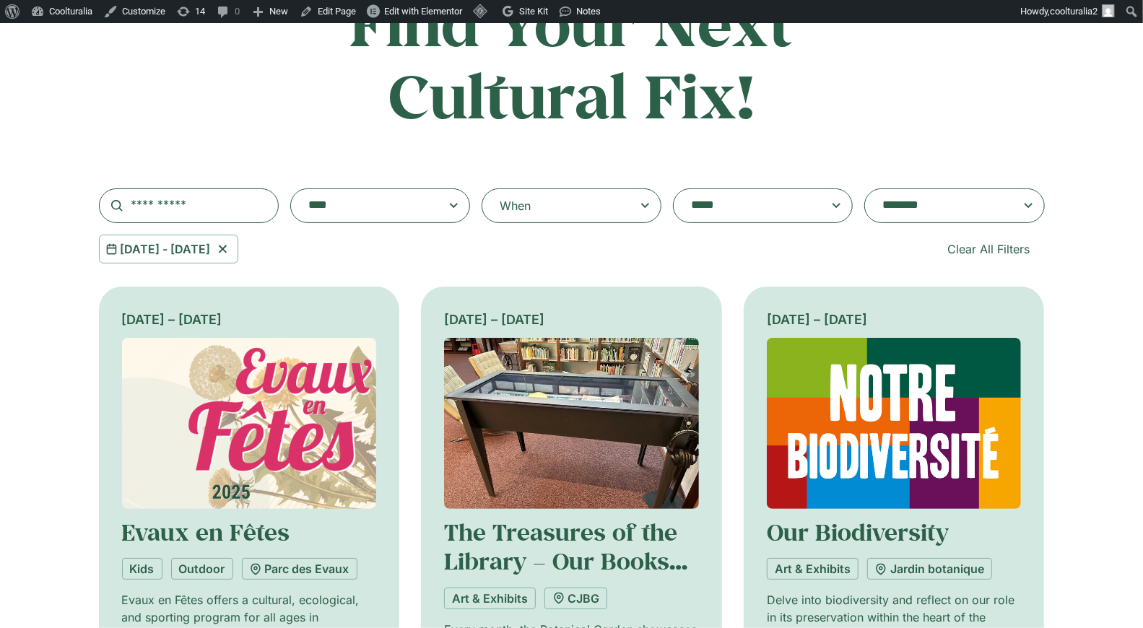
scroll to position [161, 0]
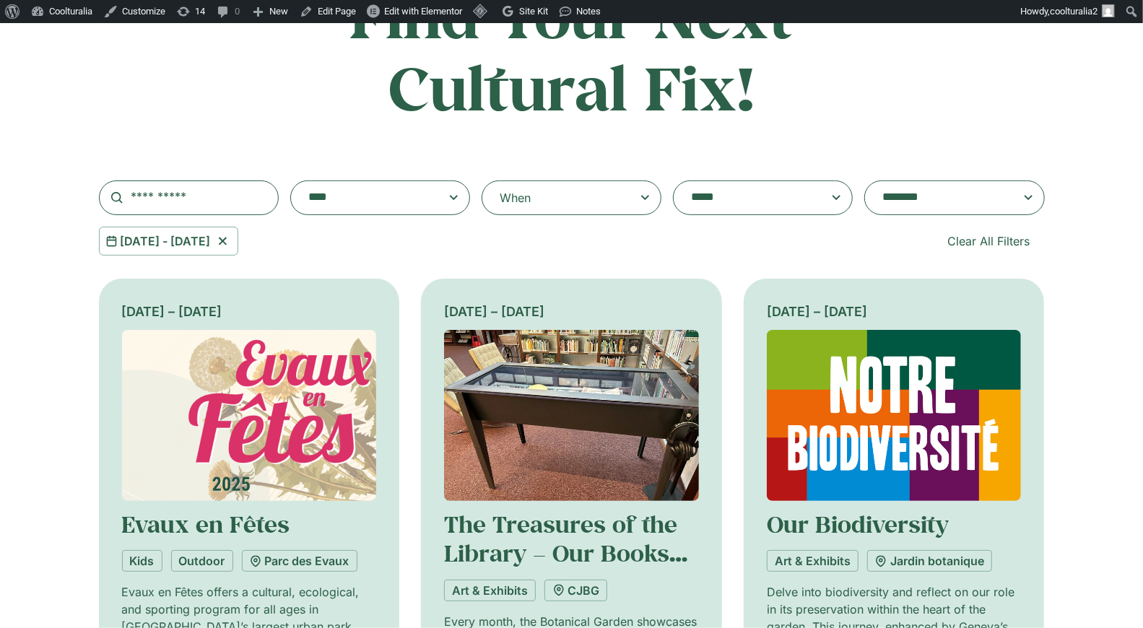
click at [400, 204] on textarea "**********" at bounding box center [366, 198] width 116 height 20
click at [316, 118] on h2 "Find Your Next Cultural Fix!" at bounding box center [572, 51] width 568 height 144
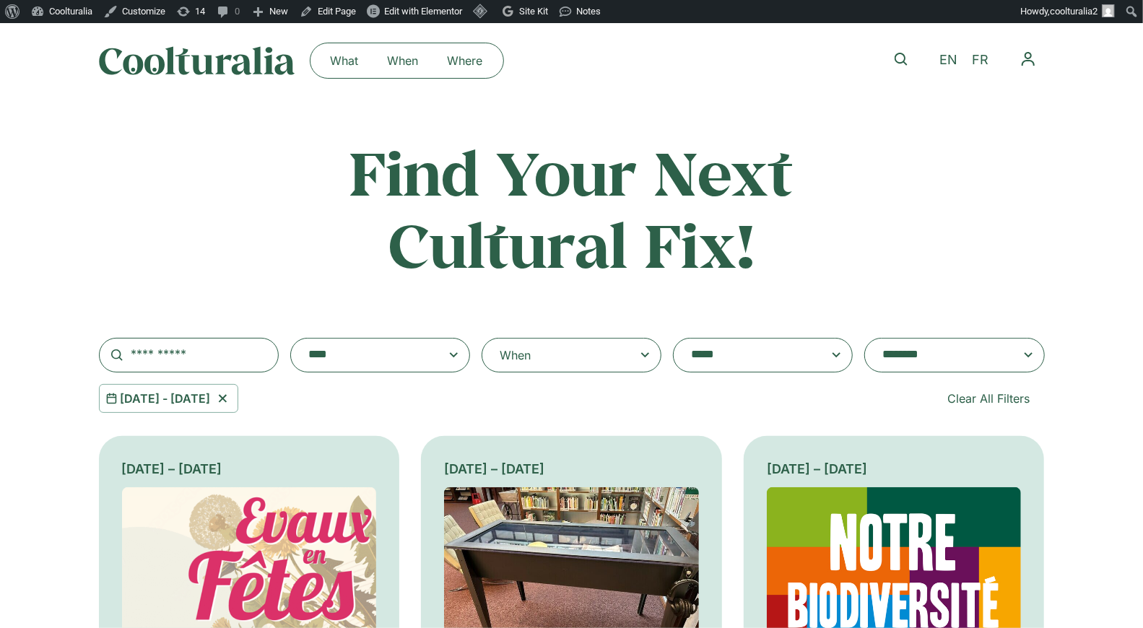
scroll to position [0, 0]
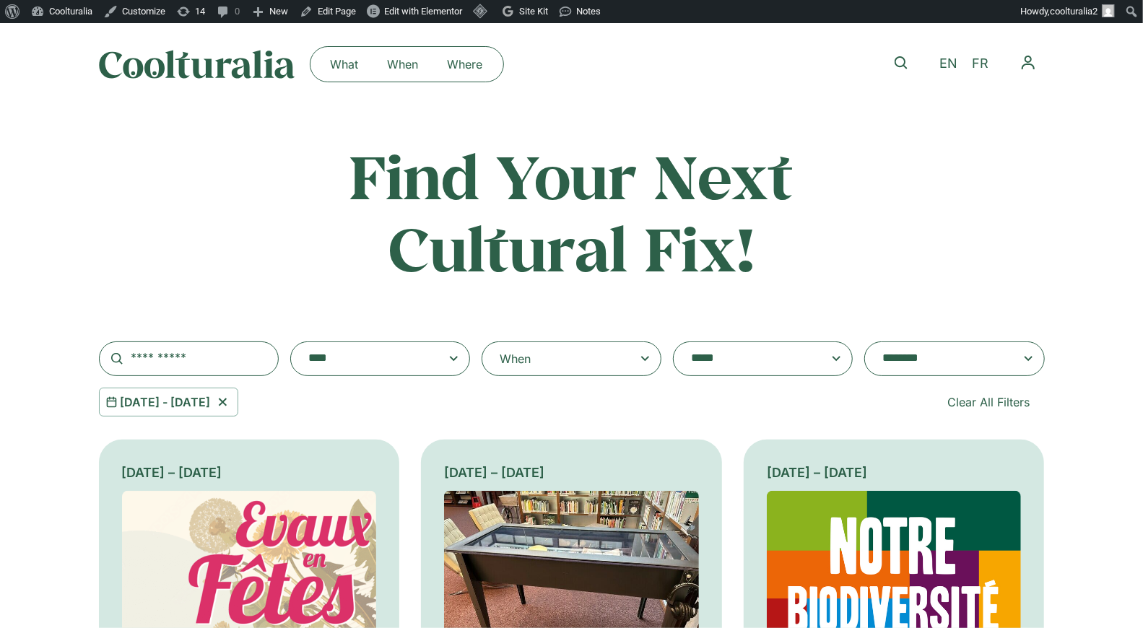
click at [799, 365] on textarea "**********" at bounding box center [749, 359] width 116 height 20
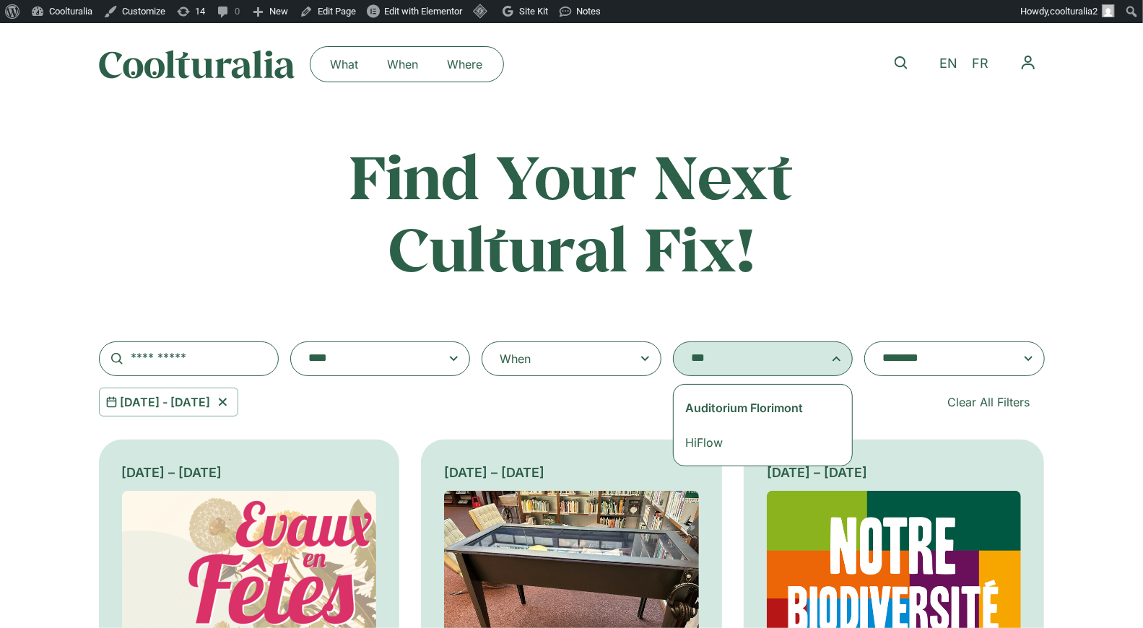
type textarea "***"
select select "****"
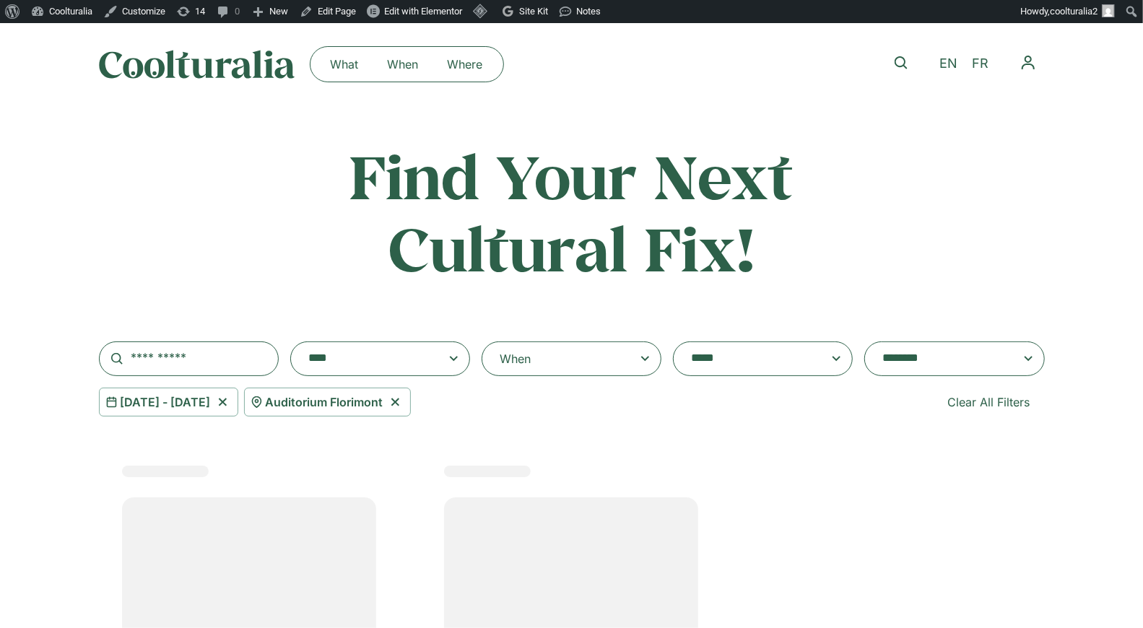
click at [232, 402] on icon at bounding box center [223, 402] width 18 height 17
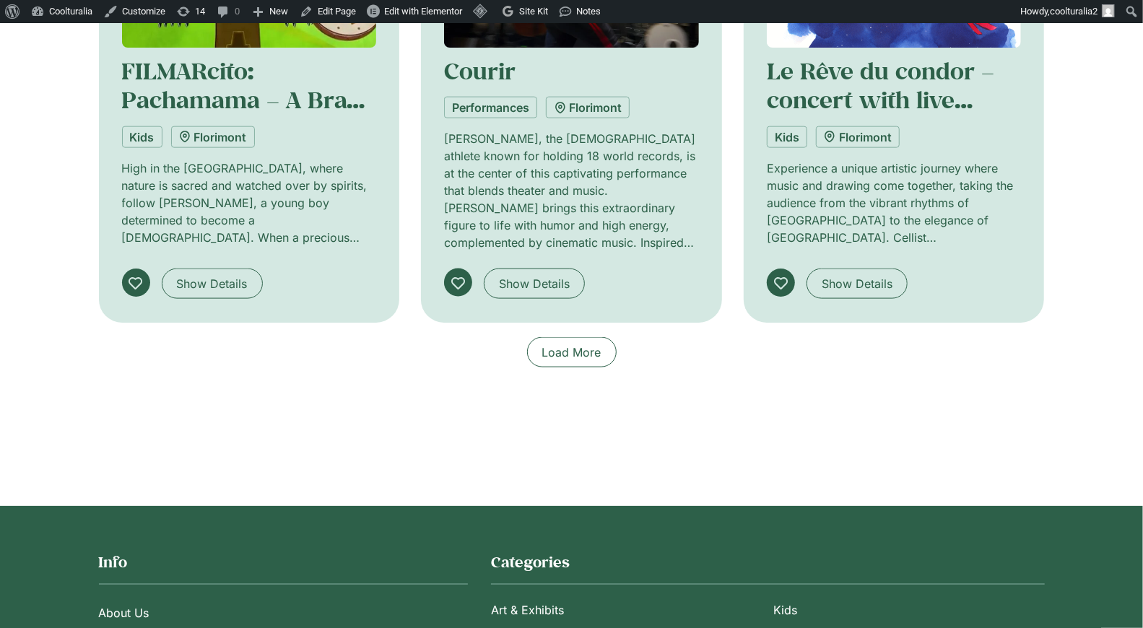
scroll to position [1142, 0]
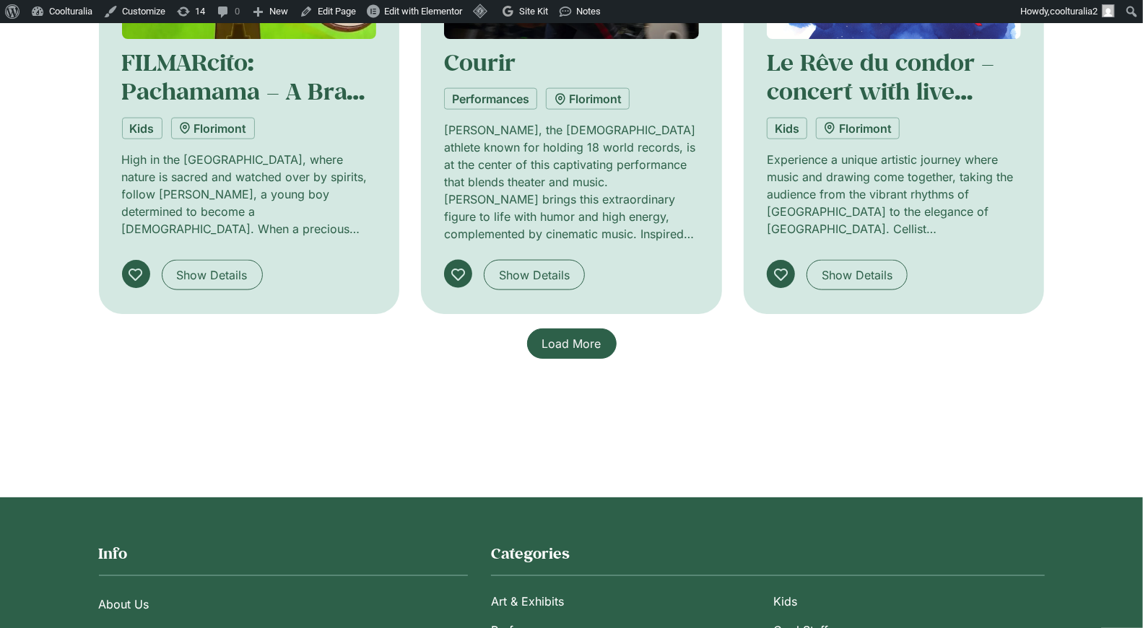
click at [573, 335] on span "Load More" at bounding box center [571, 343] width 59 height 17
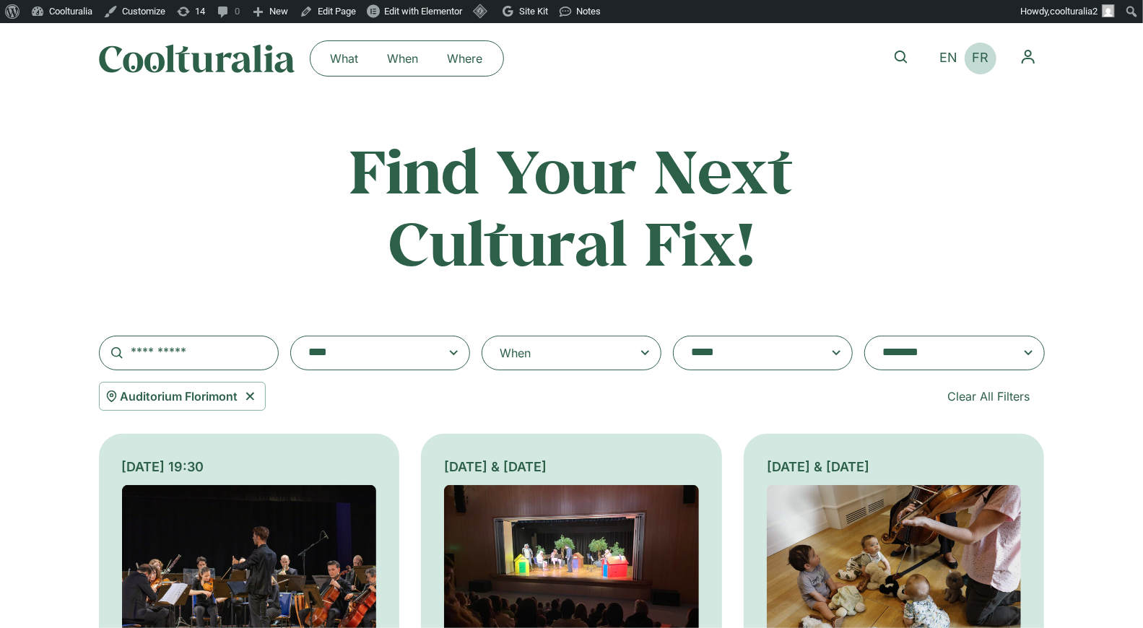
scroll to position [9, 0]
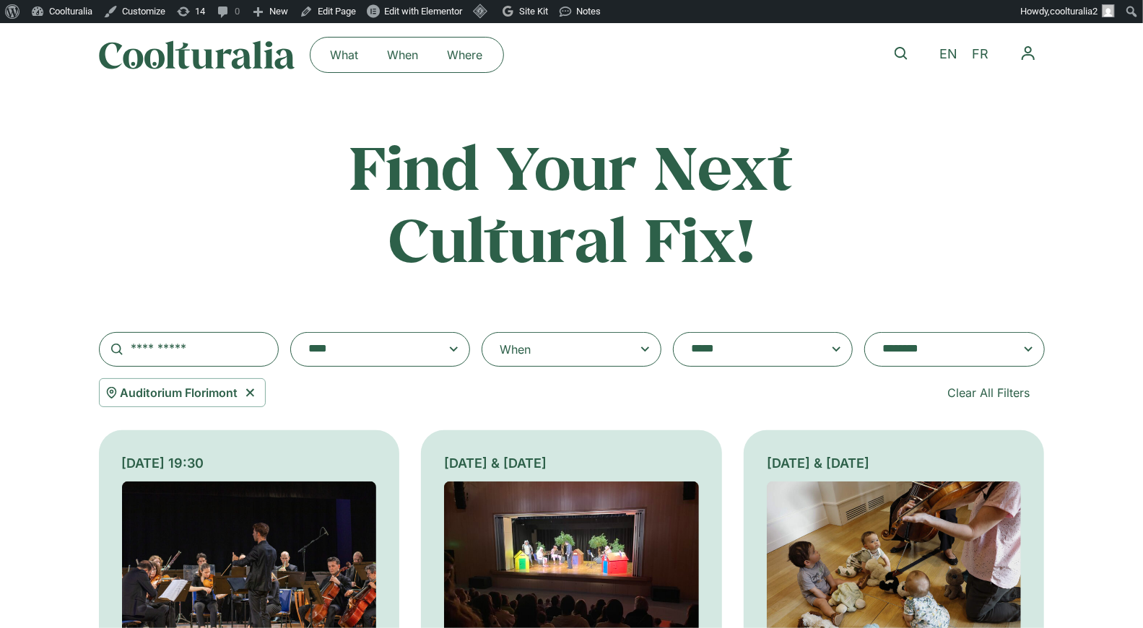
click at [247, 384] on icon at bounding box center [250, 392] width 18 height 17
select select
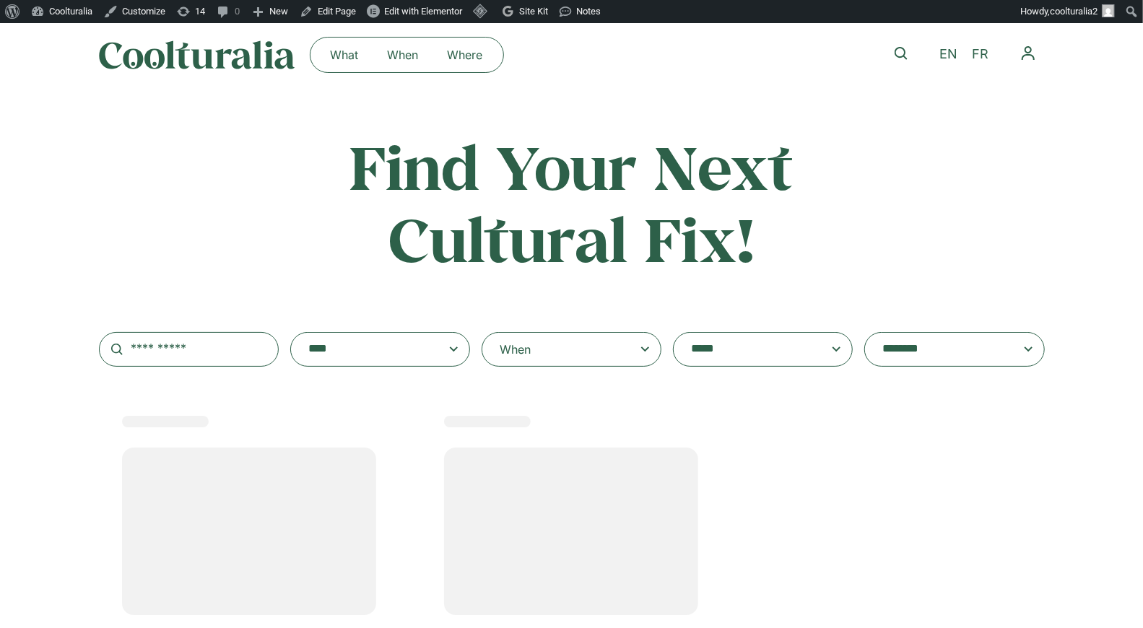
click at [553, 350] on div "When" at bounding box center [572, 349] width 180 height 35
click at [0, 0] on input "When" at bounding box center [0, 0] width 0 height 0
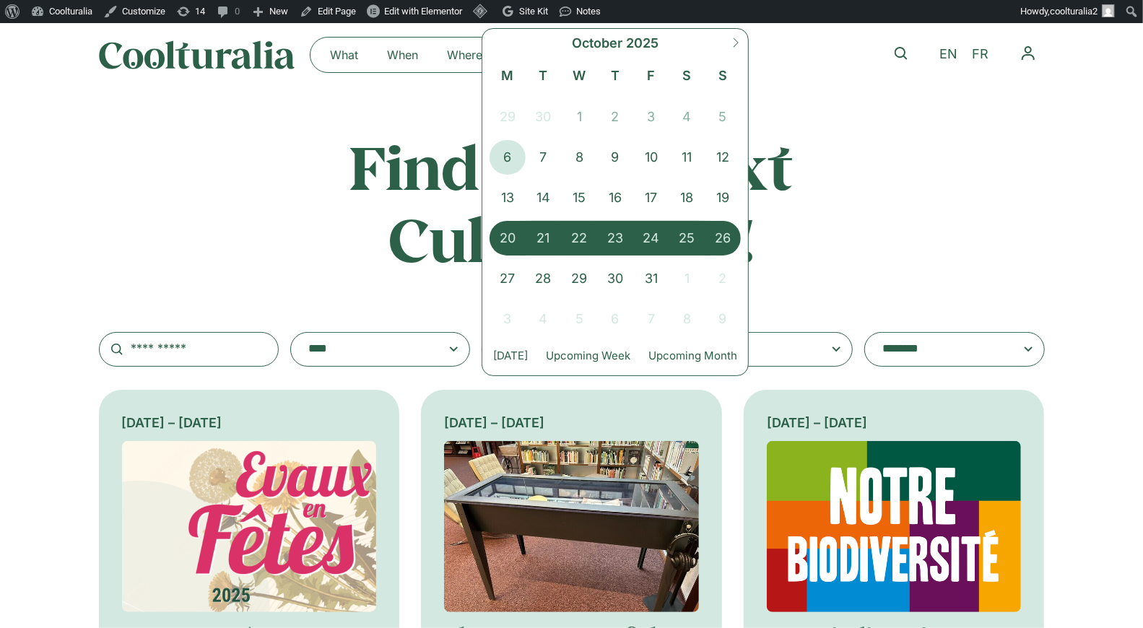
click at [829, 253] on h2 "Find Your Next Cultural Fix!" at bounding box center [572, 203] width 568 height 144
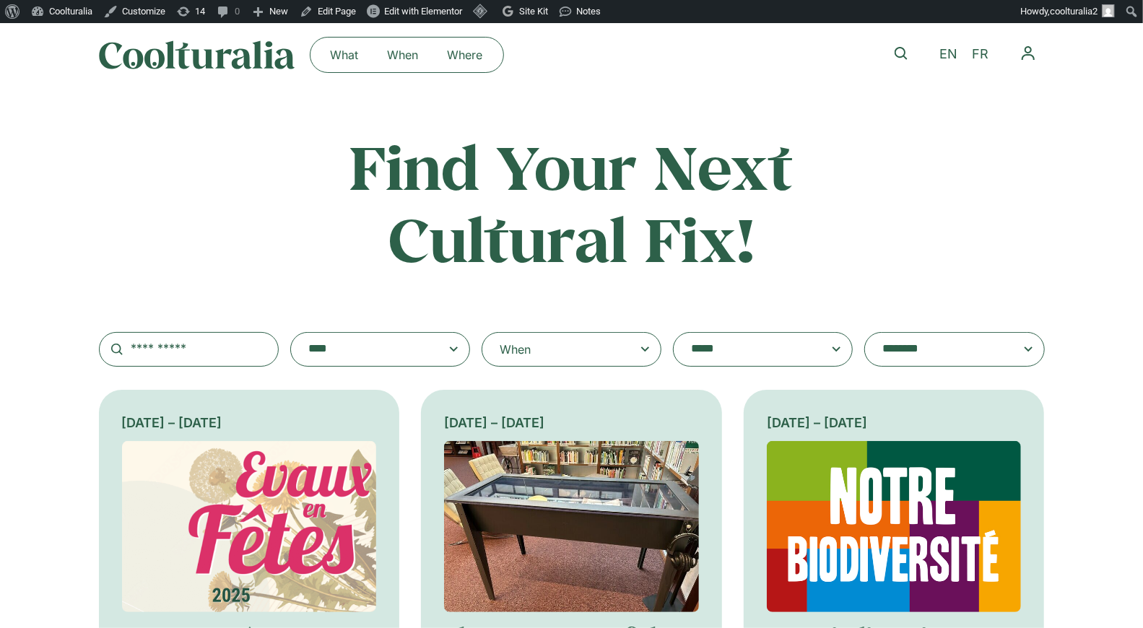
click at [935, 355] on textarea "**********" at bounding box center [940, 349] width 116 height 20
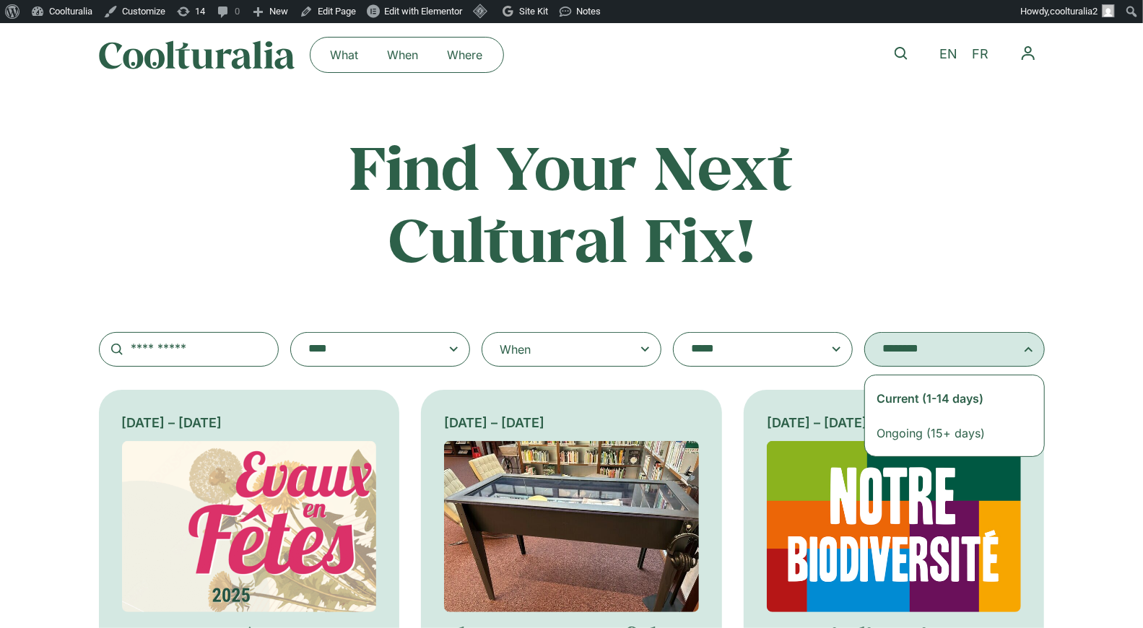
select select "**********"
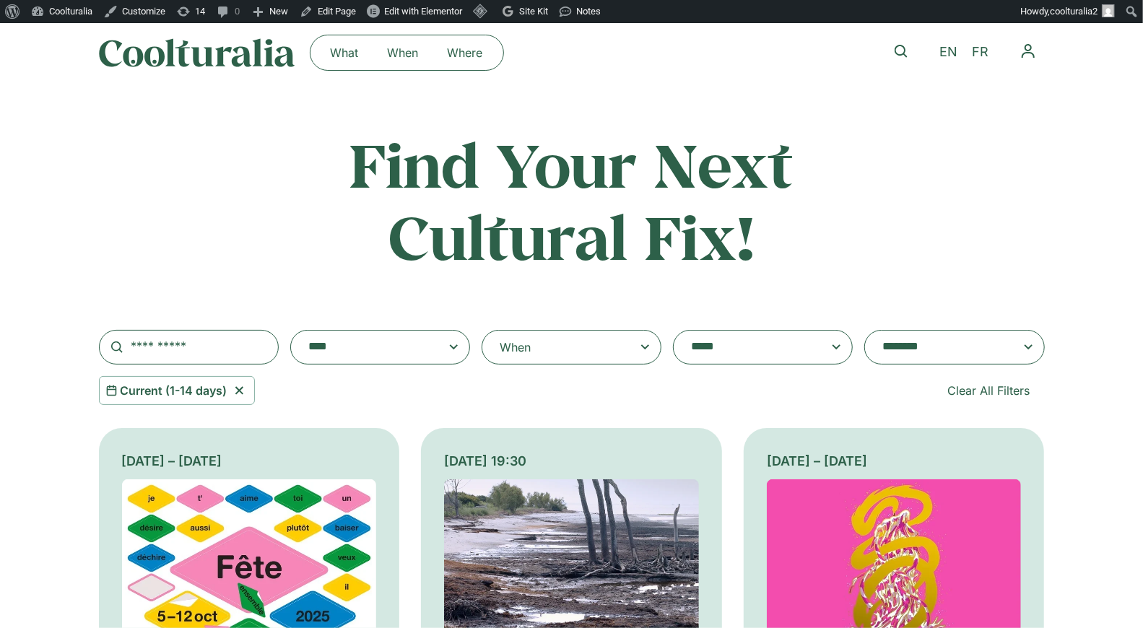
scroll to position [12, 0]
click at [456, 343] on span at bounding box center [380, 346] width 155 height 20
click at [291, 330] on select "**********" at bounding box center [290, 329] width 1 height 1
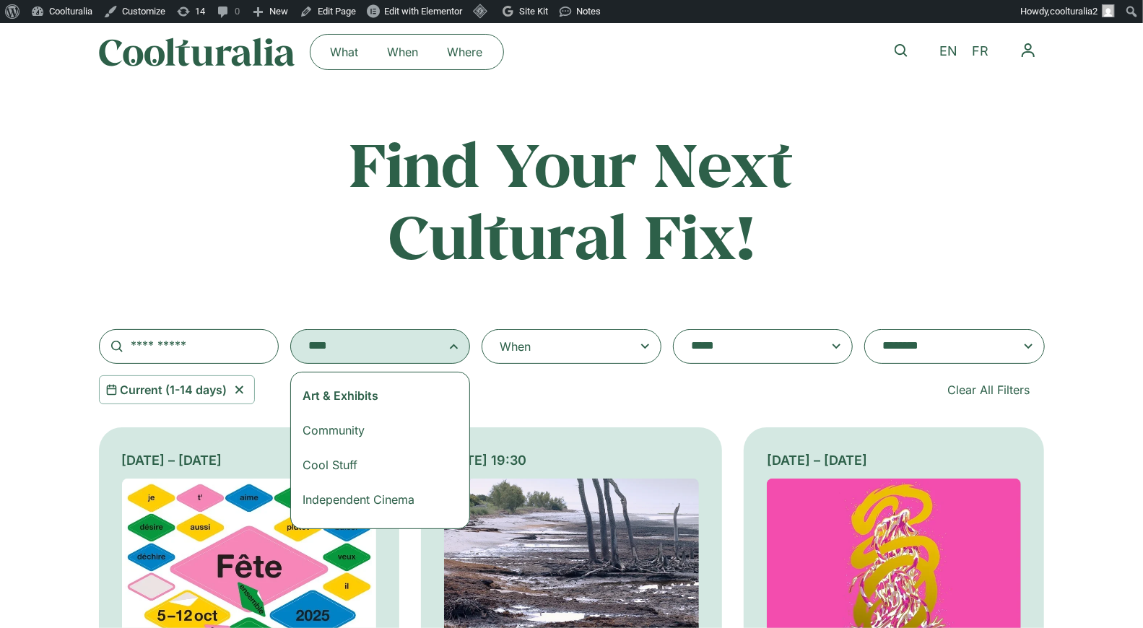
click at [557, 345] on div "When" at bounding box center [572, 346] width 180 height 35
click at [0, 0] on input "When" at bounding box center [0, 0] width 0 height 0
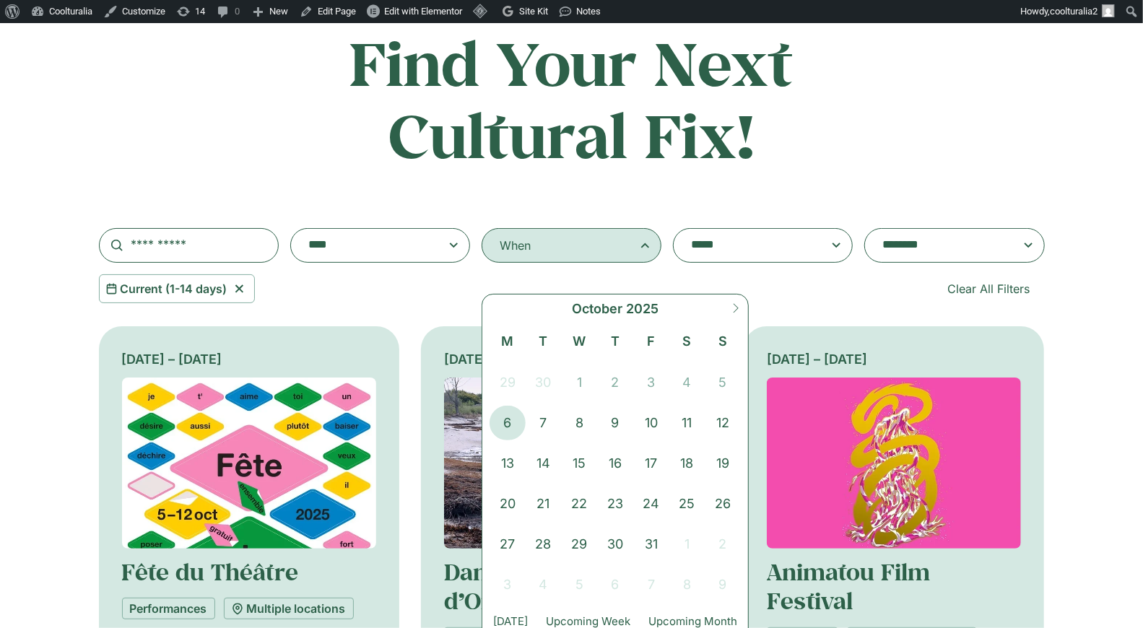
scroll to position [126, 0]
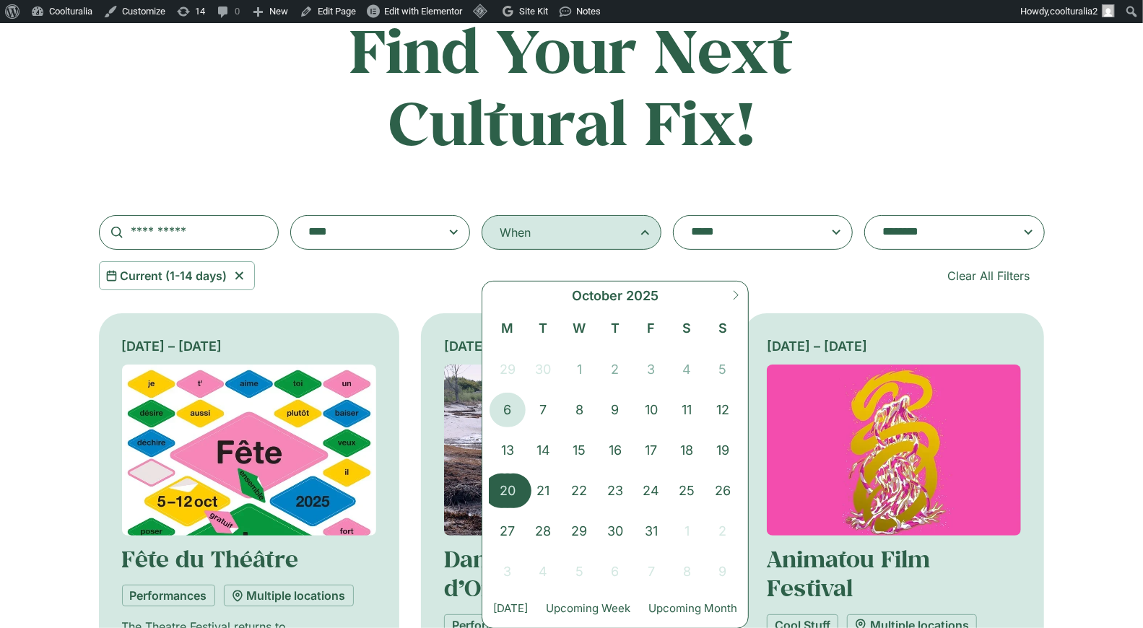
click at [505, 488] on span "20" at bounding box center [508, 491] width 36 height 35
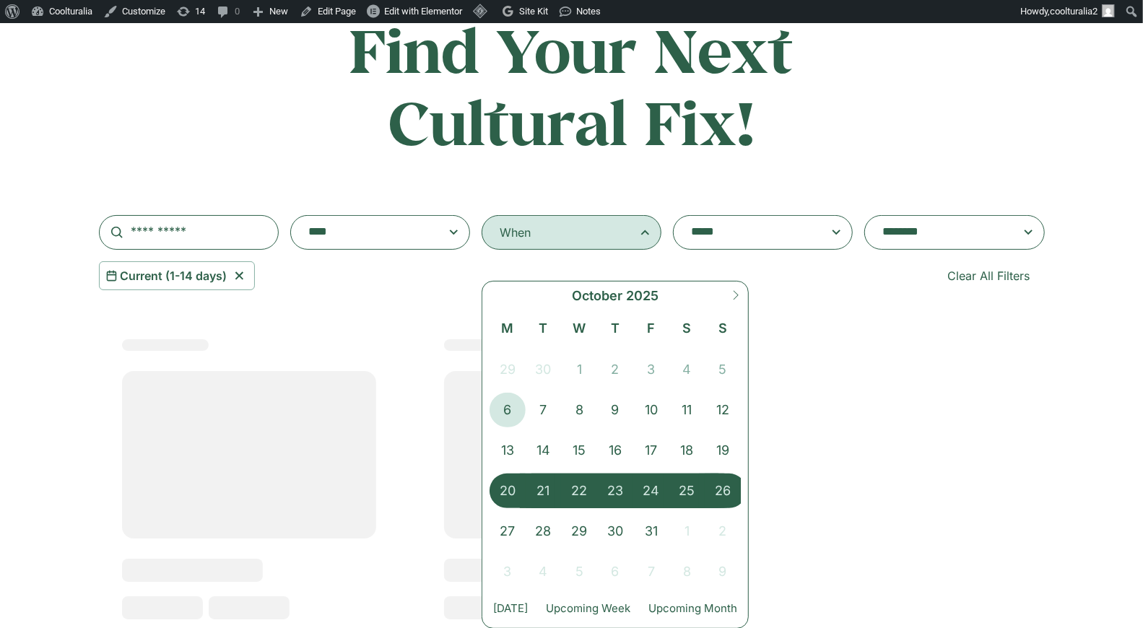
click at [722, 490] on span "26" at bounding box center [723, 491] width 36 height 35
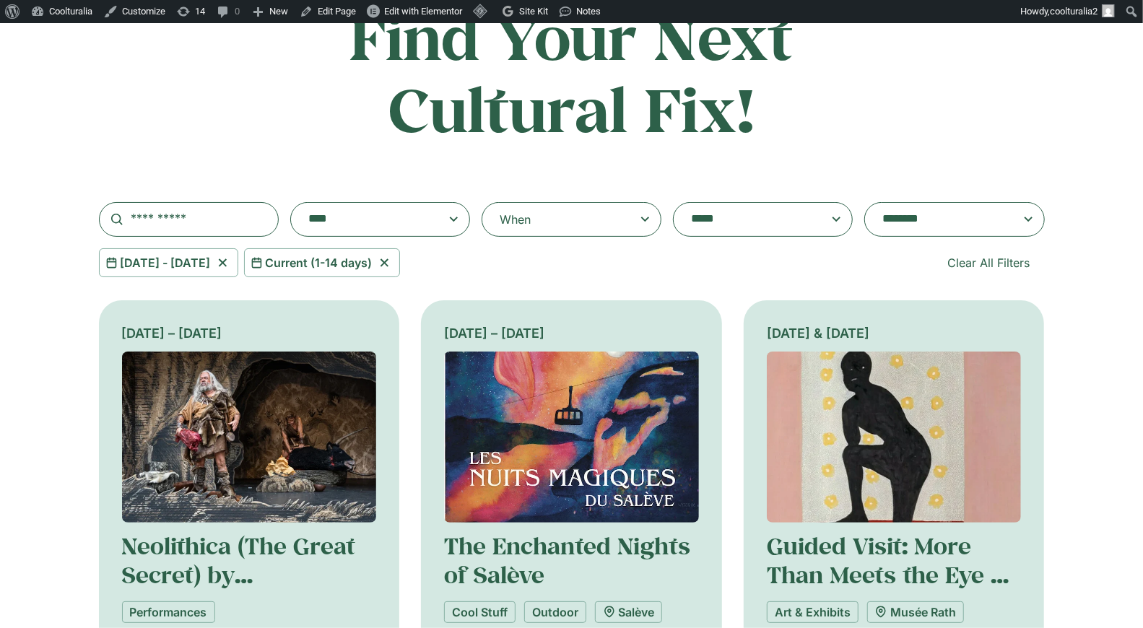
scroll to position [112, 0]
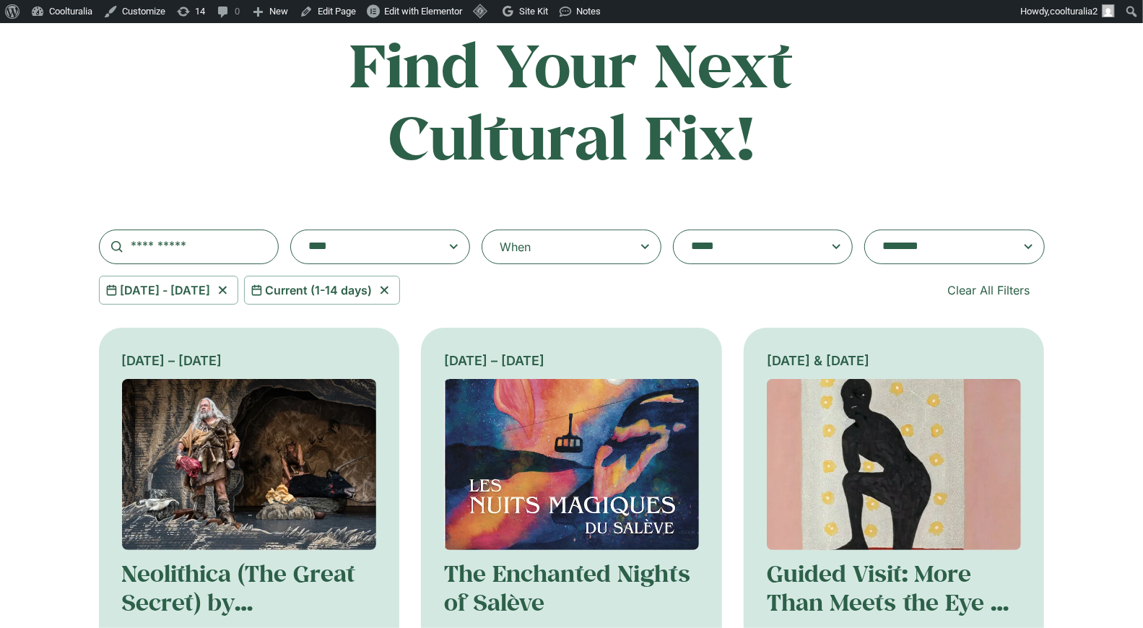
click at [982, 248] on textarea "**********" at bounding box center [940, 247] width 116 height 20
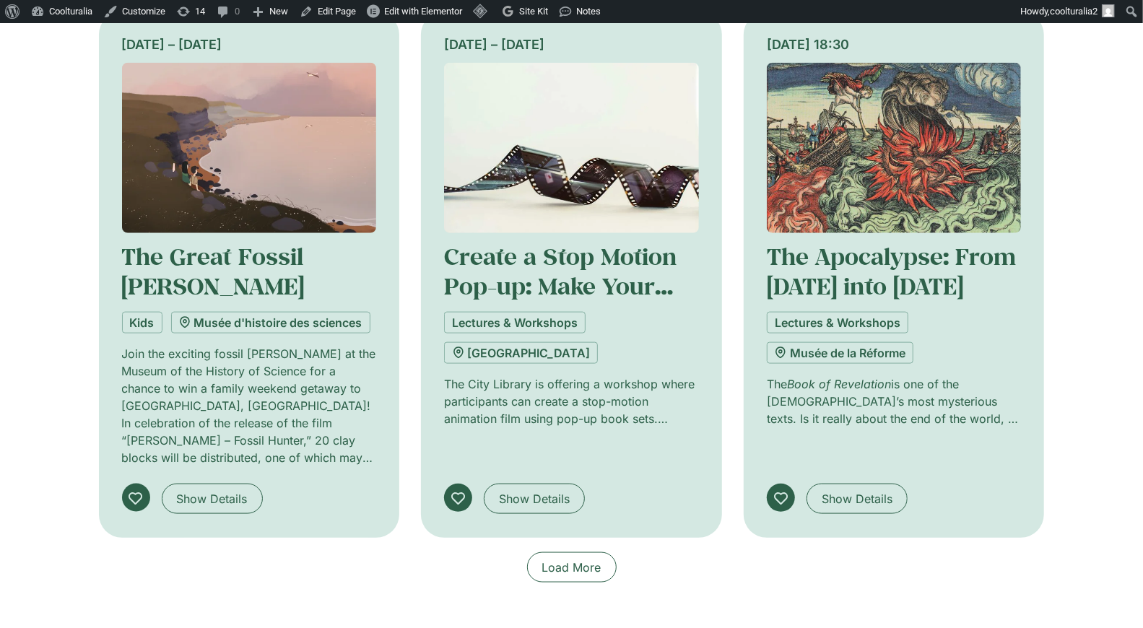
scroll to position [978, 0]
click at [550, 558] on span "Load More" at bounding box center [571, 566] width 59 height 17
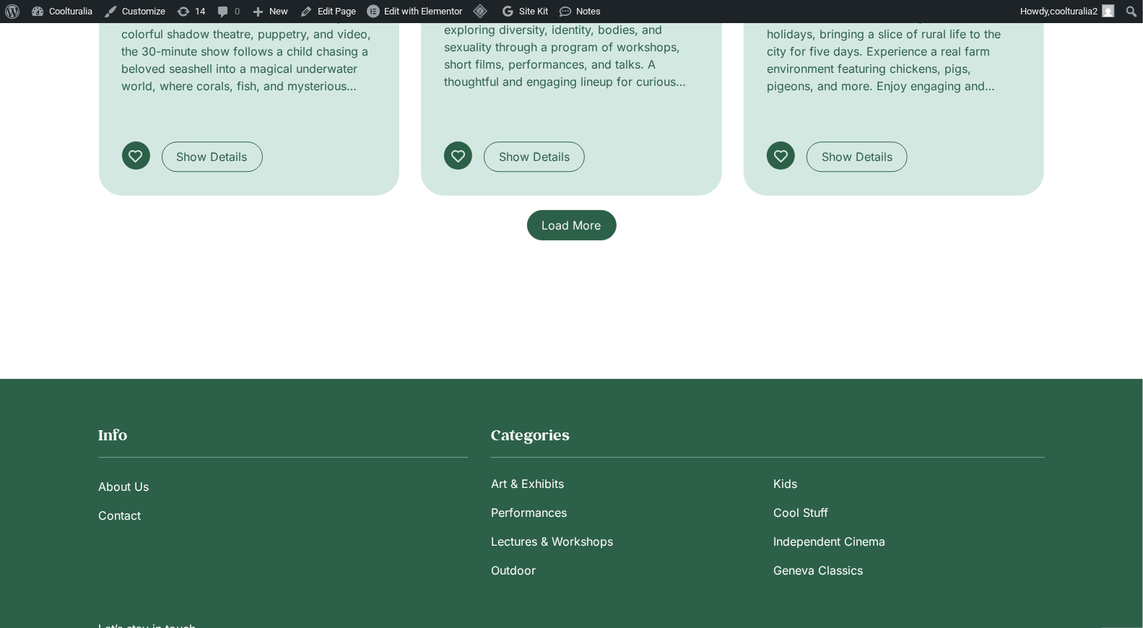
scroll to position [2392, 0]
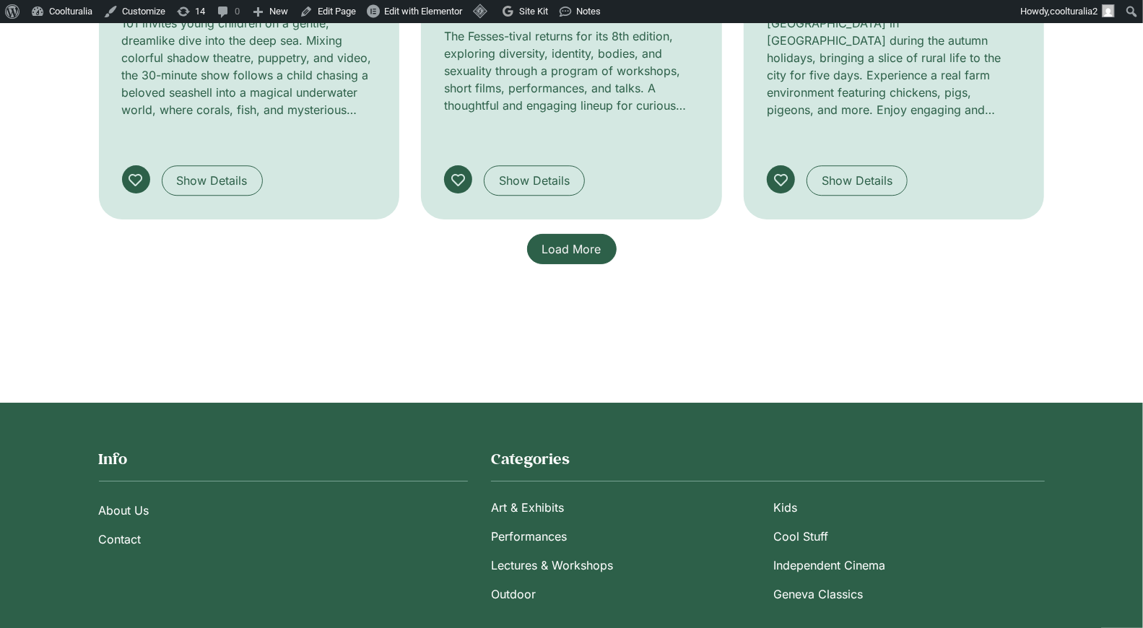
click at [570, 234] on link "Load More" at bounding box center [572, 249] width 90 height 30
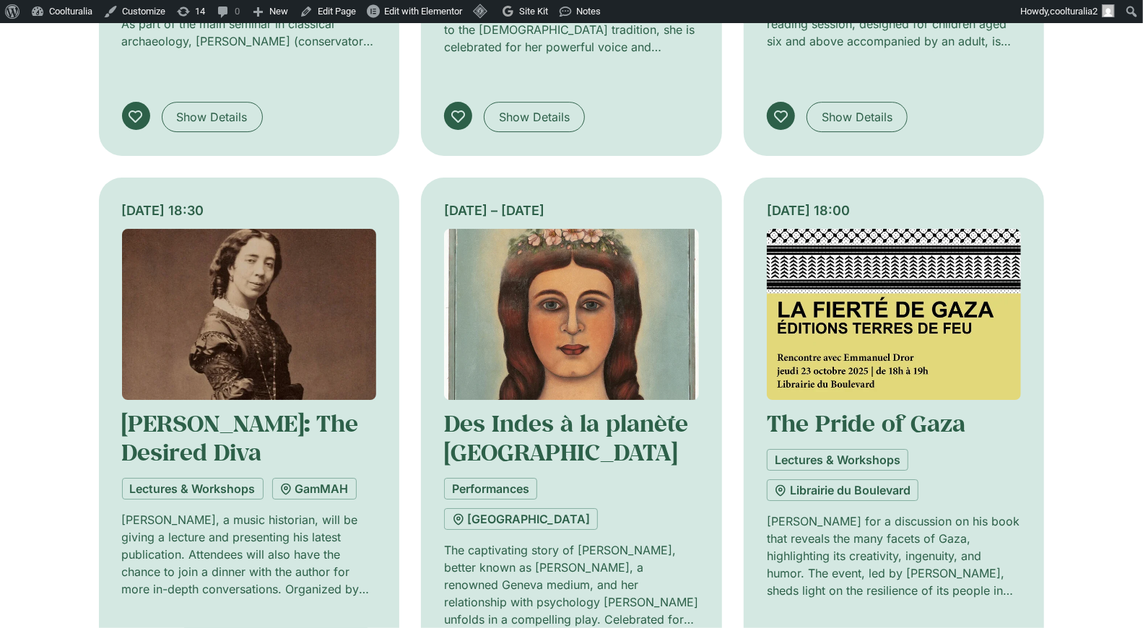
scroll to position [3007, 0]
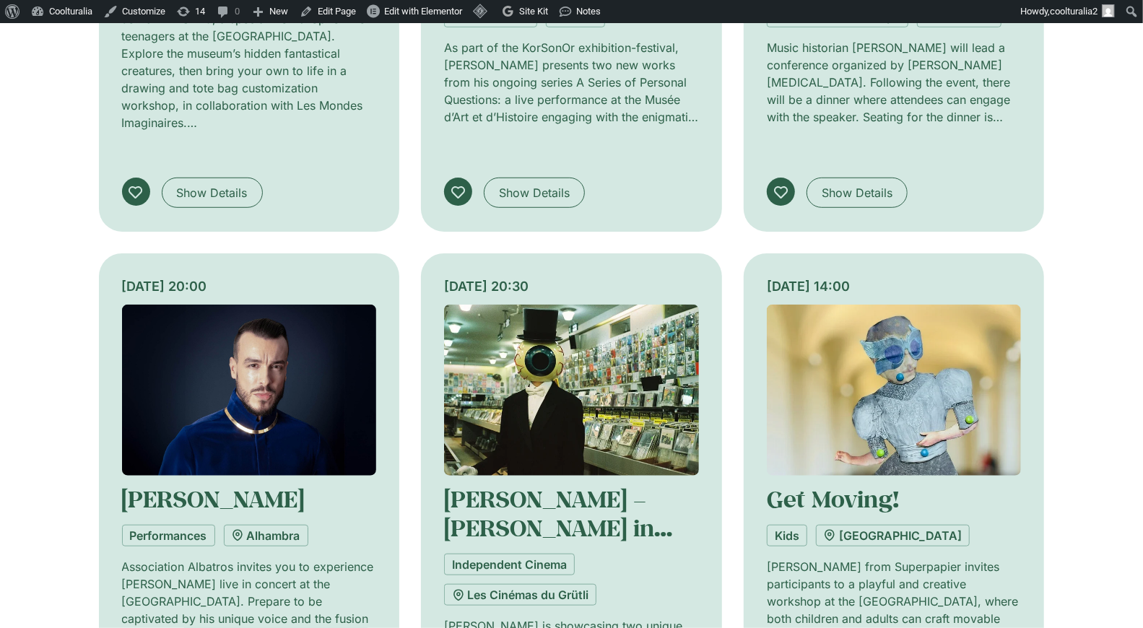
scroll to position [4026, 0]
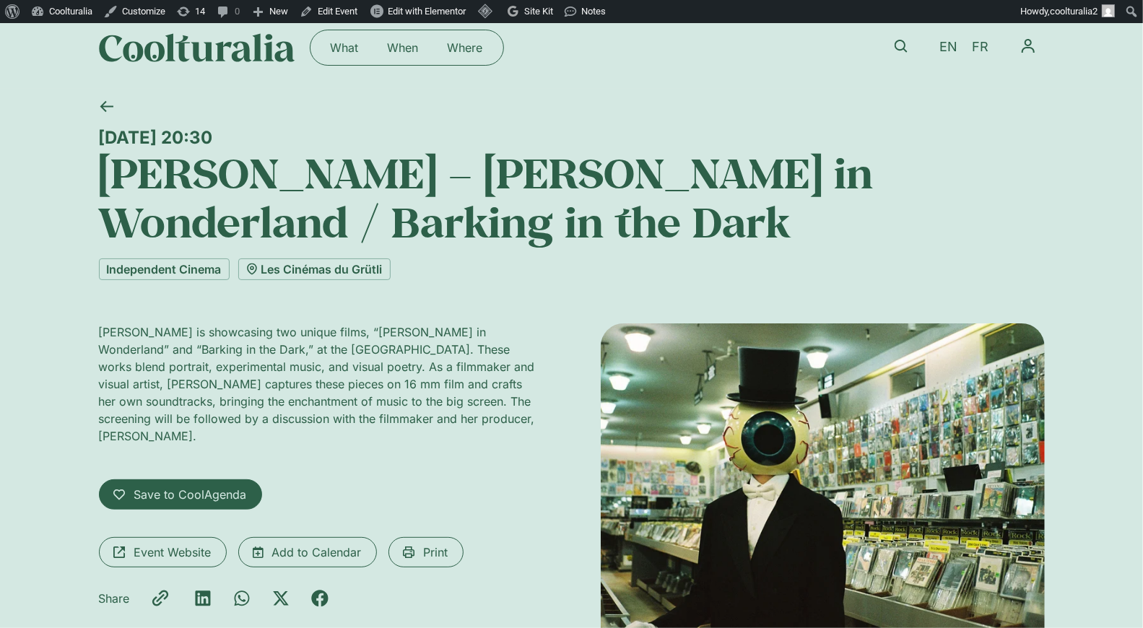
scroll to position [19, 0]
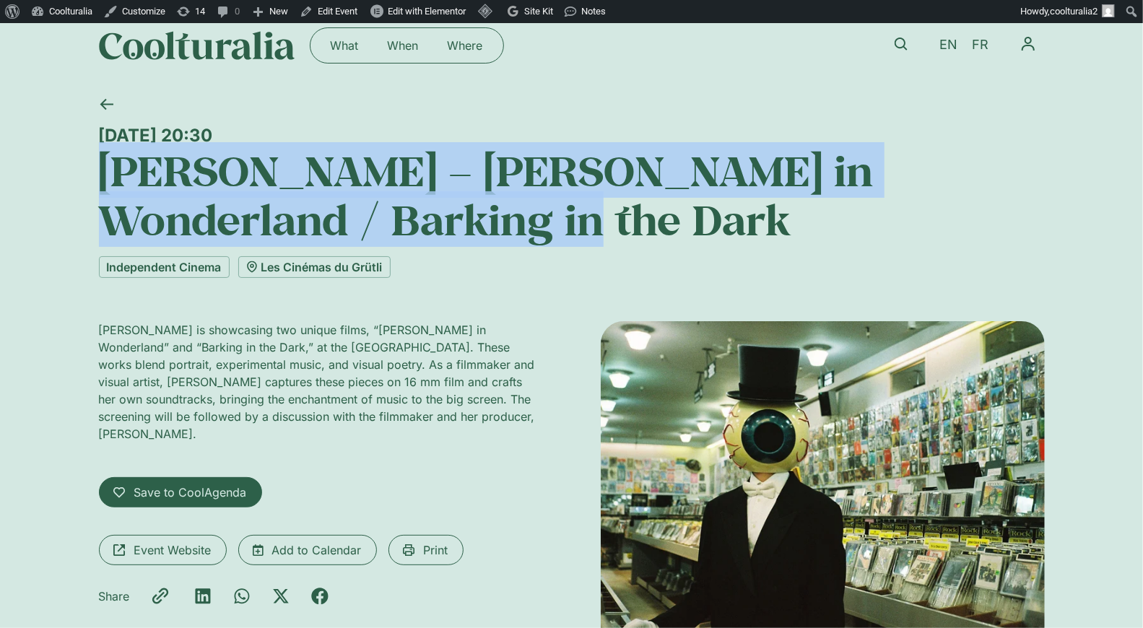
drag, startPoint x: 343, startPoint y: 224, endPoint x: 93, endPoint y: 167, distance: 256.3
click at [93, 167] on div "Friday 24 October, 20:30 Marie Losier – Felix in Wonderland / Barking in the Da…" at bounding box center [571, 406] width 1143 height 638
copy h1 "Marie Losier – Felix in Wonderland / Barking in the Dark"
click at [108, 103] on icon at bounding box center [106, 104] width 13 height 11
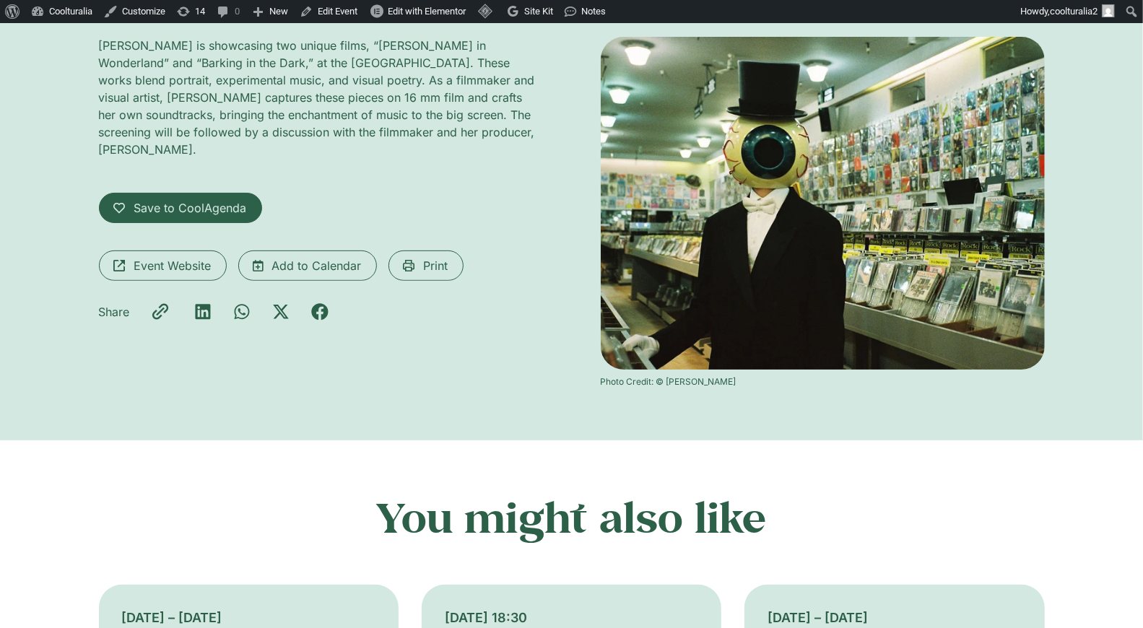
scroll to position [304, 0]
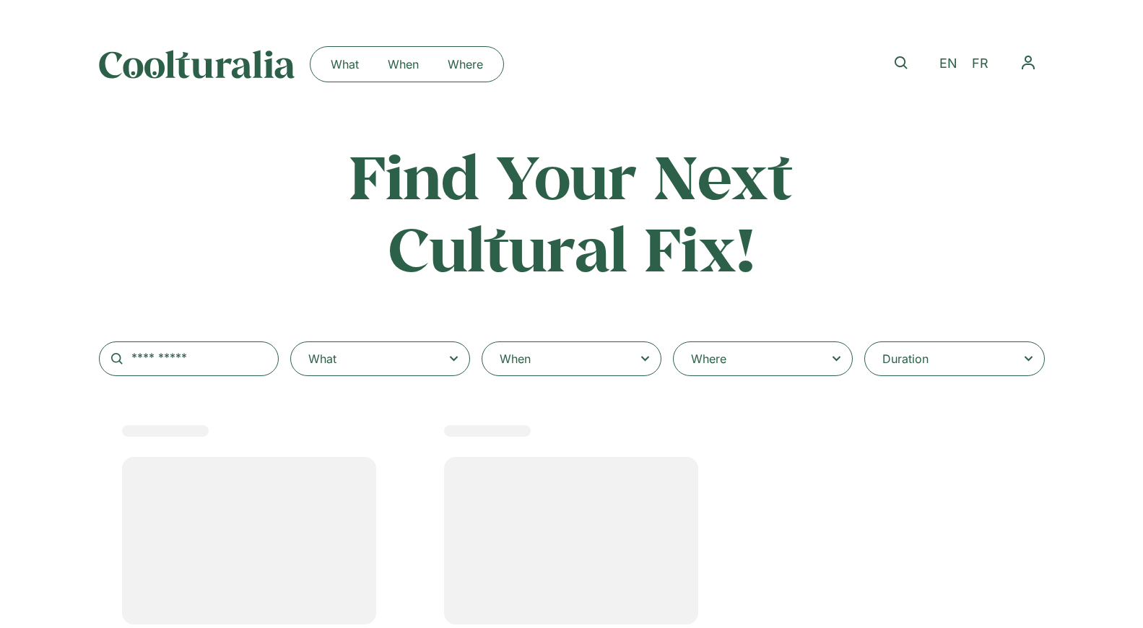
select select
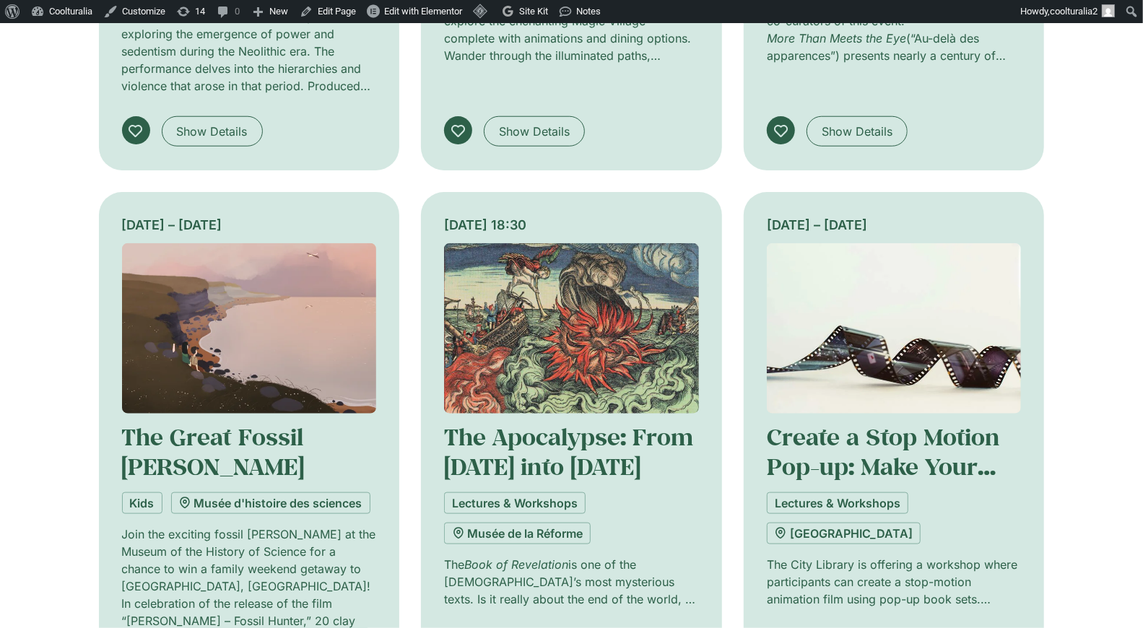
scroll to position [807, 0]
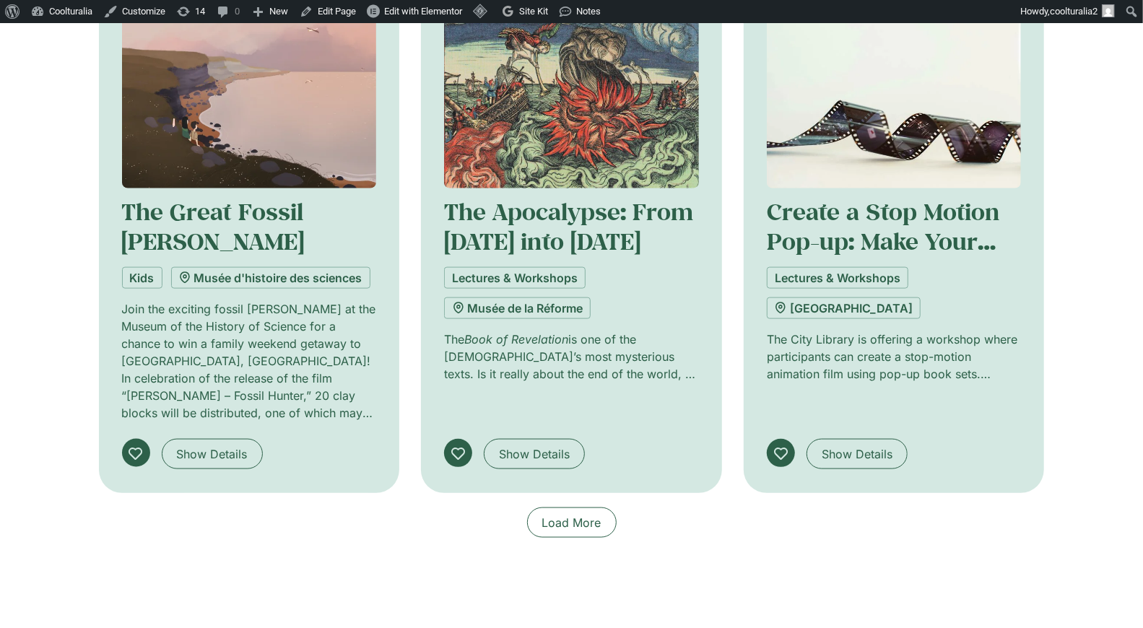
scroll to position [1021, 0]
click at [560, 515] on span "Load More" at bounding box center [571, 523] width 59 height 17
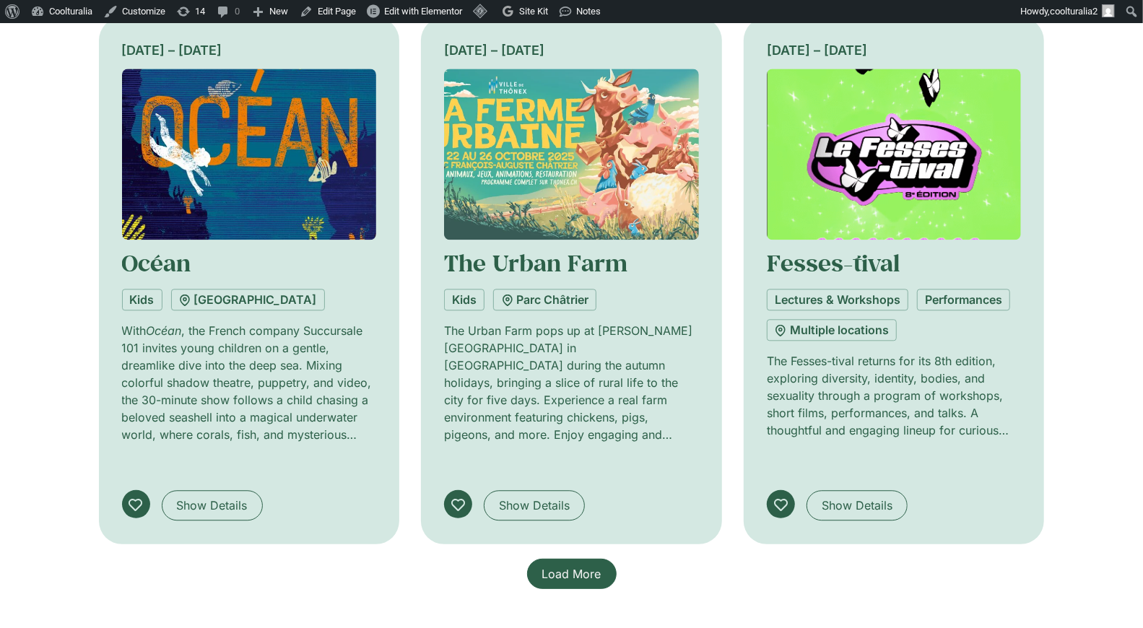
scroll to position [2118, 0]
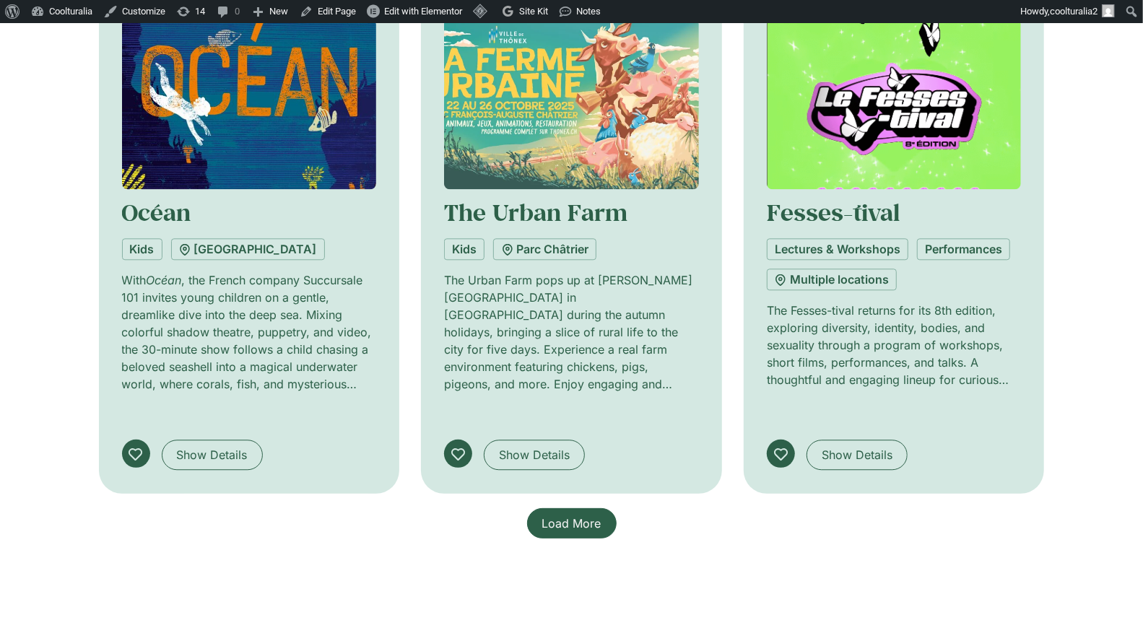
click at [565, 508] on link "Load More" at bounding box center [572, 523] width 90 height 30
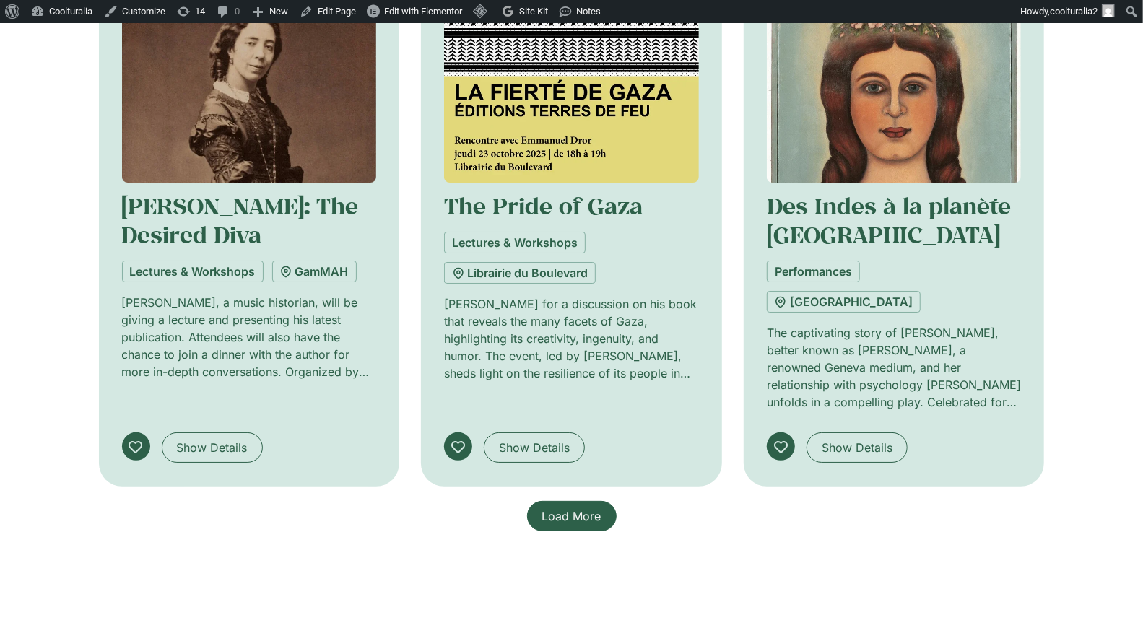
scroll to position [3231, 0]
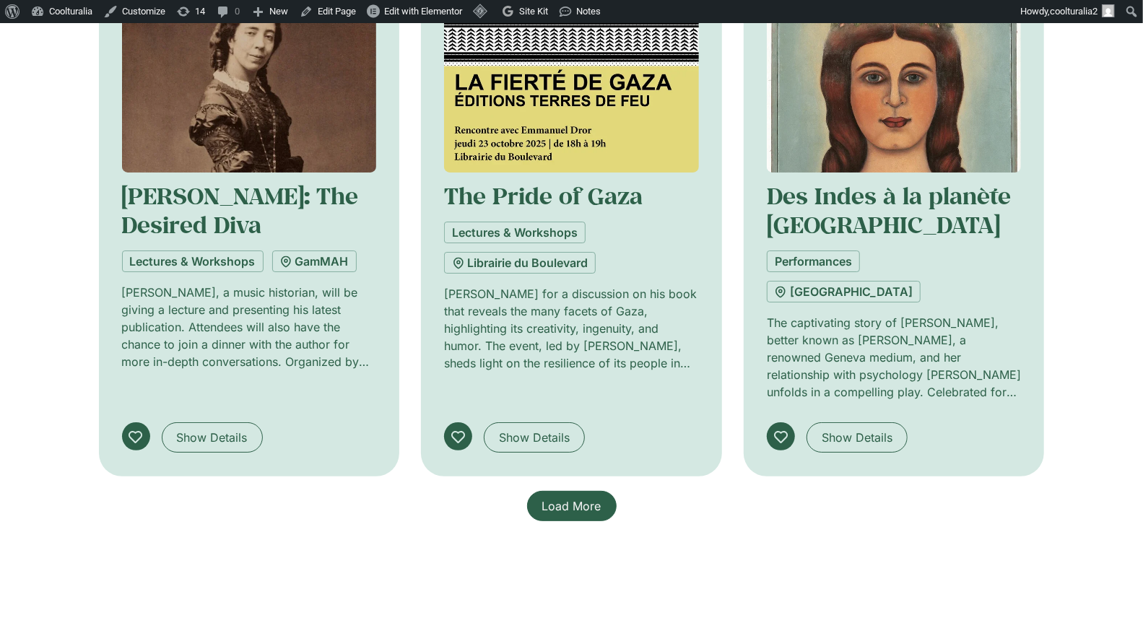
click at [577, 498] on span "Load More" at bounding box center [571, 506] width 59 height 17
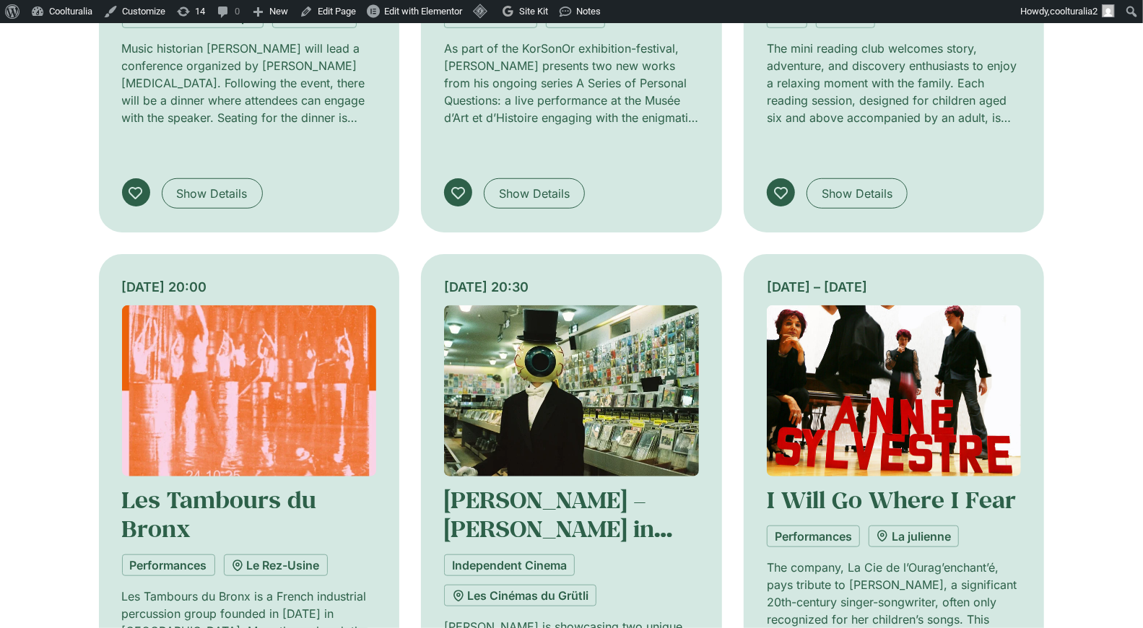
scroll to position [4052, 0]
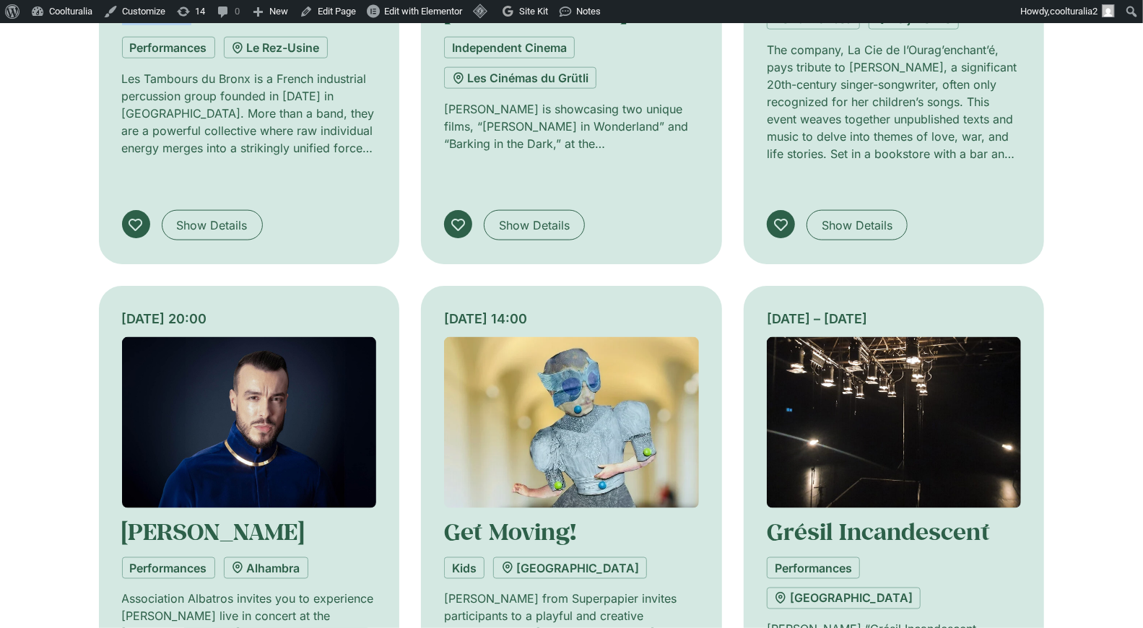
scroll to position [4547, 0]
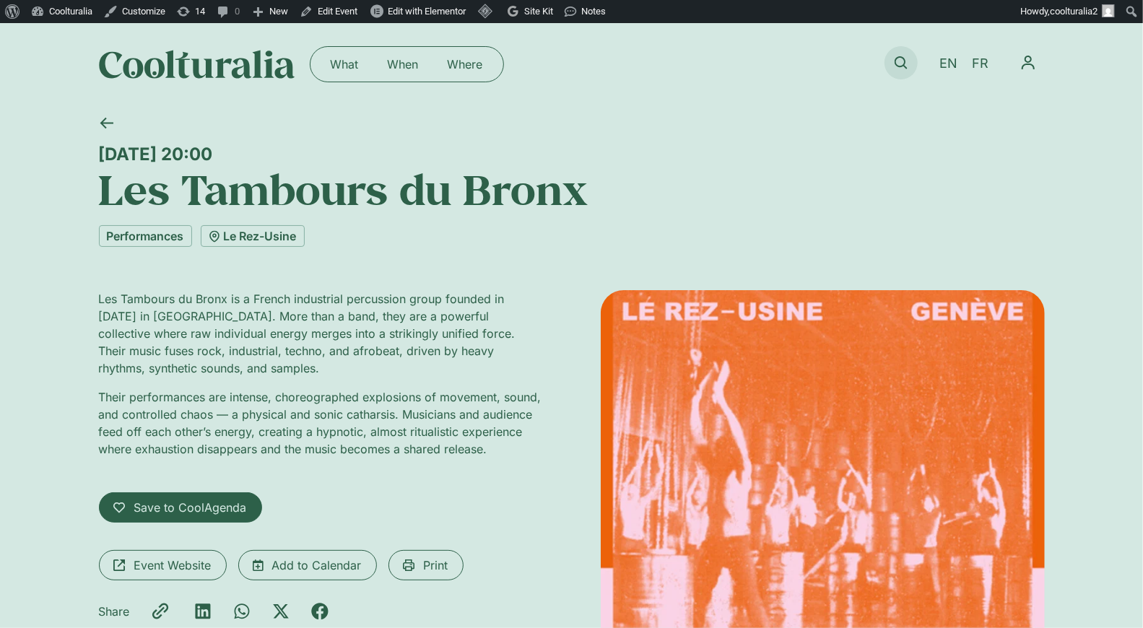
click at [900, 63] on icon at bounding box center [901, 62] width 13 height 13
click at [905, 60] on icon at bounding box center [901, 62] width 13 height 13
click at [908, 62] on link at bounding box center [901, 62] width 33 height 33
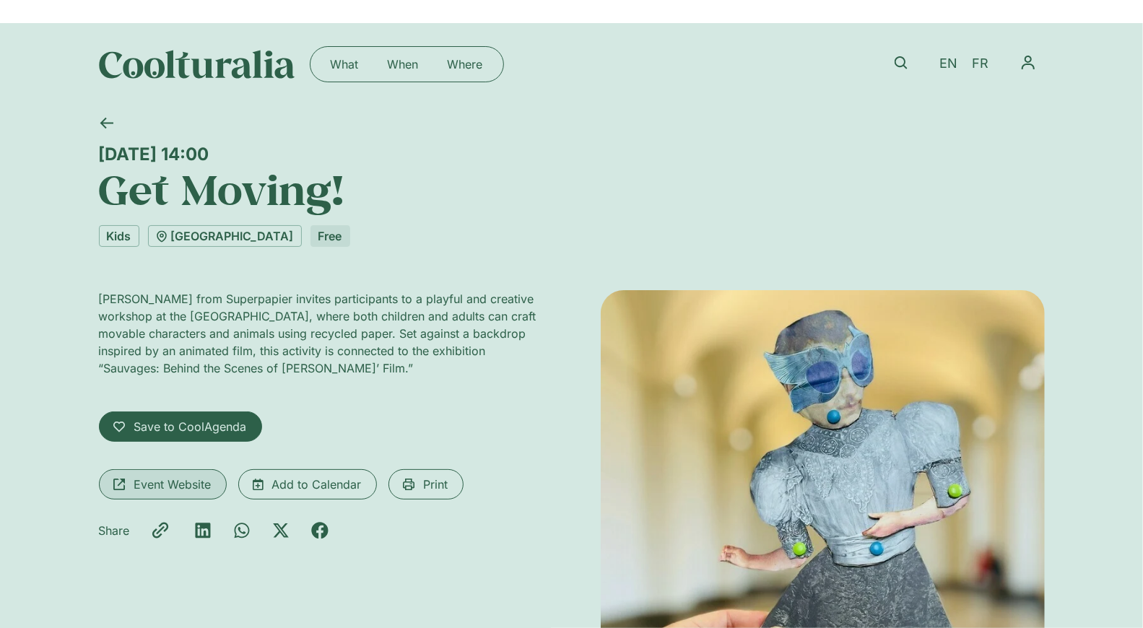
click at [189, 483] on span "Event Website" at bounding box center [172, 484] width 77 height 17
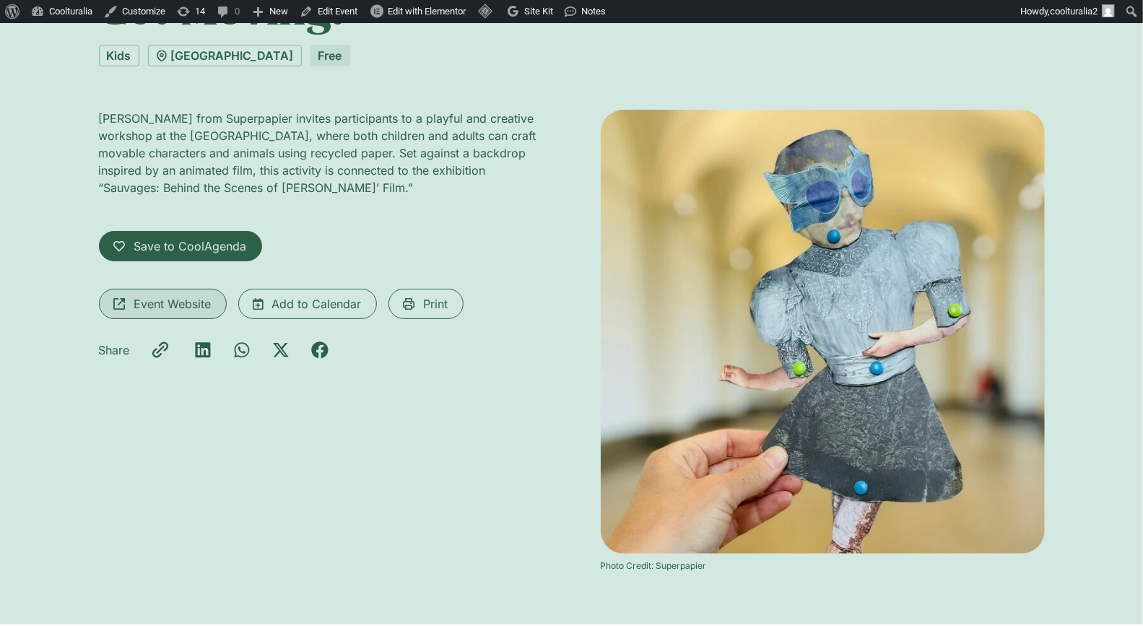
scroll to position [183, 0]
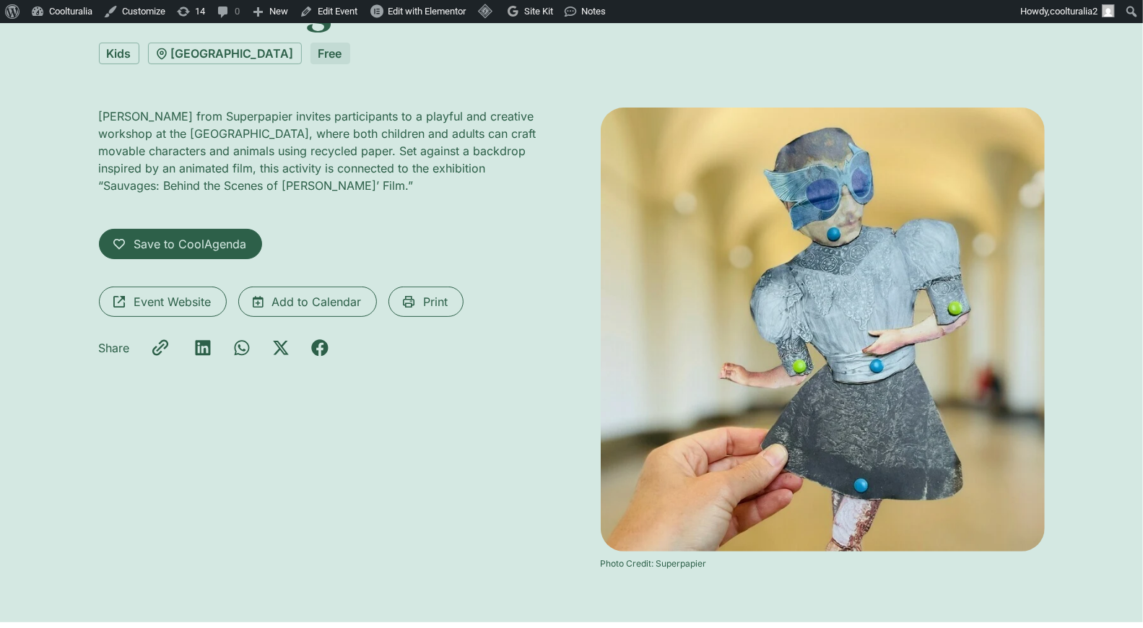
click at [861, 486] on img at bounding box center [823, 330] width 444 height 444
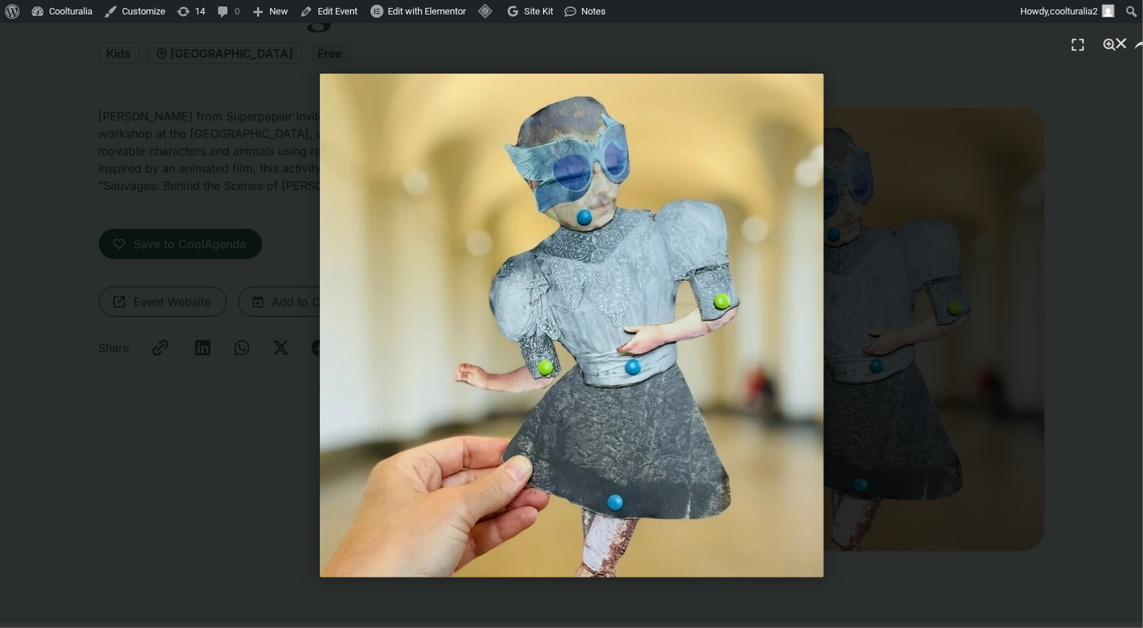
click at [612, 498] on img "1 / 1" at bounding box center [572, 326] width 504 height 504
click at [1121, 43] on use "Close (Esc)" at bounding box center [1121, 43] width 10 height 10
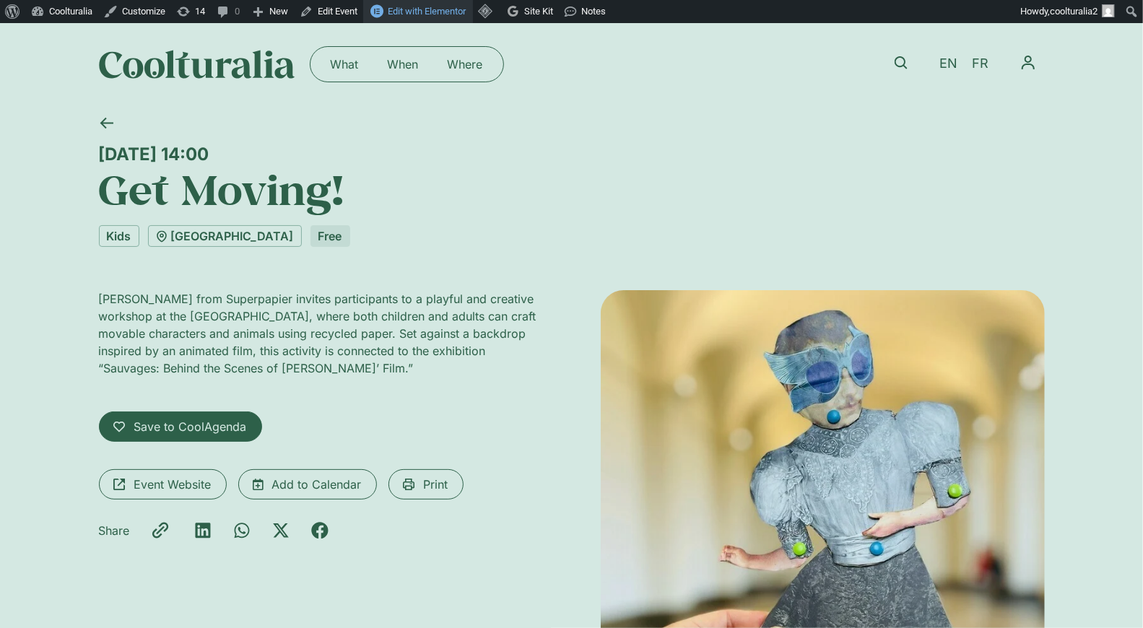
scroll to position [3, 0]
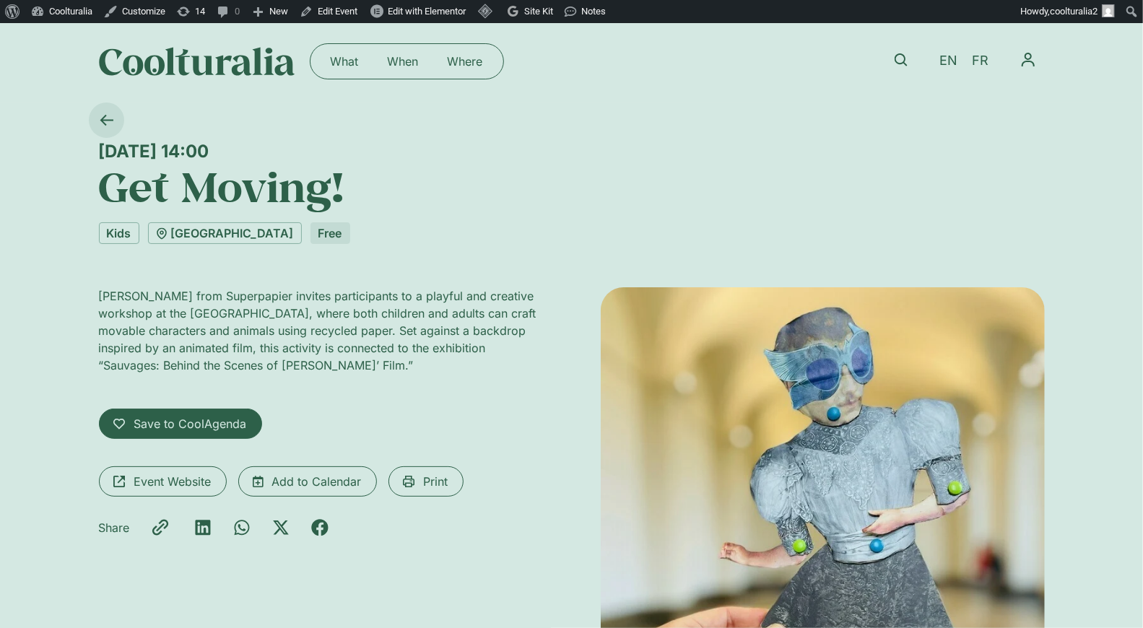
click at [104, 113] on icon at bounding box center [107, 120] width 14 height 14
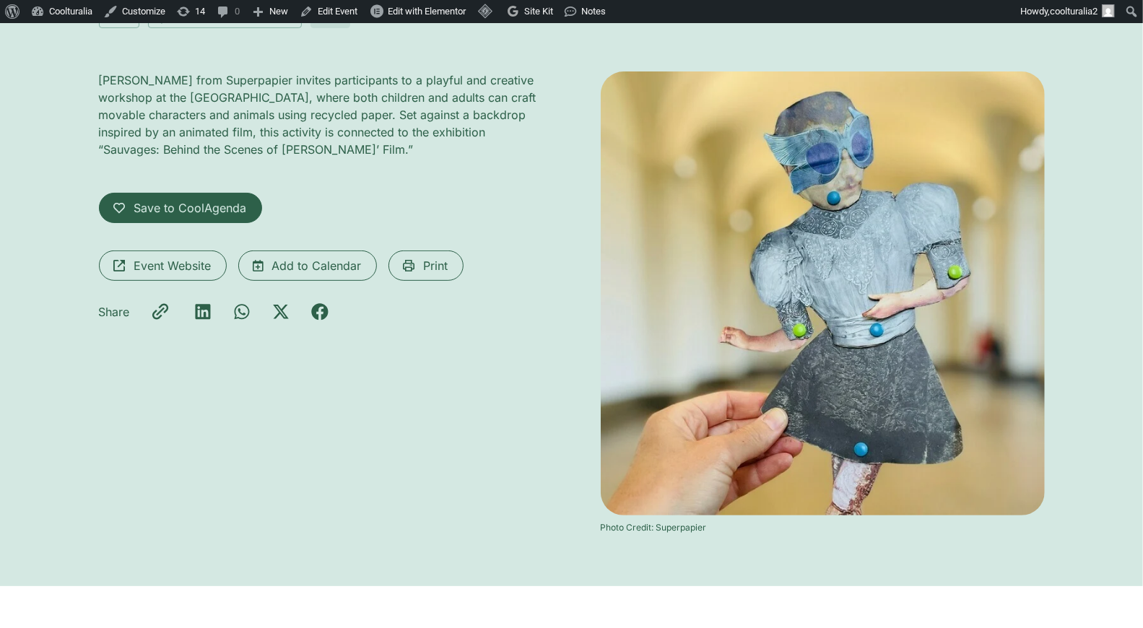
scroll to position [248, 0]
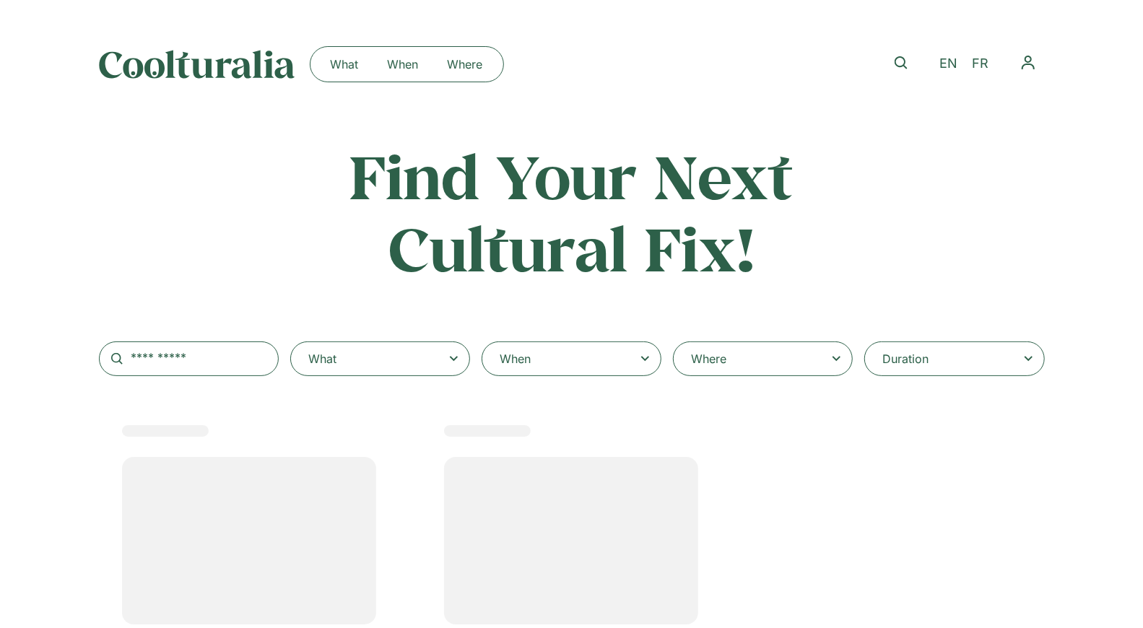
click at [425, 360] on div "What" at bounding box center [380, 359] width 180 height 35
click at [0, 0] on select "**********" at bounding box center [0, 0] width 0 height 0
click at [448, 353] on icon at bounding box center [454, 358] width 18 height 17
click at [0, 0] on select "**********" at bounding box center [0, 0] width 0 height 0
click at [449, 355] on icon at bounding box center [454, 358] width 18 height 17
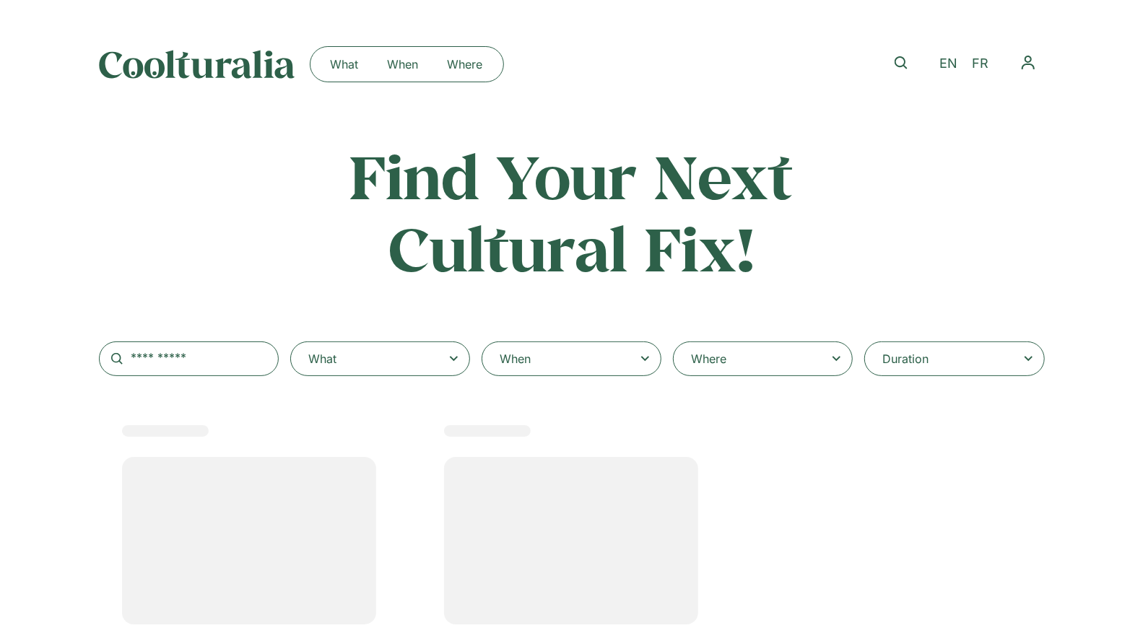
click at [0, 0] on select "**********" at bounding box center [0, 0] width 0 height 0
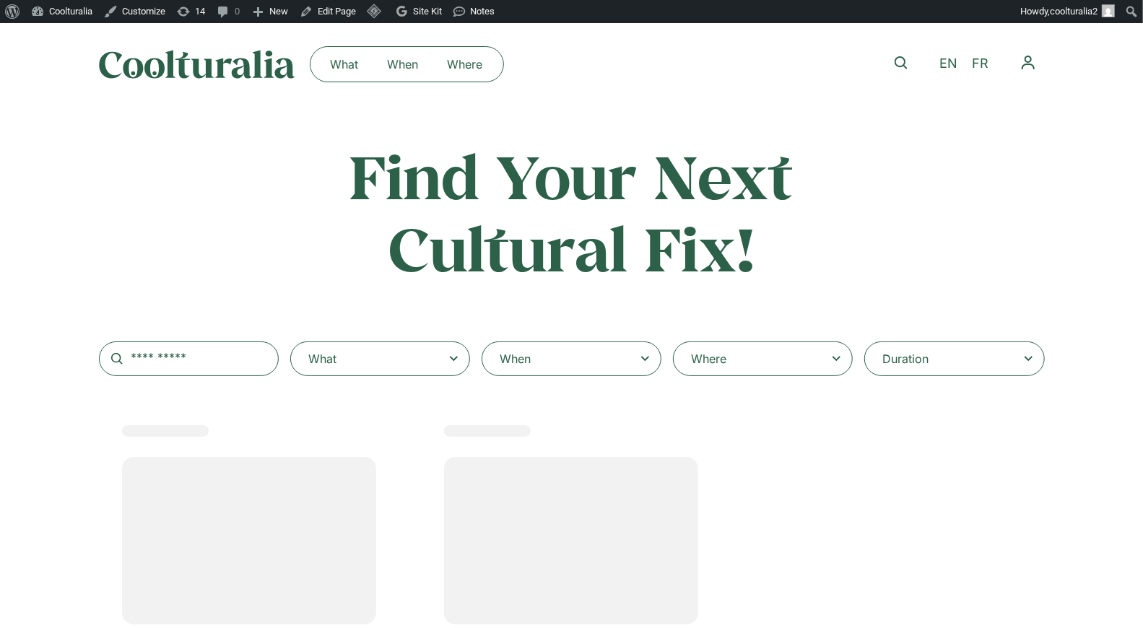
select select
click at [451, 360] on span at bounding box center [380, 359] width 155 height 20
click at [291, 342] on select "**********" at bounding box center [290, 342] width 1 height 1
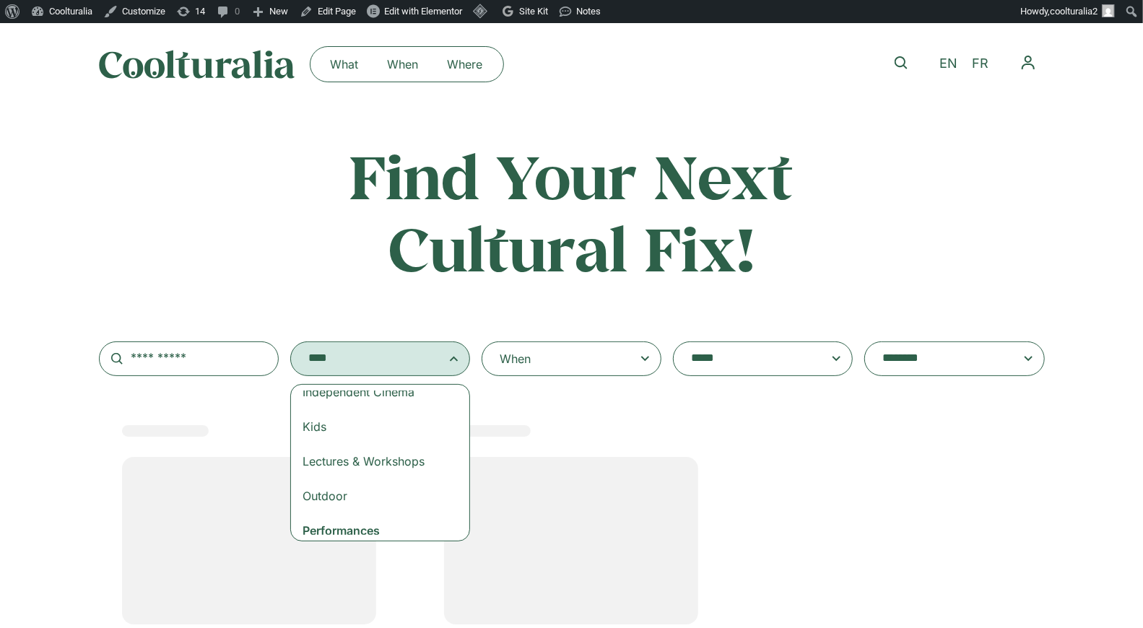
scroll to position [123, 0]
select select "***"
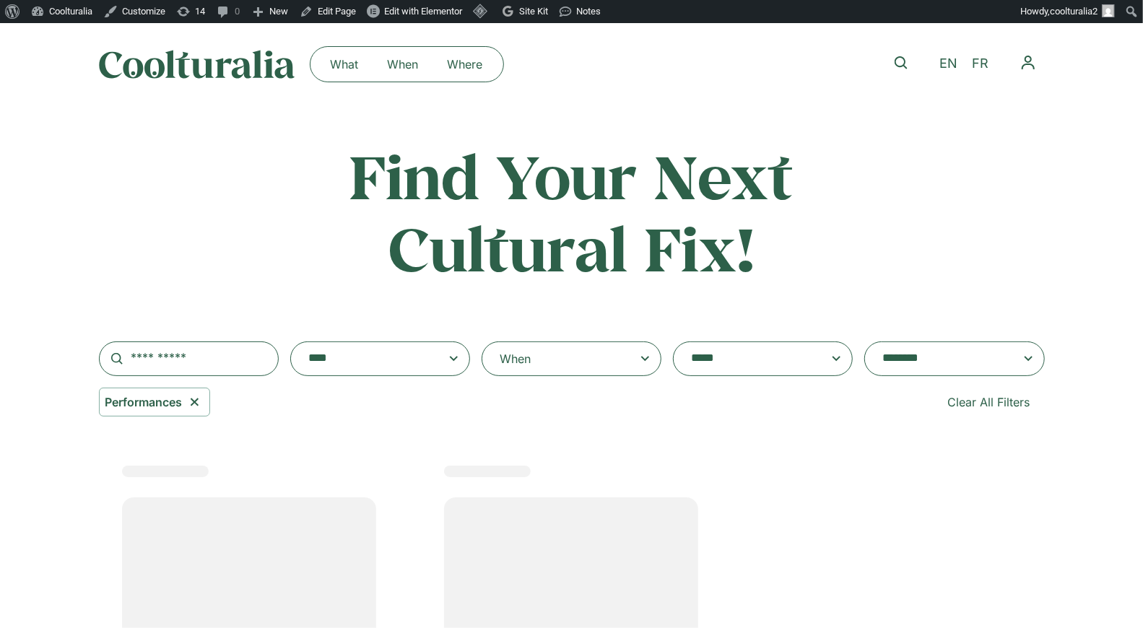
scroll to position [95, 0]
click at [595, 375] on div "When" at bounding box center [572, 359] width 180 height 35
click at [0, 0] on input "When" at bounding box center [0, 0] width 0 height 0
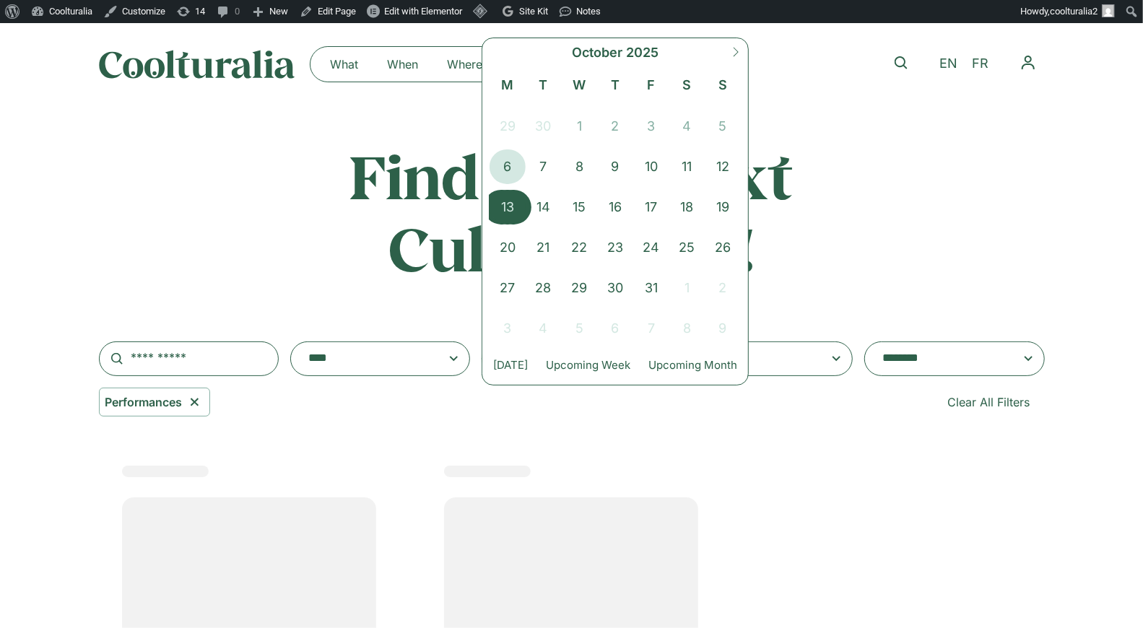
click at [496, 200] on span "13" at bounding box center [508, 207] width 36 height 35
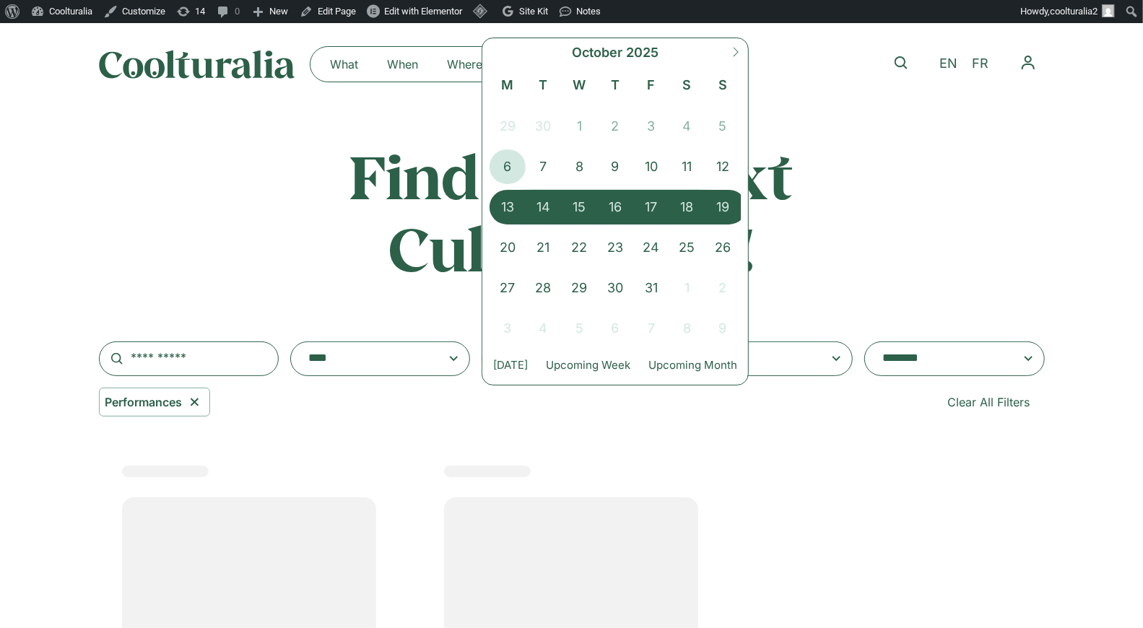
click at [722, 207] on span "19" at bounding box center [723, 207] width 36 height 35
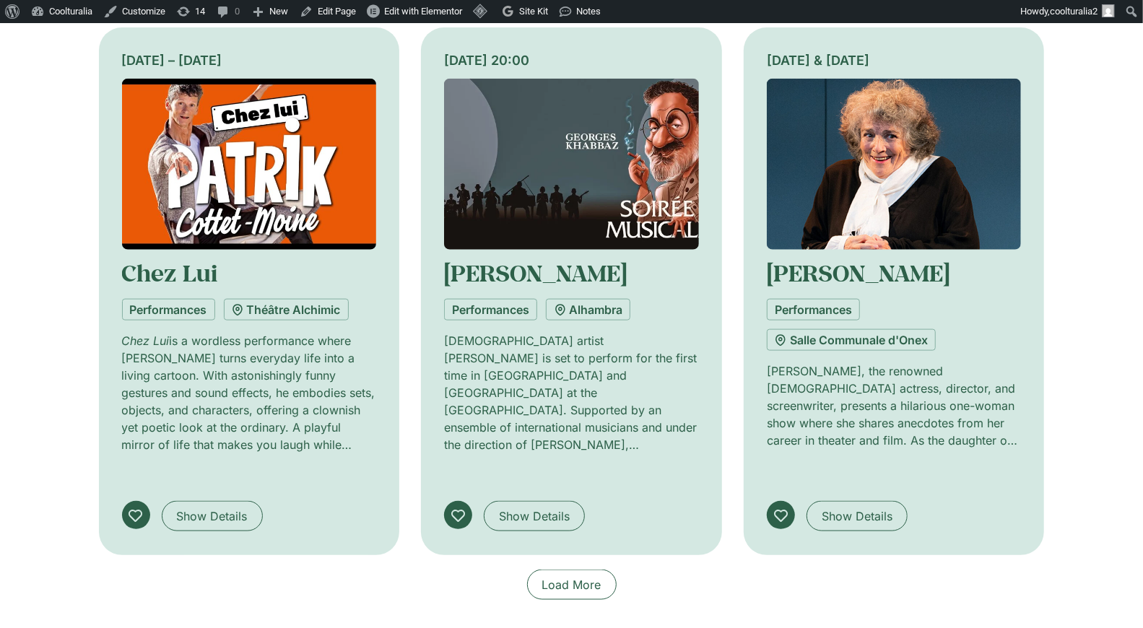
scroll to position [961, 0]
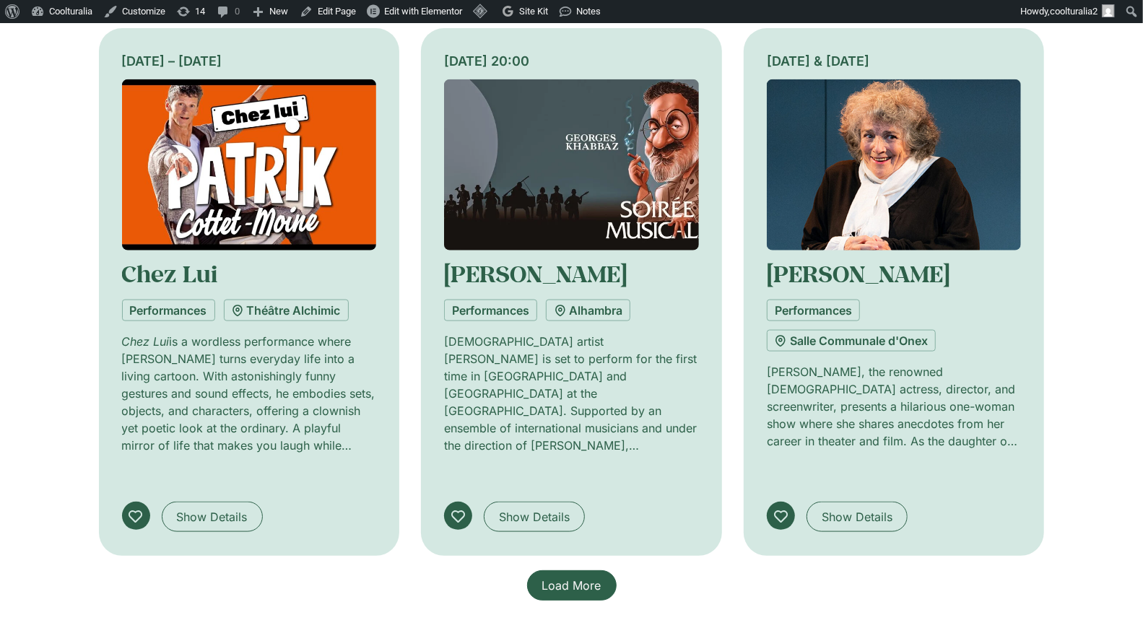
click at [587, 577] on span "Load More" at bounding box center [571, 585] width 59 height 17
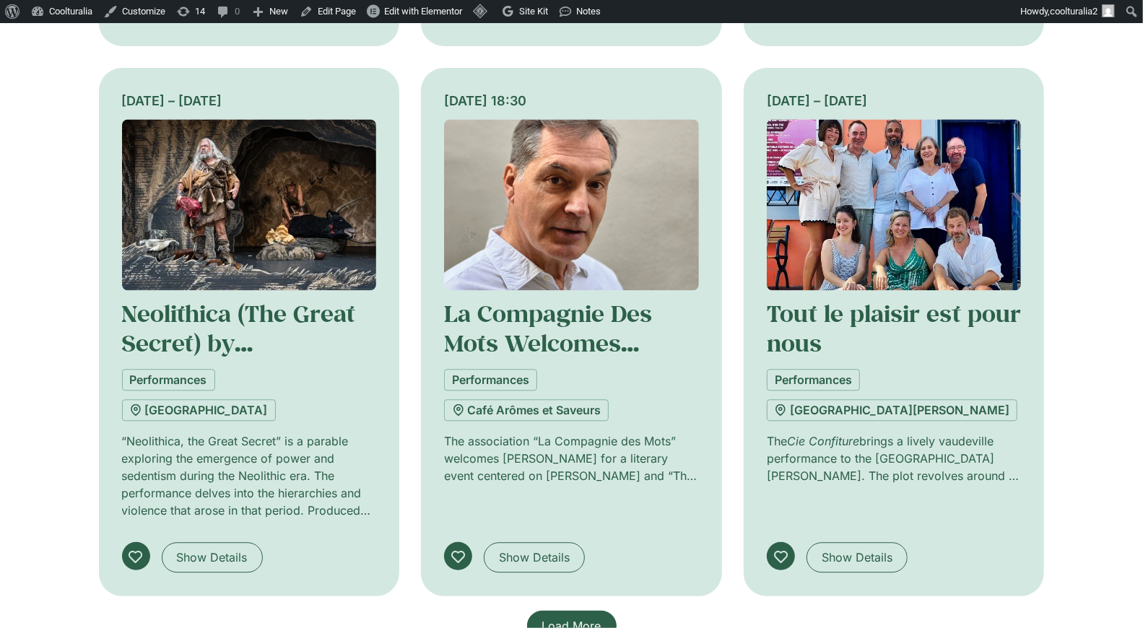
scroll to position [2022, 0]
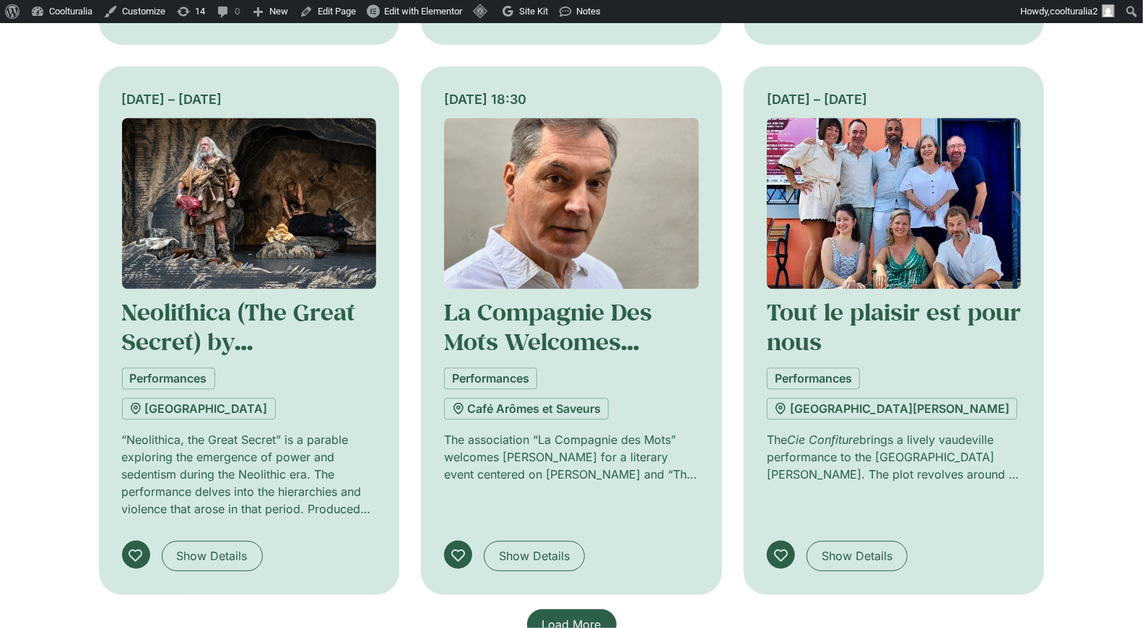
click at [565, 616] on span "Load More" at bounding box center [571, 624] width 59 height 17
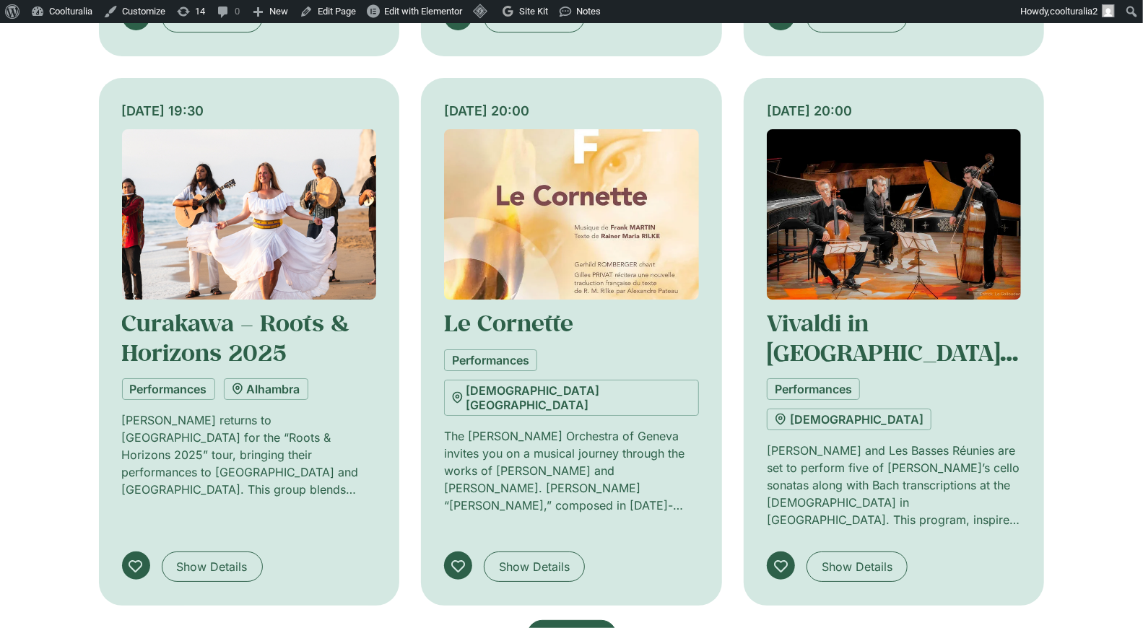
scroll to position [3114, 0]
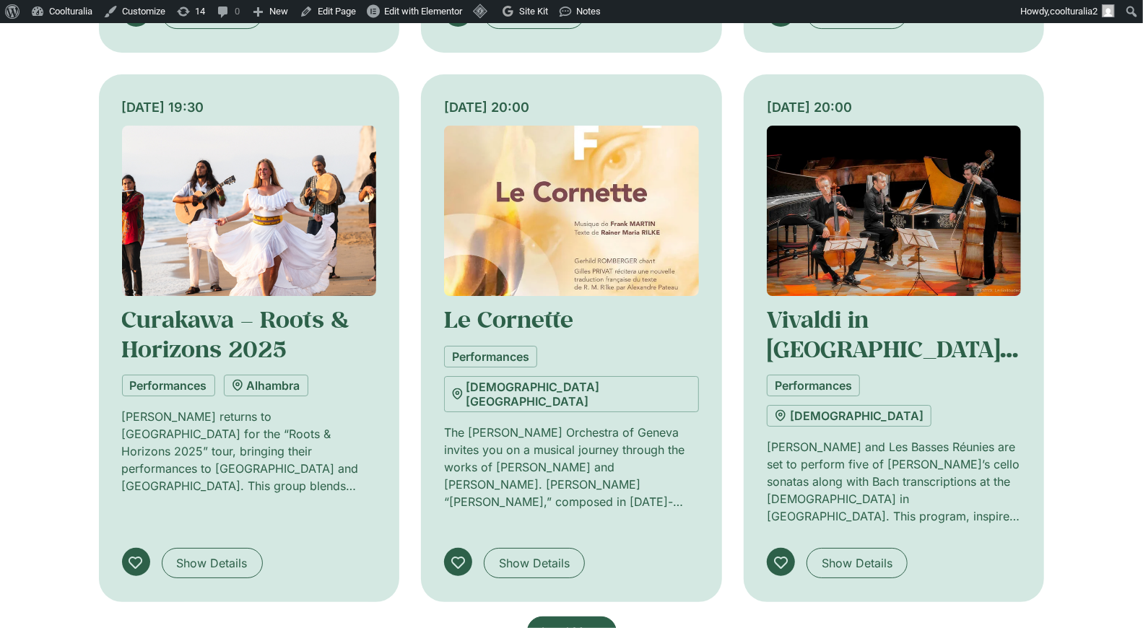
click at [575, 623] on span "Load More" at bounding box center [571, 631] width 59 height 17
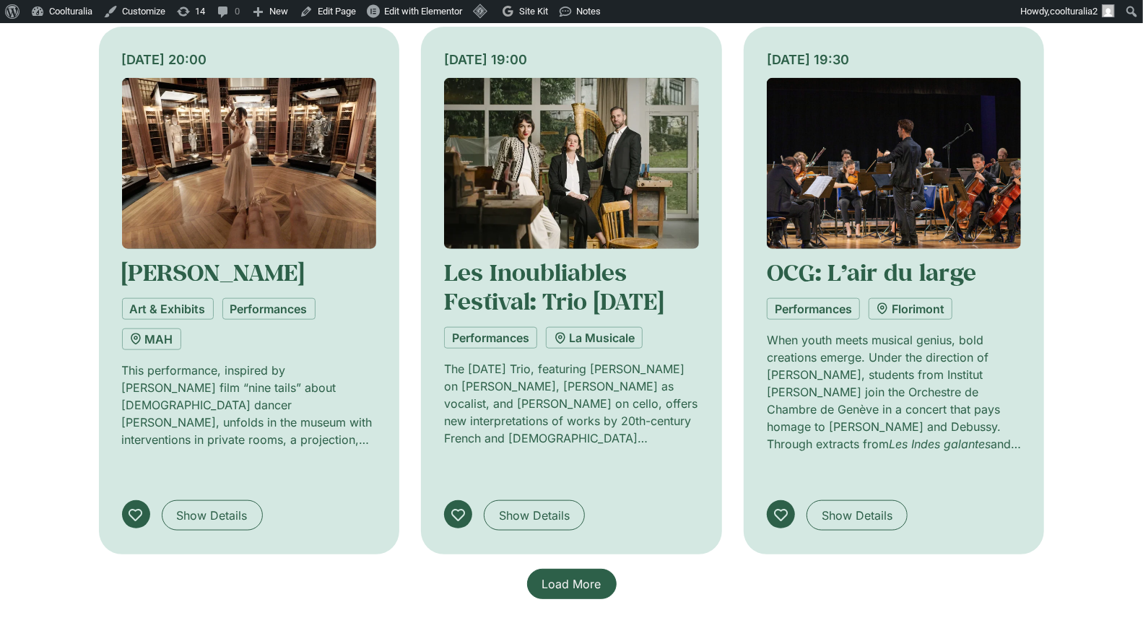
scroll to position [4263, 0]
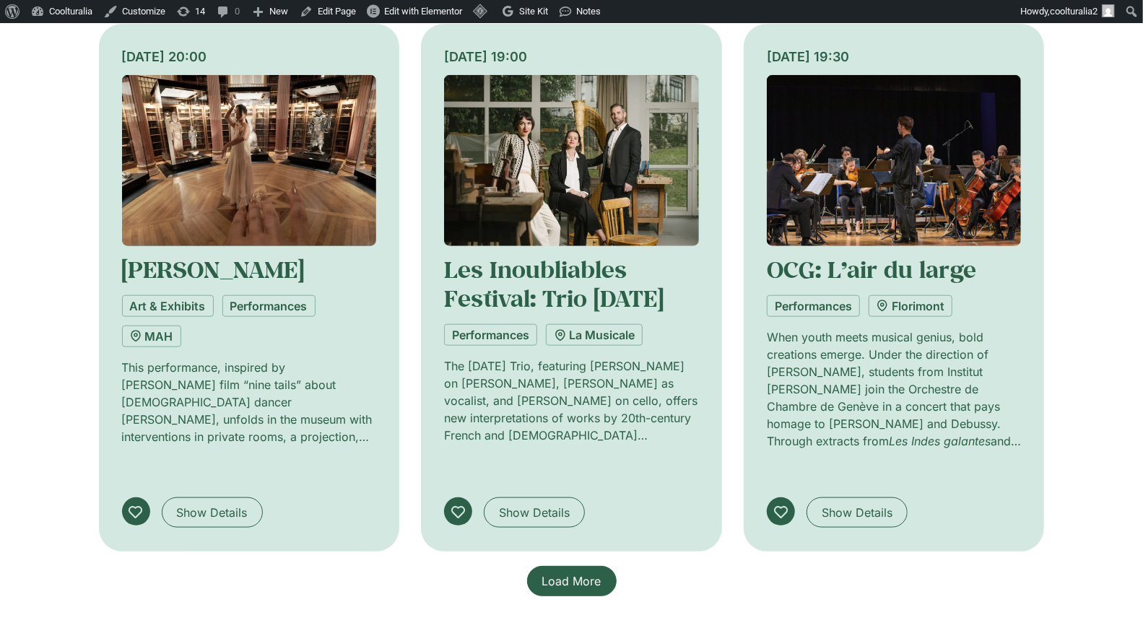
click at [543, 573] on span "Load More" at bounding box center [571, 581] width 59 height 17
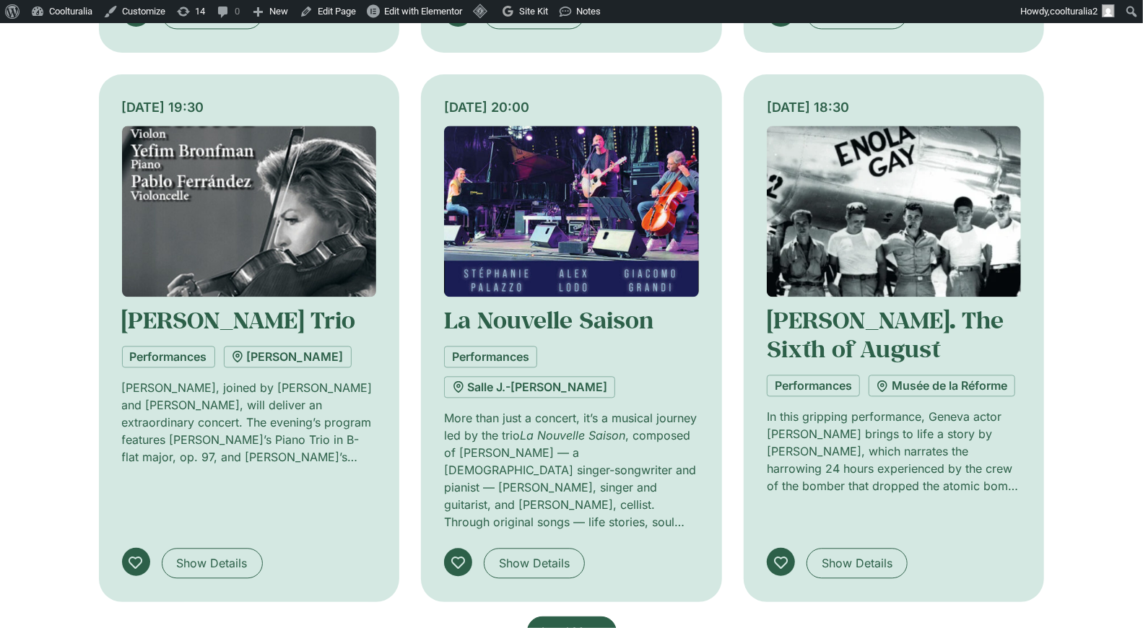
scroll to position [5314, 0]
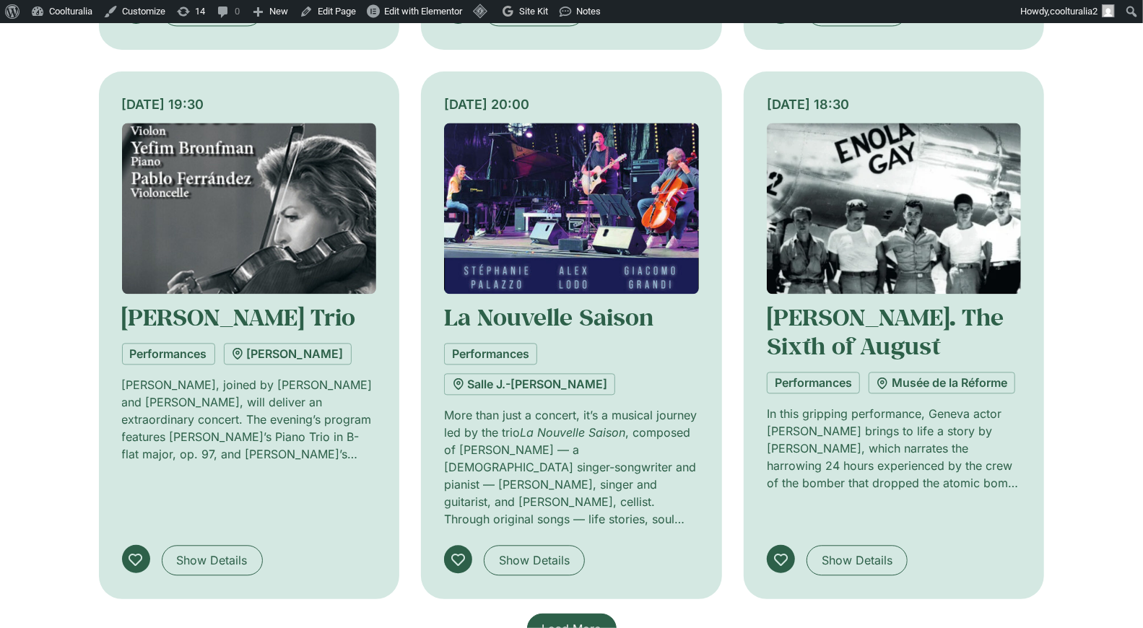
click at [563, 620] on span "Load More" at bounding box center [571, 628] width 59 height 17
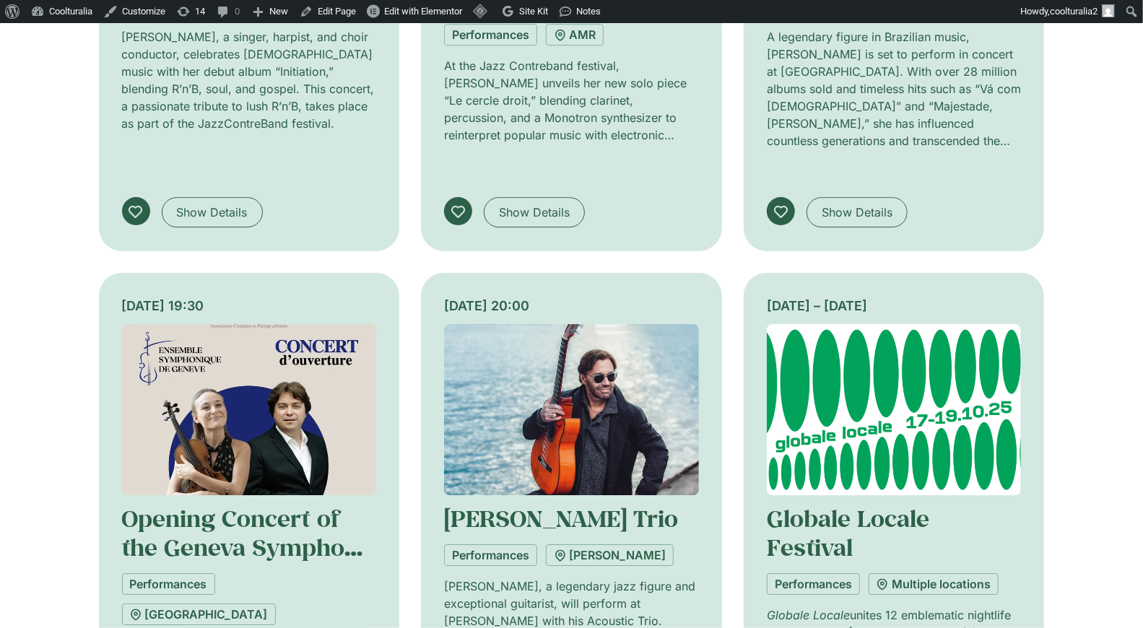
scroll to position [6213, 0]
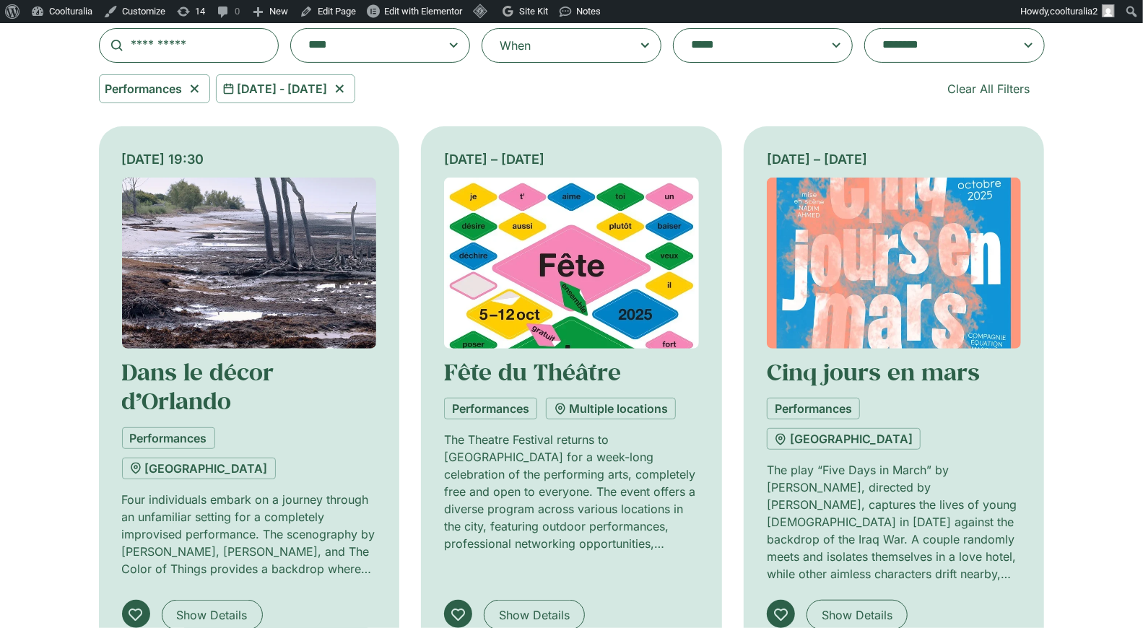
scroll to position [316, 0]
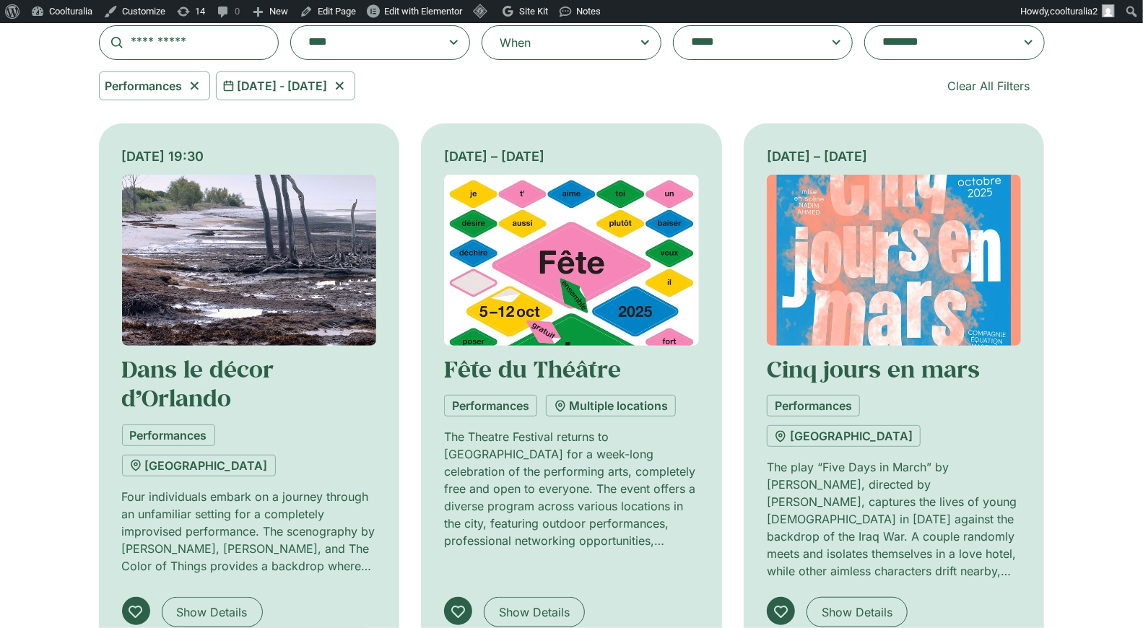
click at [953, 238] on img at bounding box center [894, 260] width 255 height 171
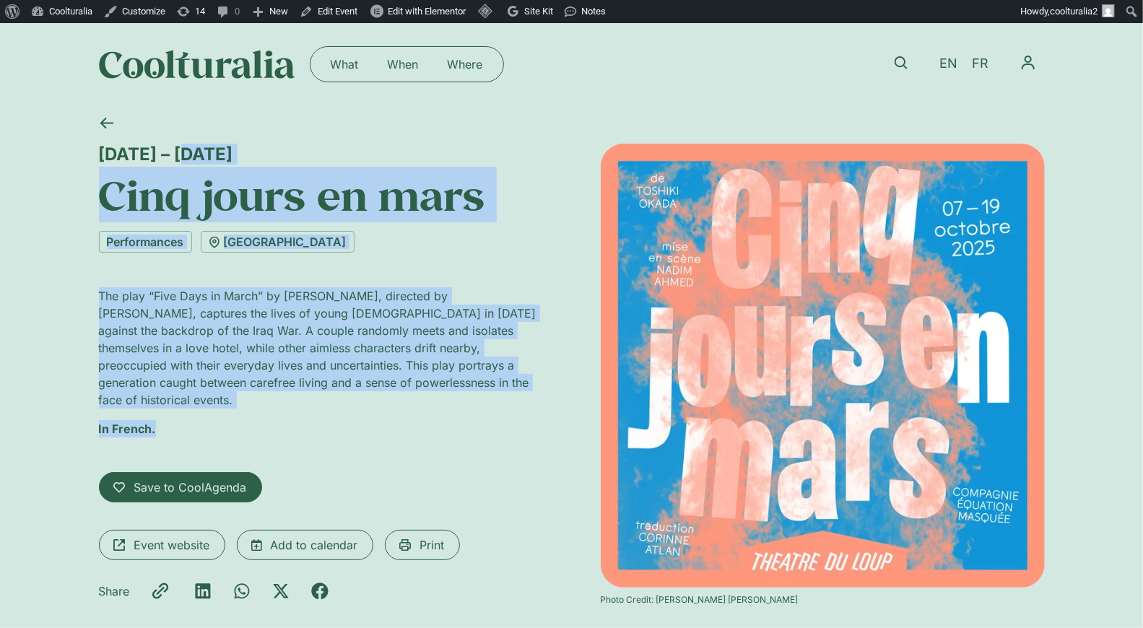
drag, startPoint x: 89, startPoint y: 145, endPoint x: 240, endPoint y: 437, distance: 328.8
click at [240, 437] on div "[DATE] – [DATE] Cinq jours en mars Performances [GEOGRAPHIC_DATA] The play “Fiv…" at bounding box center [571, 383] width 1143 height 557
copy div "[DATE] – [DATE] Cinq jours en mars Performances [GEOGRAPHIC_DATA] The play “Fiv…"
click at [122, 119] on link at bounding box center [106, 122] width 35 height 35
click at [108, 123] on icon at bounding box center [106, 123] width 13 height 11
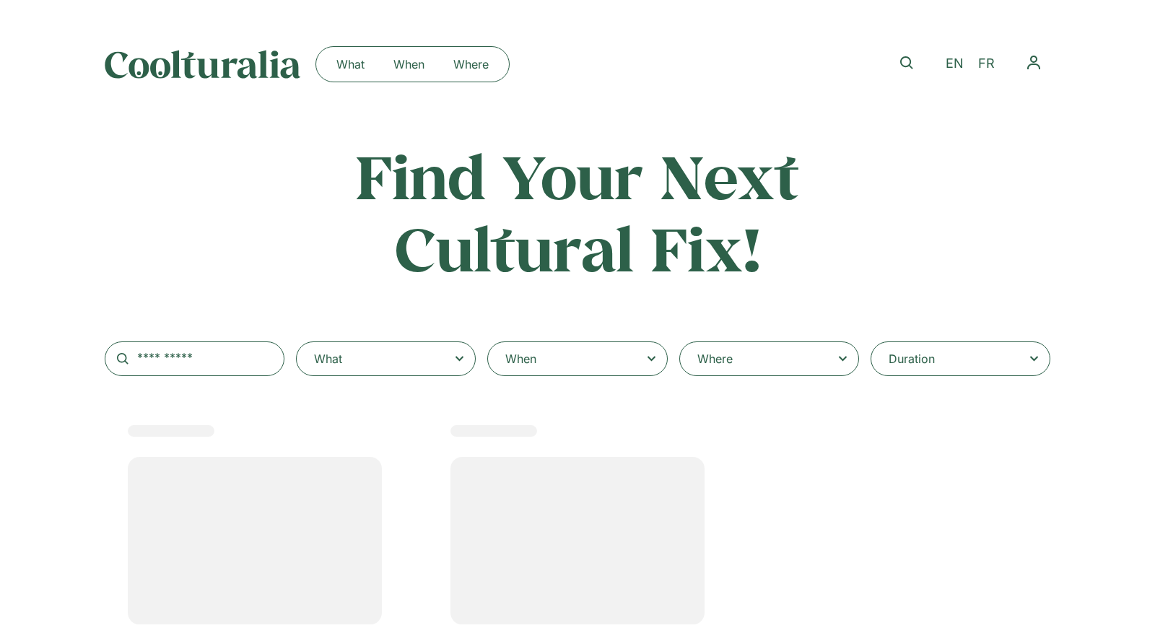
select select
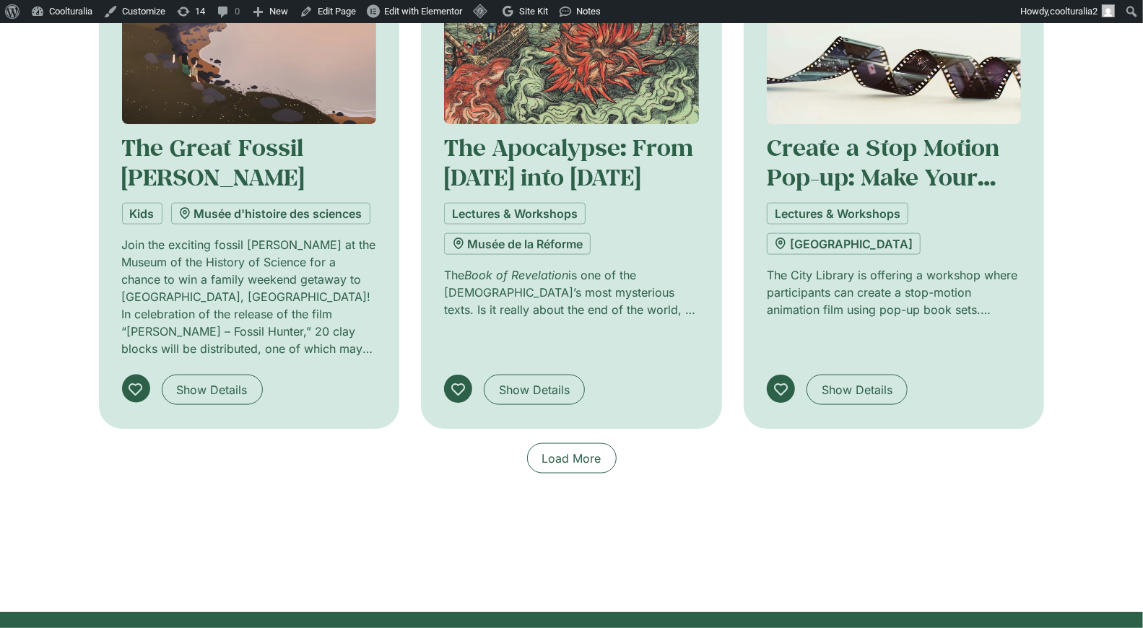
scroll to position [1290, 0]
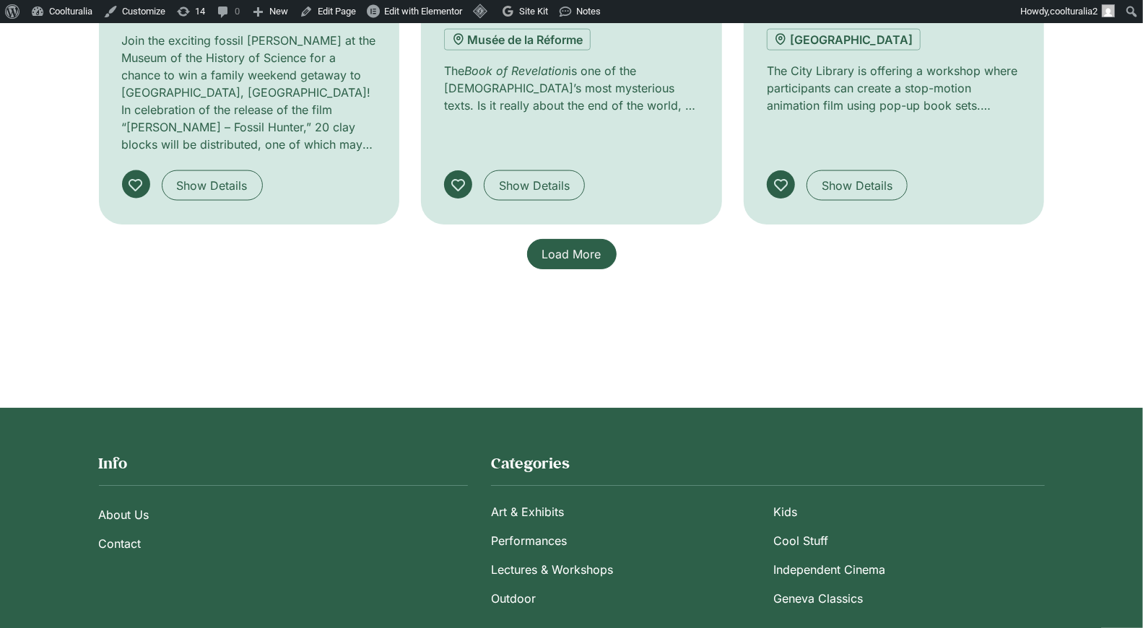
click at [588, 246] on span "Load More" at bounding box center [571, 254] width 59 height 17
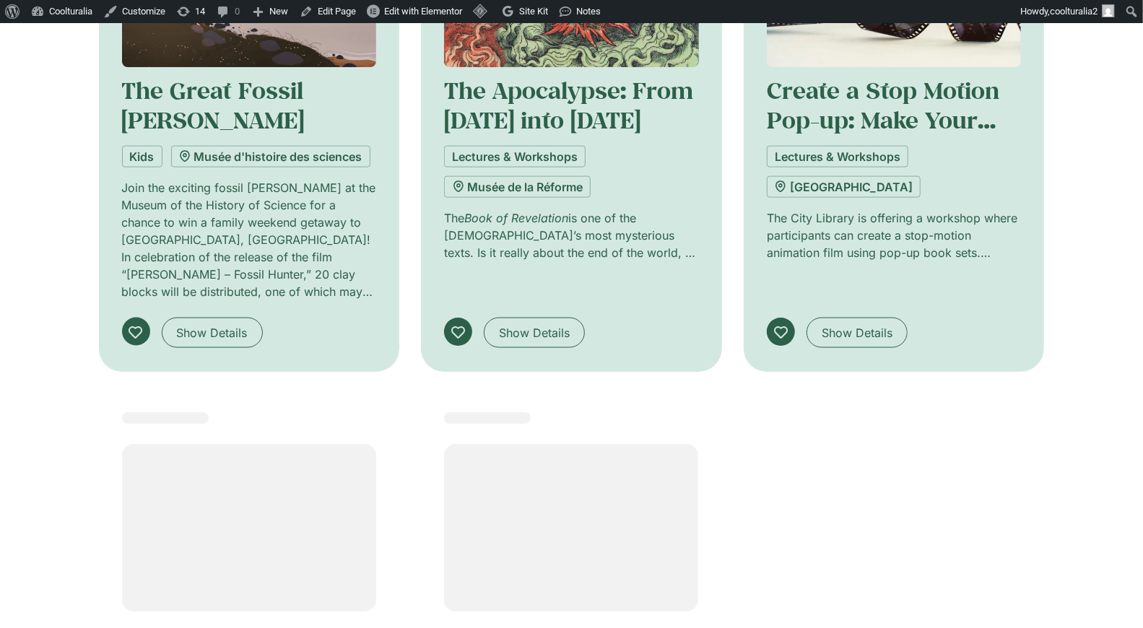
scroll to position [1146, 0]
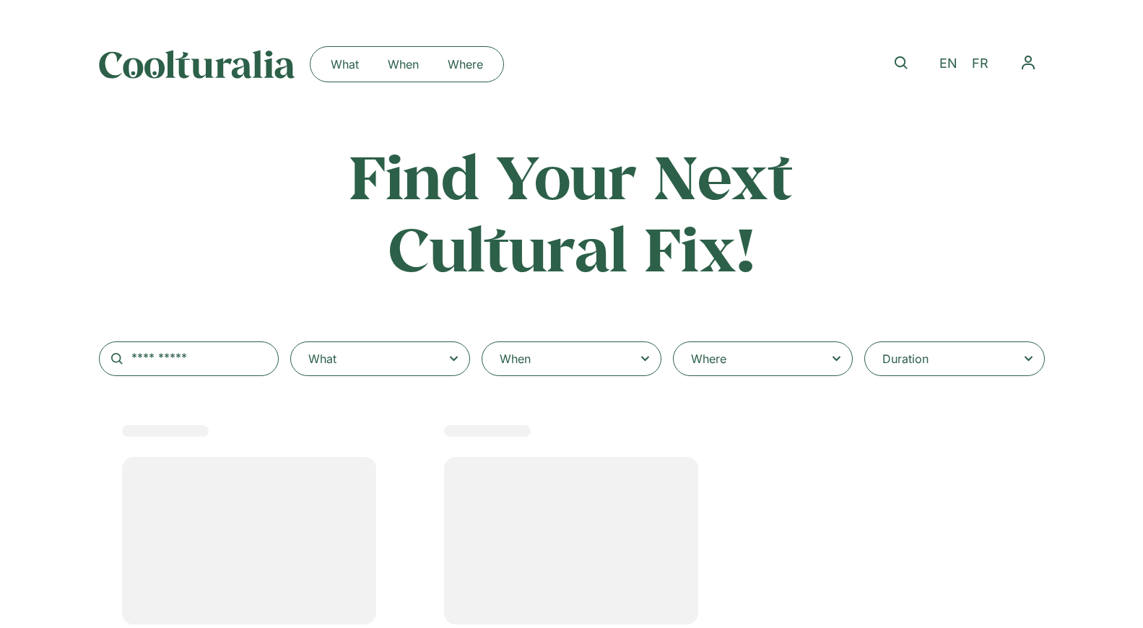
select select "***"
select select
